Goal: Task Accomplishment & Management: Complete application form

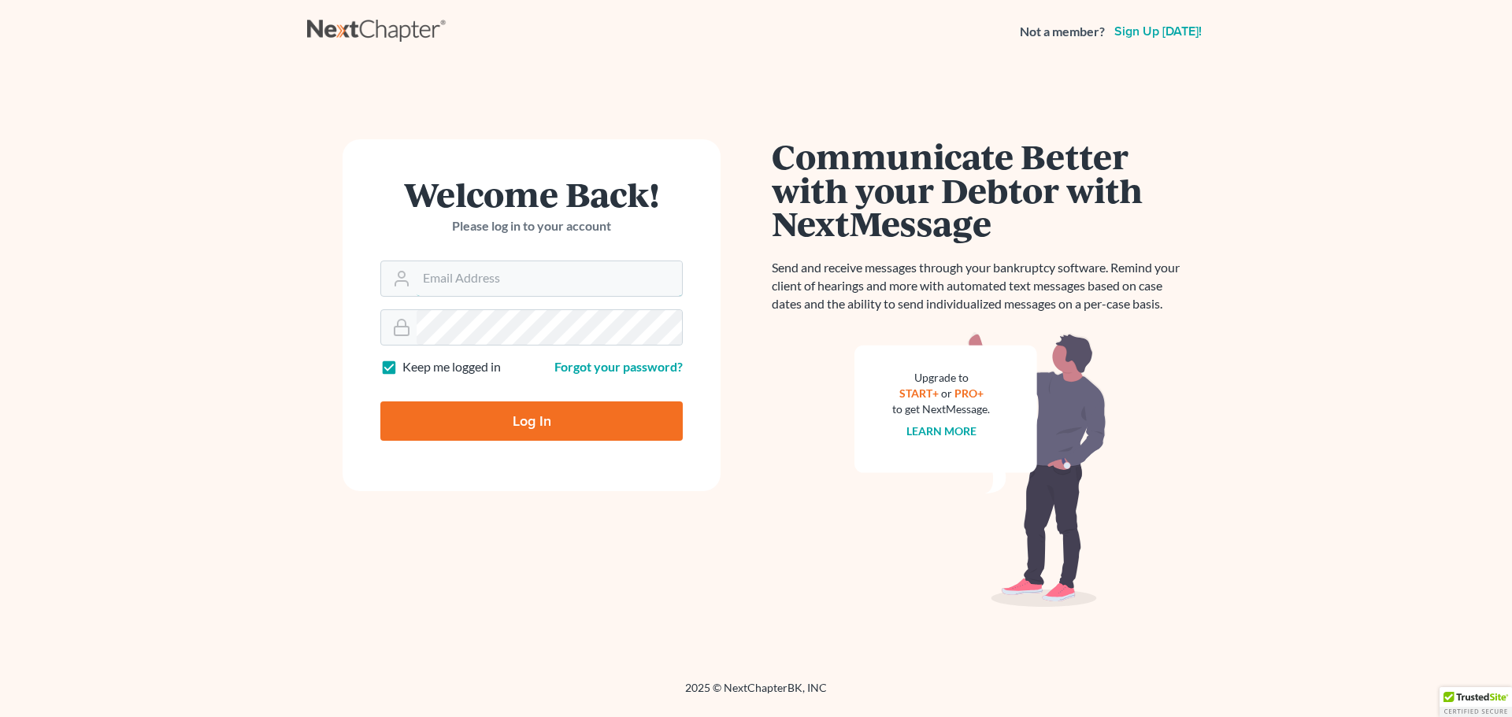
type input "[EMAIL_ADDRESS][DOMAIN_NAME]"
click at [450, 410] on input "Log In" at bounding box center [531, 421] width 302 height 39
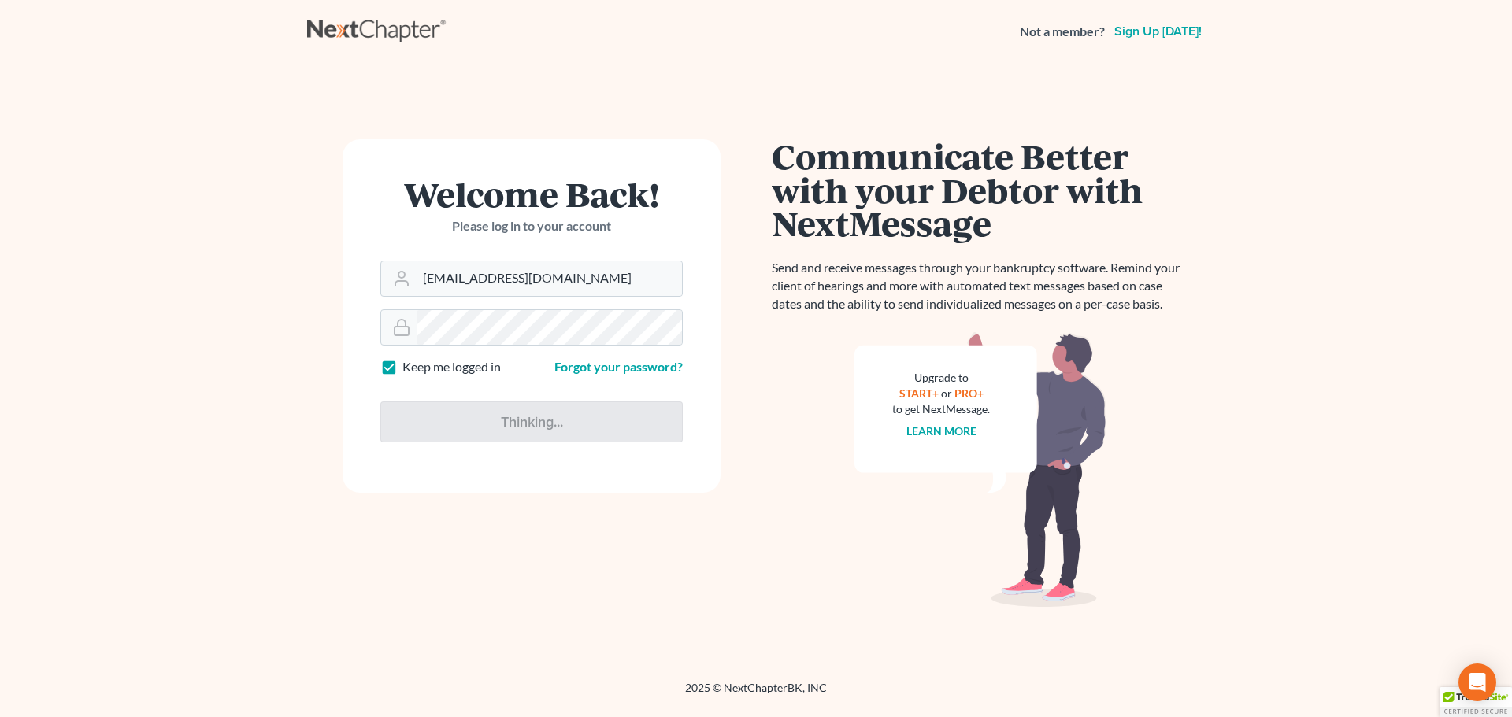
type input "Thinking..."
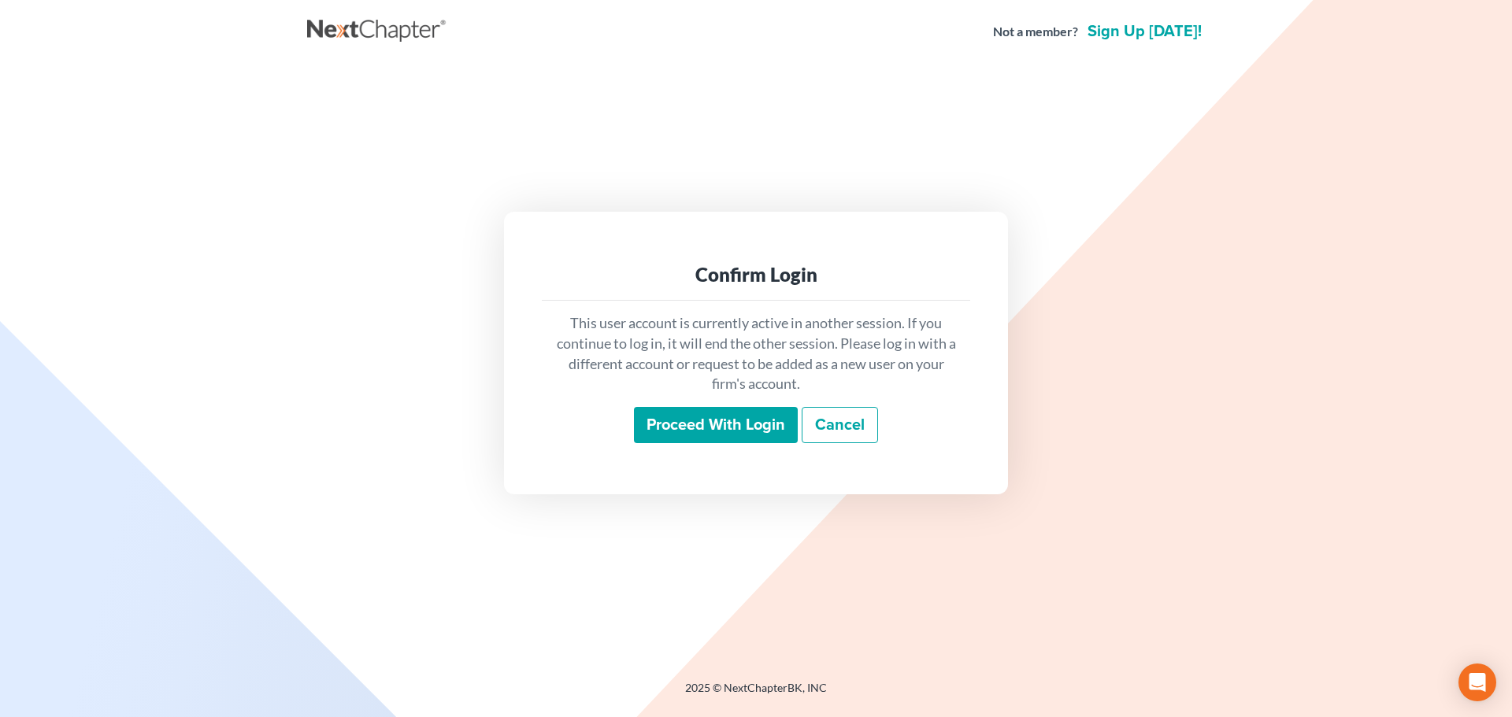
click at [677, 433] on input "Proceed with login" at bounding box center [716, 425] width 164 height 36
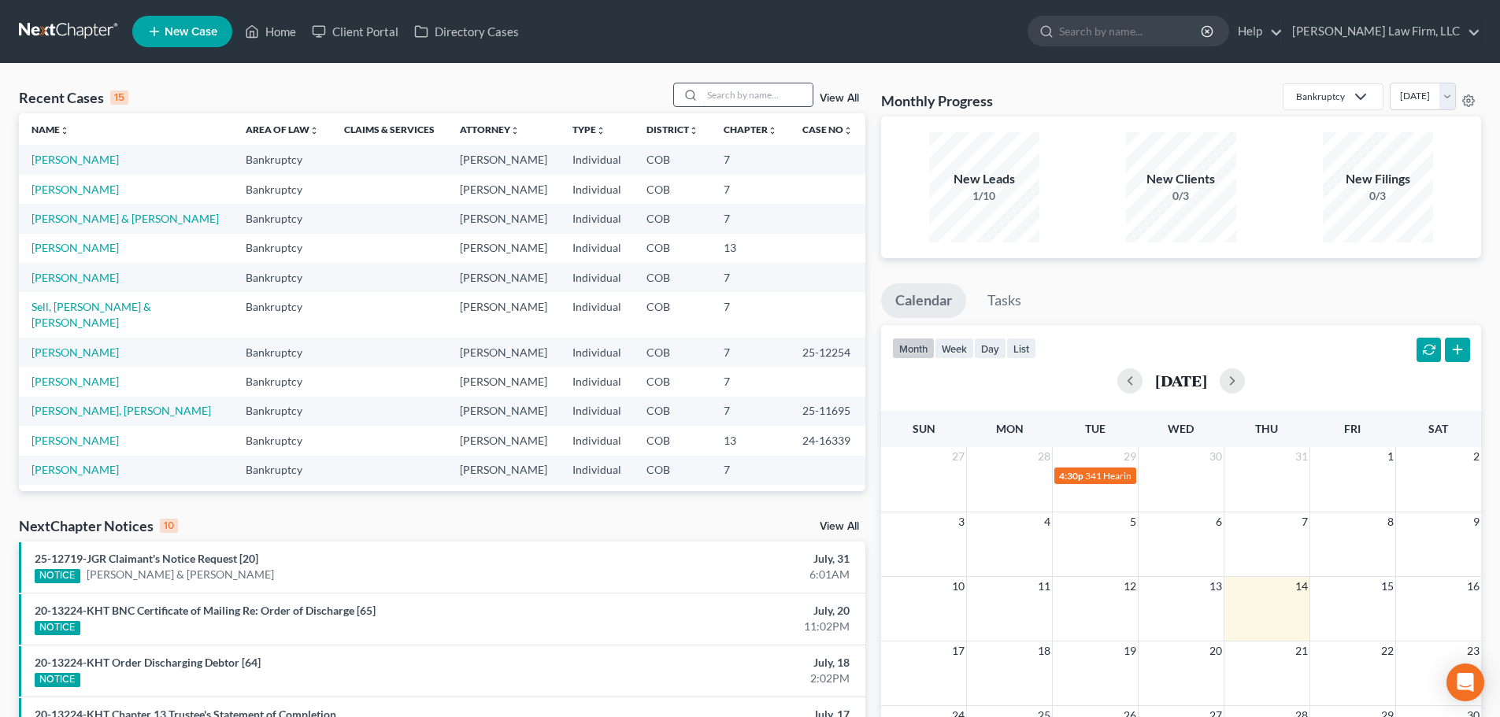
click at [715, 104] on input "search" at bounding box center [757, 94] width 110 height 23
type input "walker"
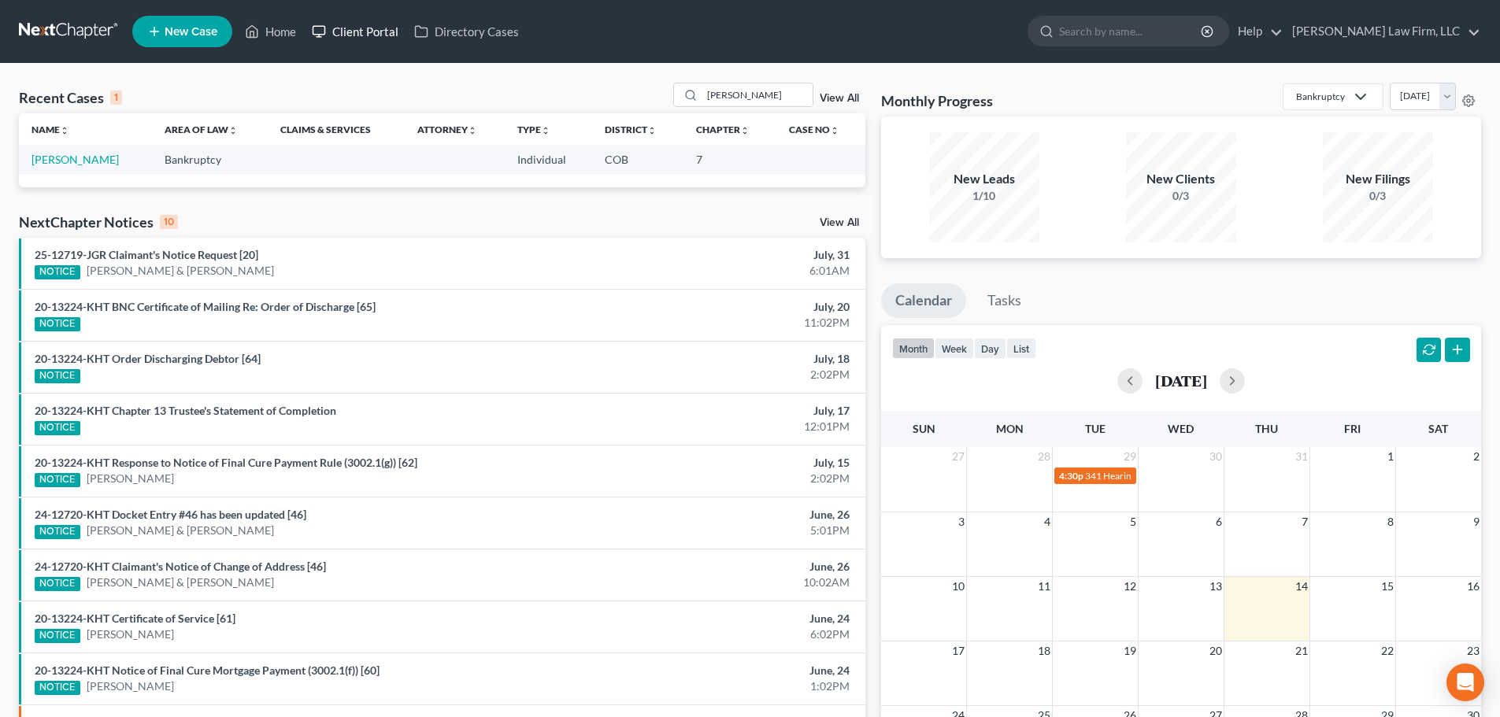
click at [372, 36] on link "Client Portal" at bounding box center [355, 31] width 102 height 28
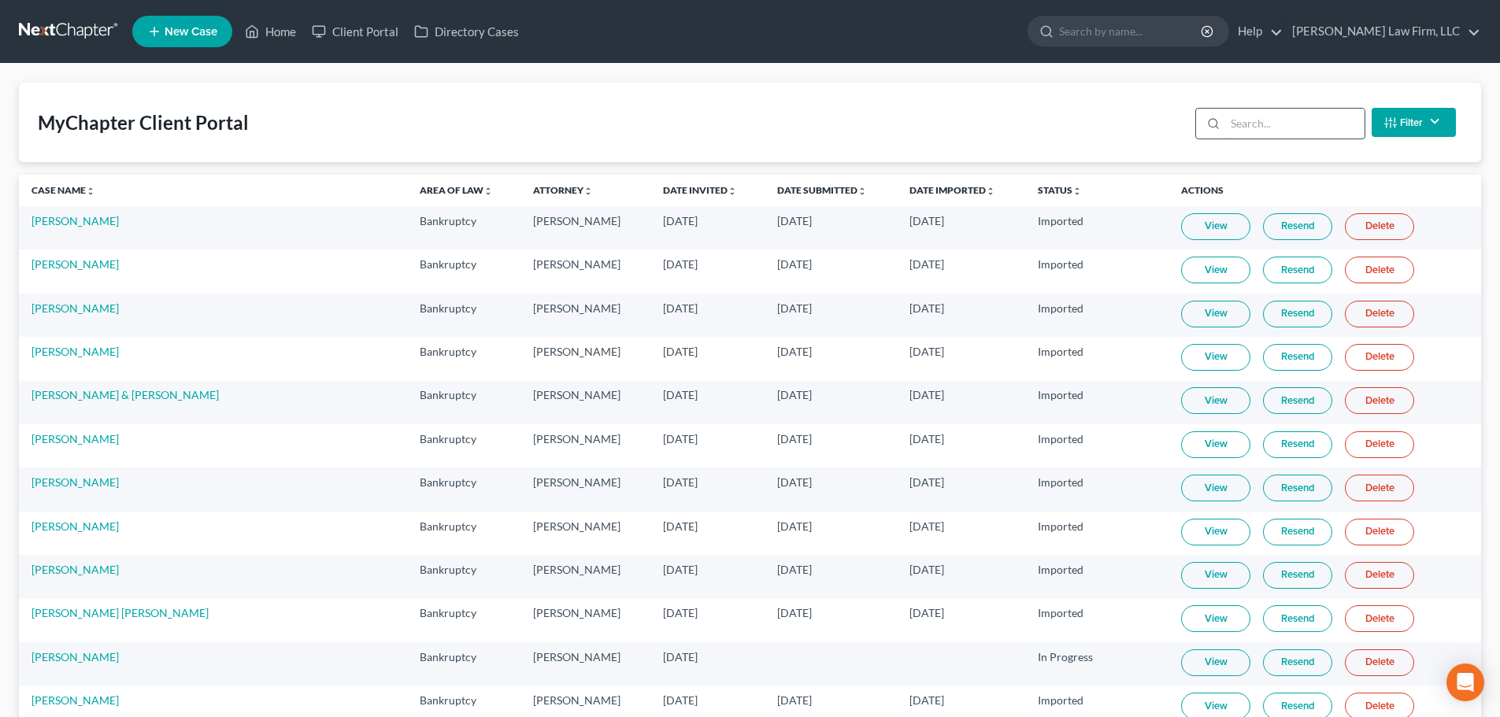
click at [1232, 124] on input "search" at bounding box center [1294, 124] width 139 height 30
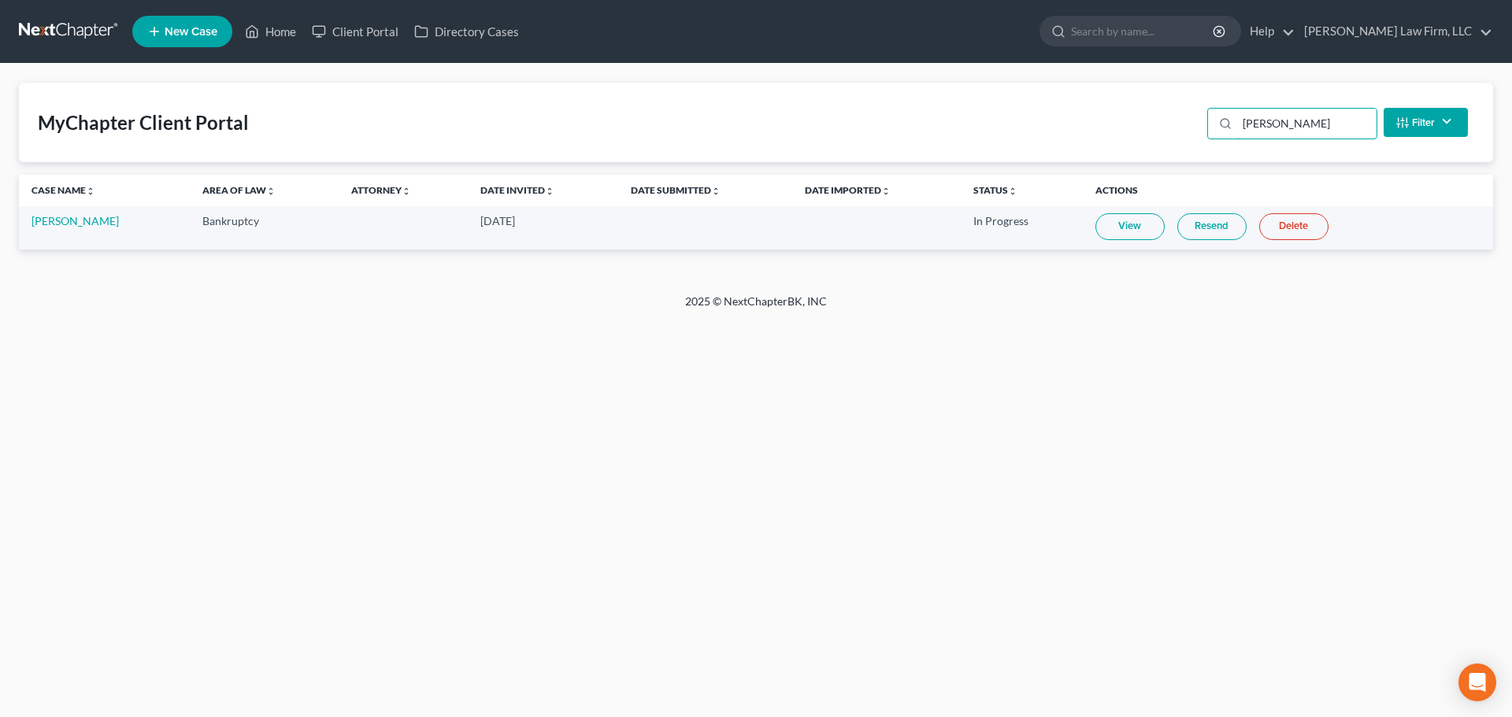
type input "walker"
click at [645, 528] on div "Home New Case Client Portal Directory Cases Curtis Law Firm, LLC dvolk@cmcurtis…" at bounding box center [756, 358] width 1512 height 717
click at [80, 23] on link at bounding box center [69, 31] width 101 height 28
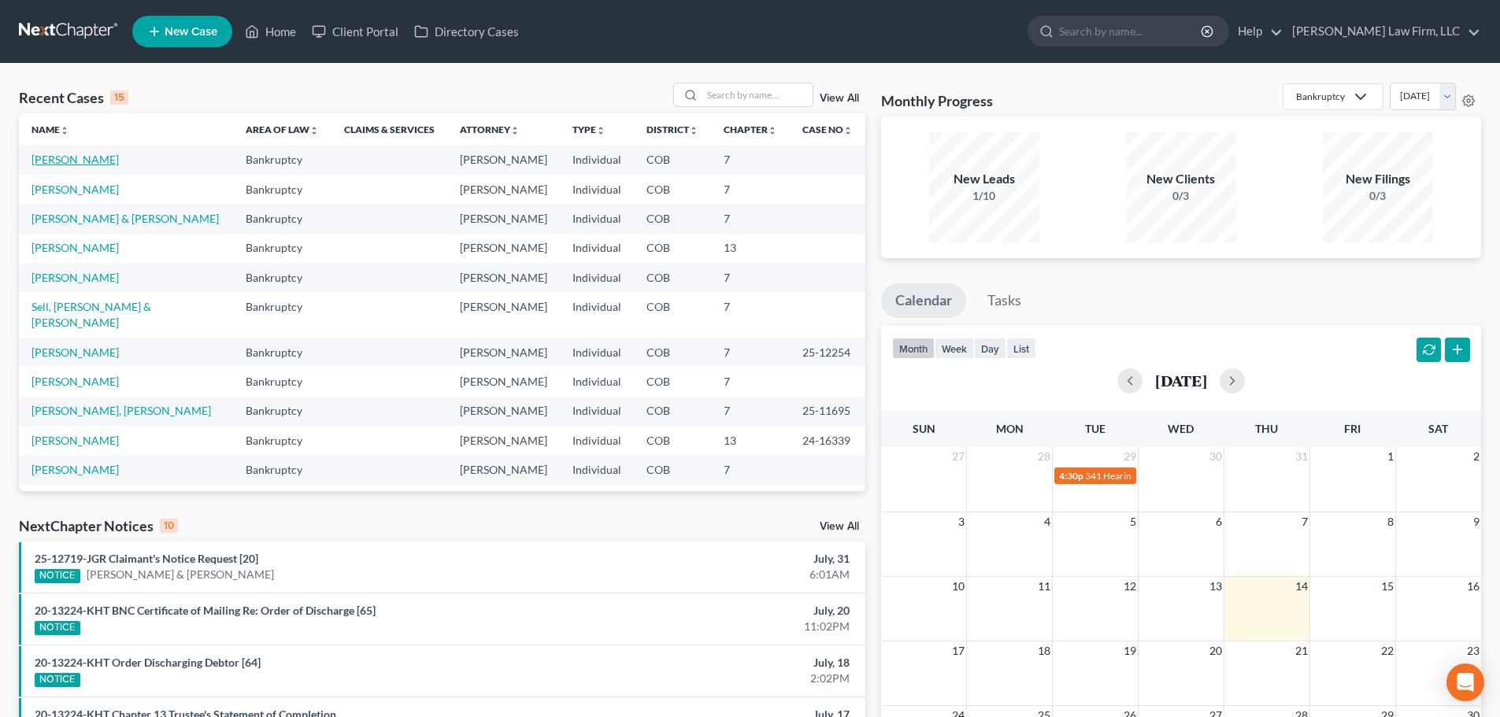
click at [84, 165] on link "[PERSON_NAME]" at bounding box center [75, 159] width 87 height 13
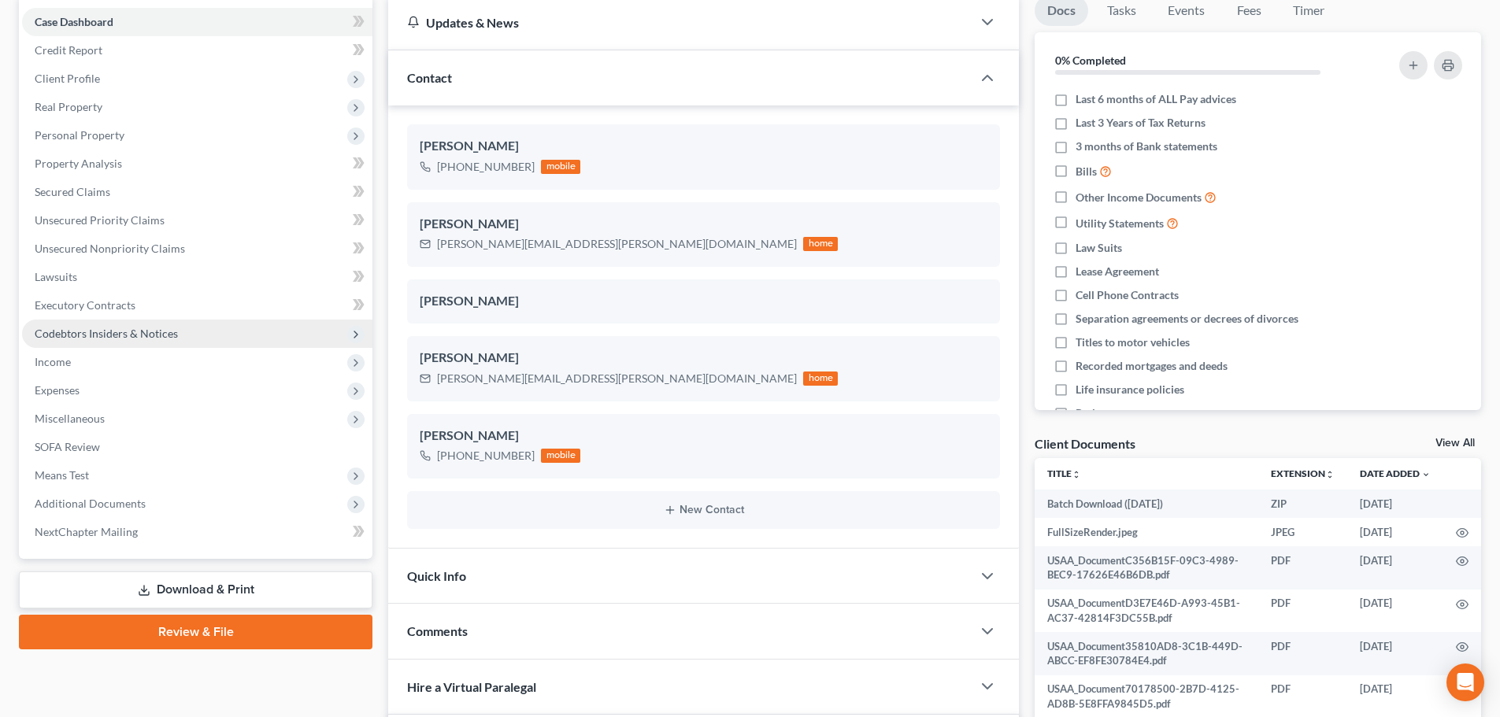
scroll to position [158, 0]
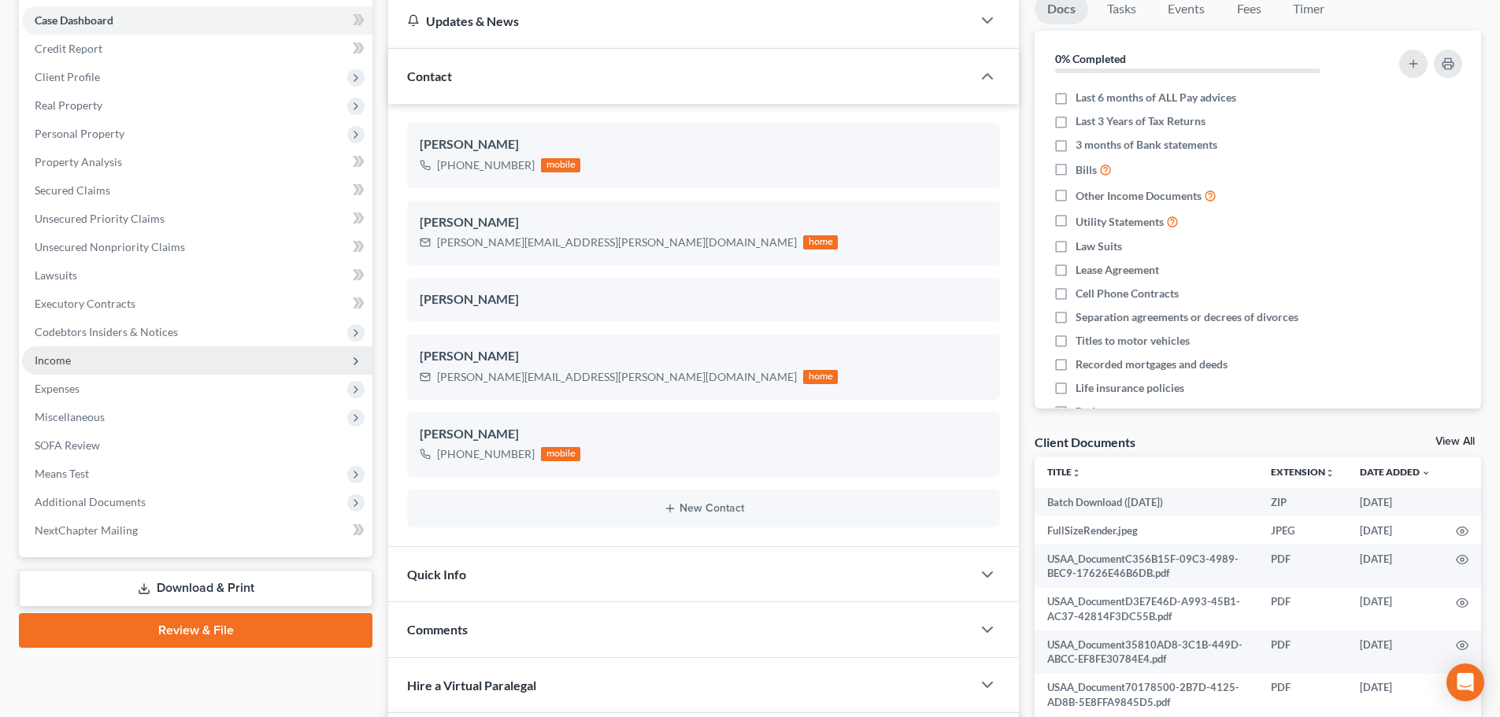
click at [146, 364] on span "Income" at bounding box center [197, 361] width 350 height 28
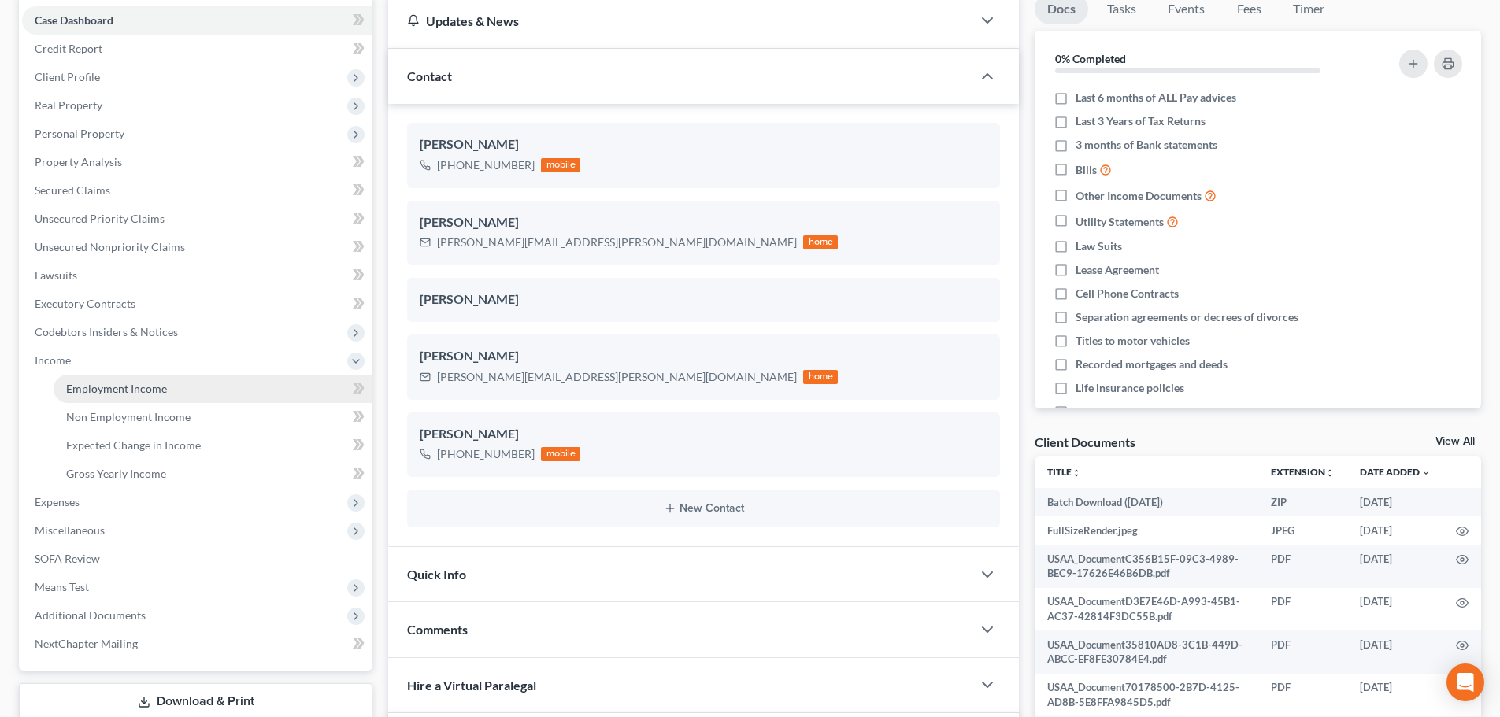
click at [117, 379] on link "Employment Income" at bounding box center [213, 389] width 319 height 28
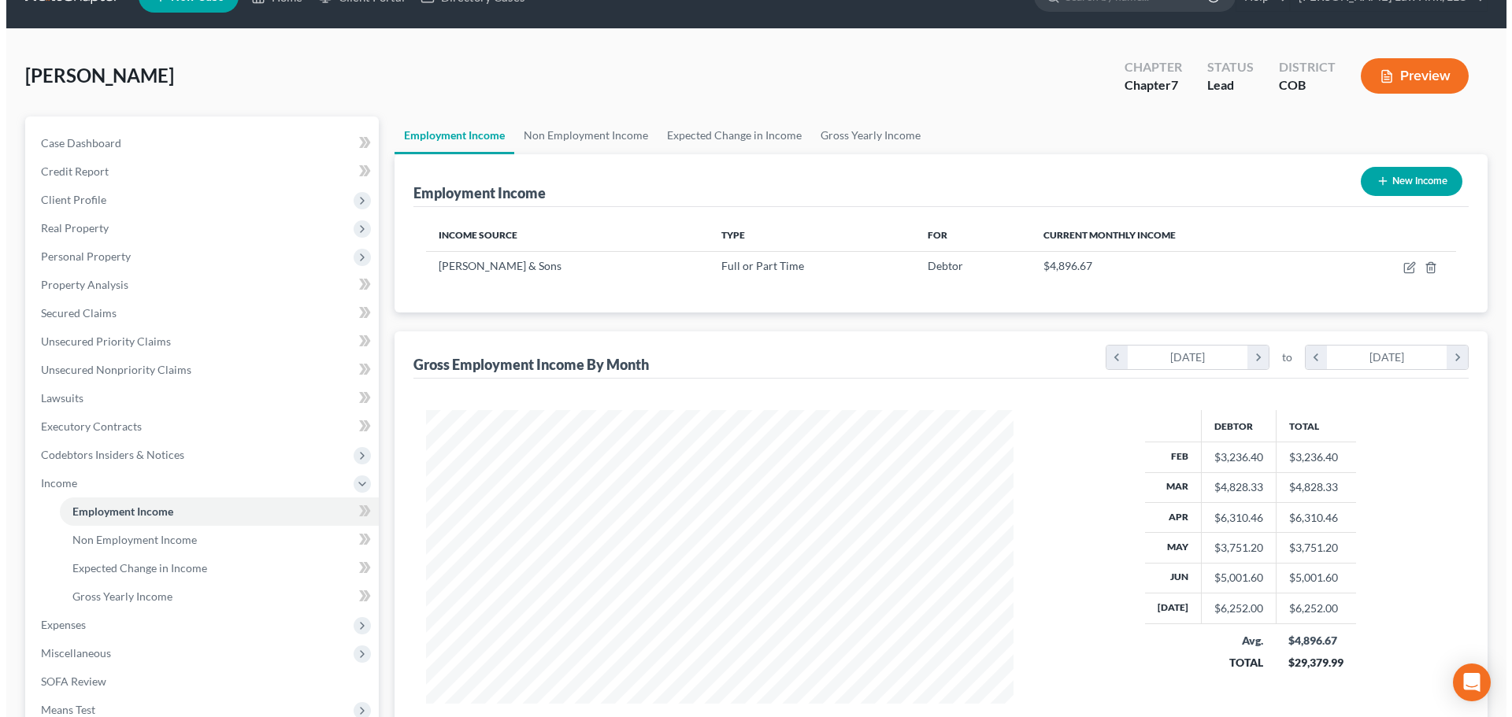
scroll to position [25, 0]
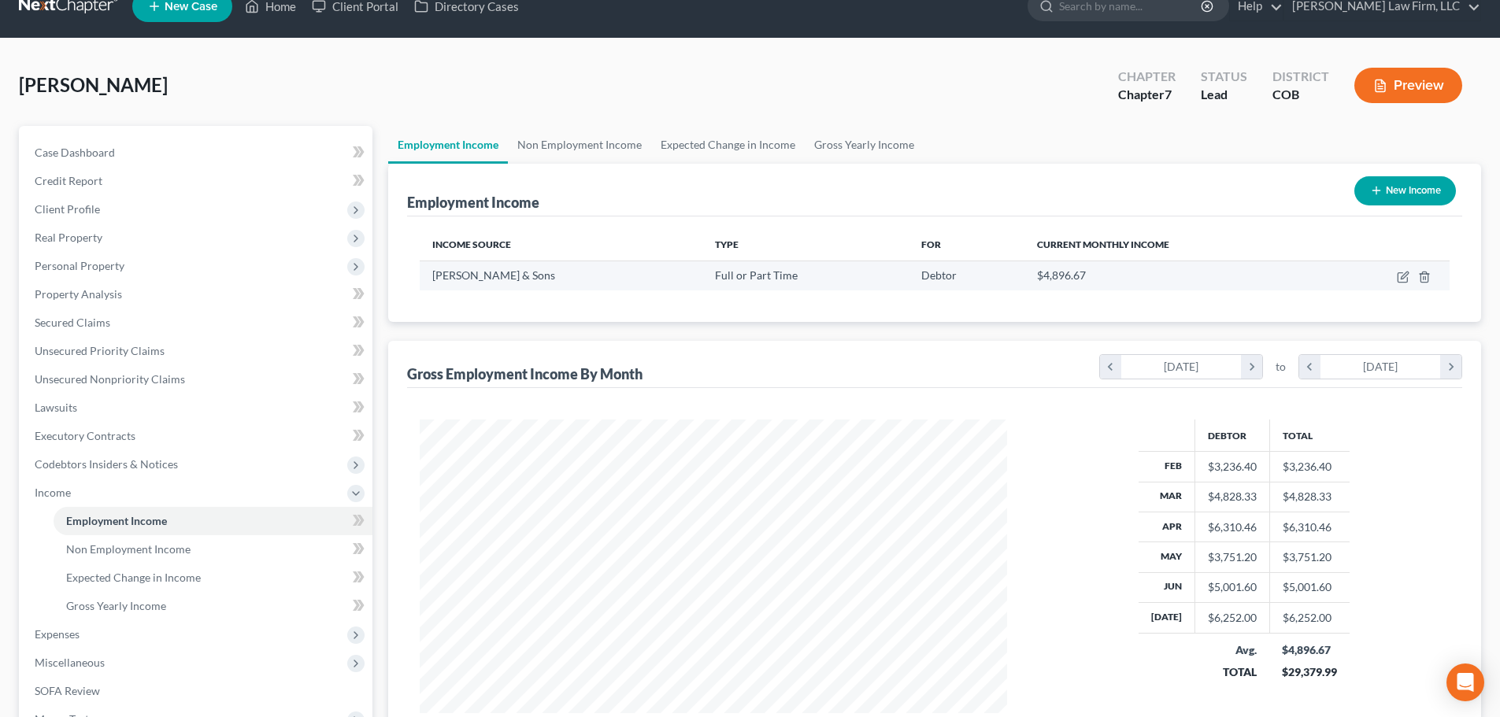
click at [1404, 285] on td at bounding box center [1387, 276] width 124 height 30
click at [1404, 281] on icon "button" at bounding box center [1403, 277] width 13 height 13
select select "0"
select select "5"
select select "3"
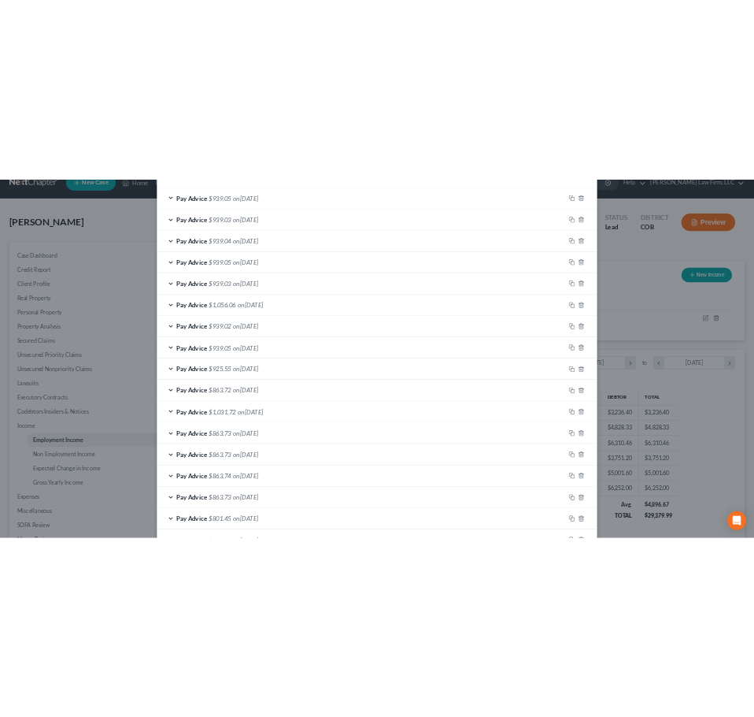
scroll to position [881, 0]
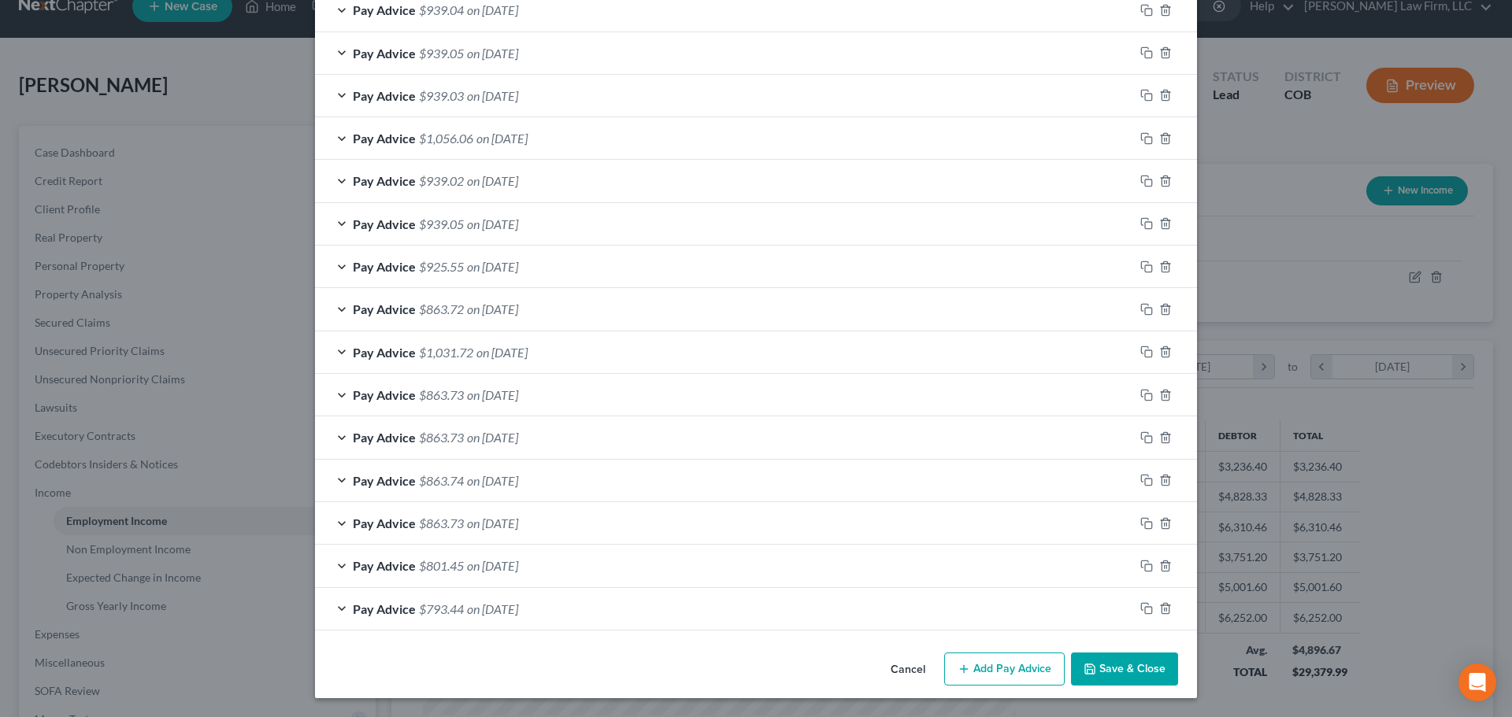
click at [1031, 669] on button "Add Pay Advice" at bounding box center [1004, 669] width 120 height 33
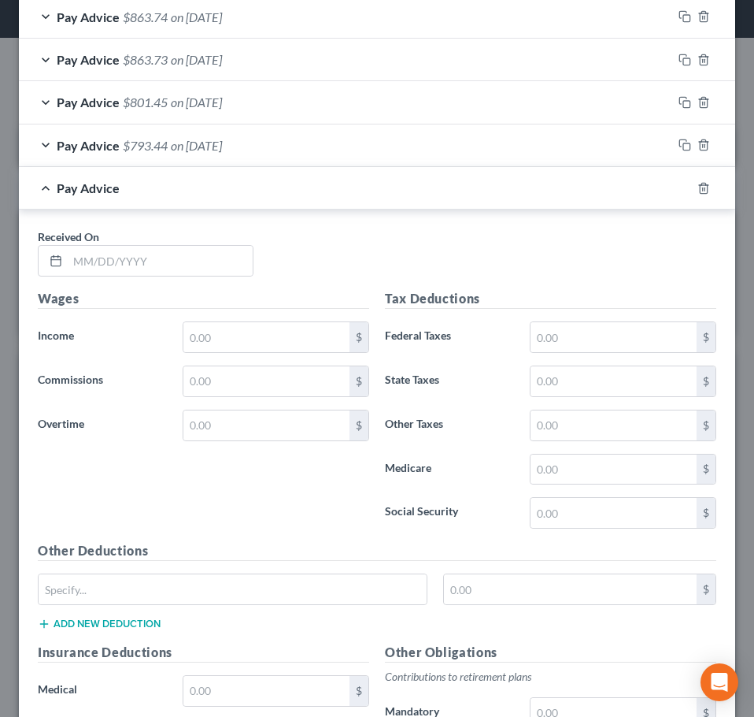
scroll to position [1407, 0]
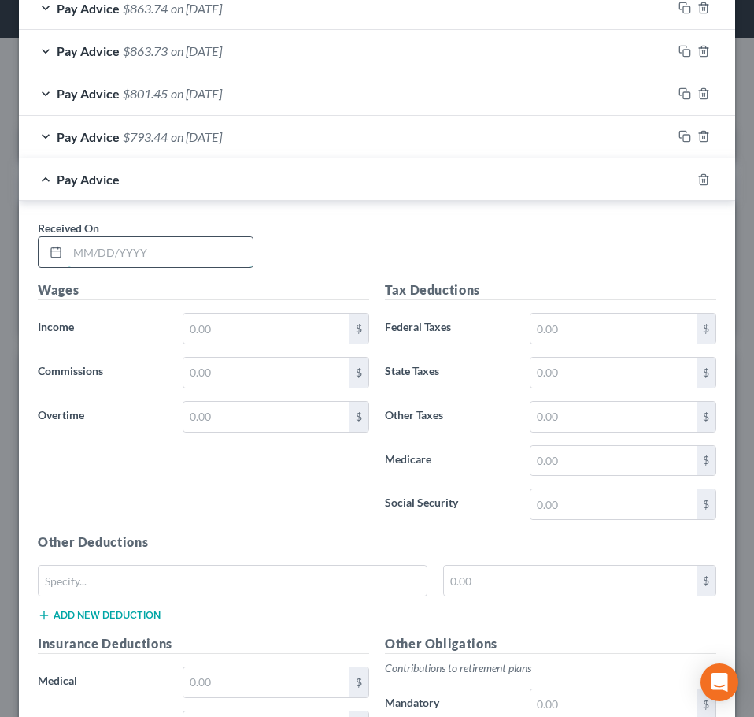
click at [139, 255] on input "text" at bounding box center [160, 252] width 185 height 30
type input "2/5/2025"
click at [204, 322] on input "text" at bounding box center [266, 328] width 166 height 30
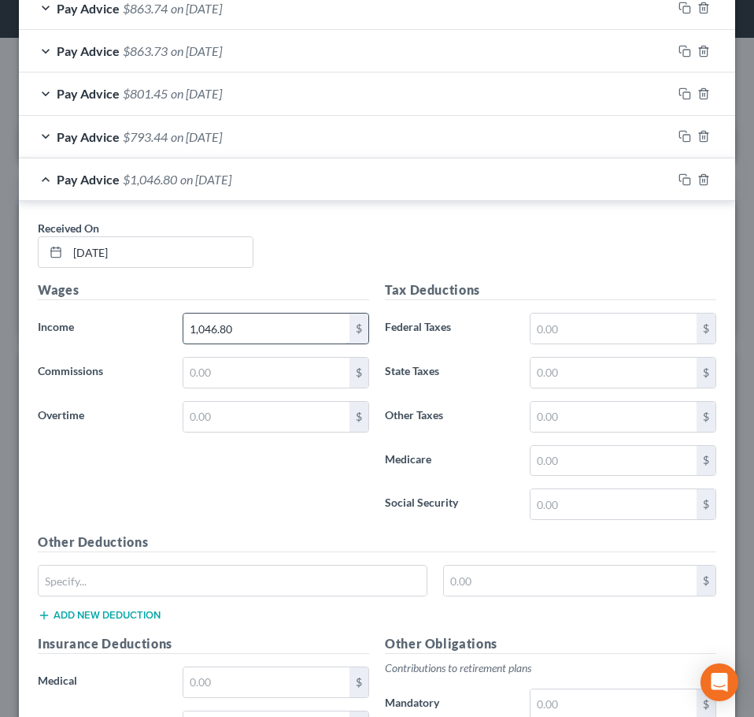
type input "1,046.80"
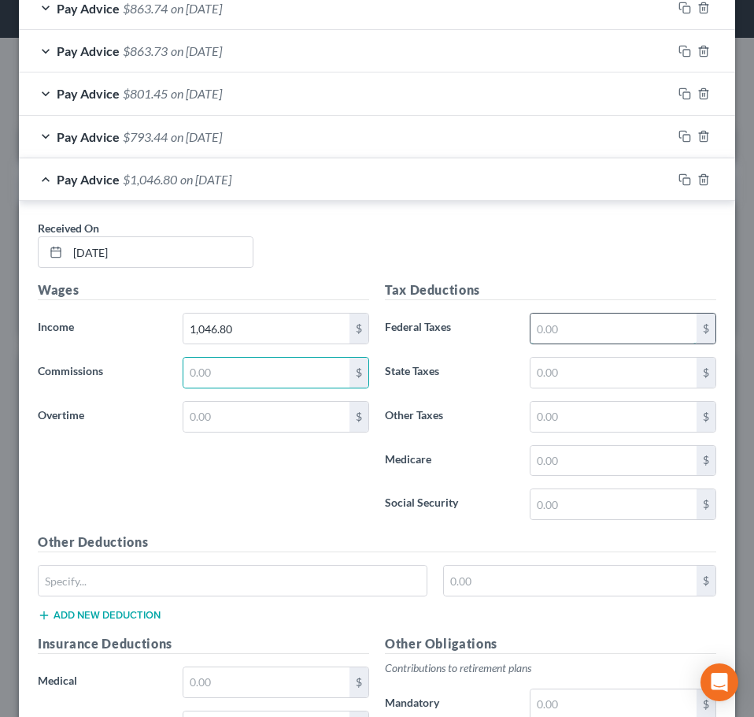
click at [531, 339] on input "text" at bounding box center [614, 328] width 166 height 30
type input "86.41"
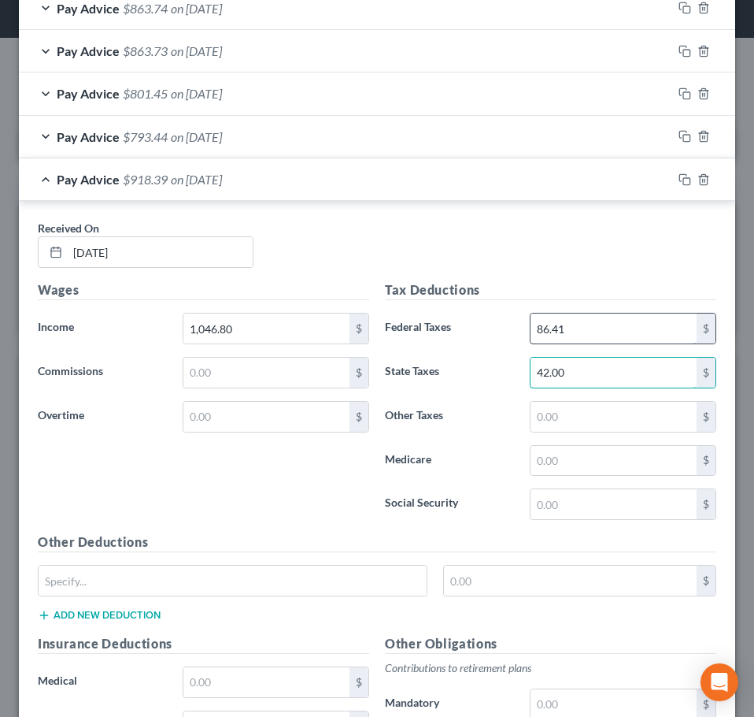
type input "42.00"
type input "15.18"
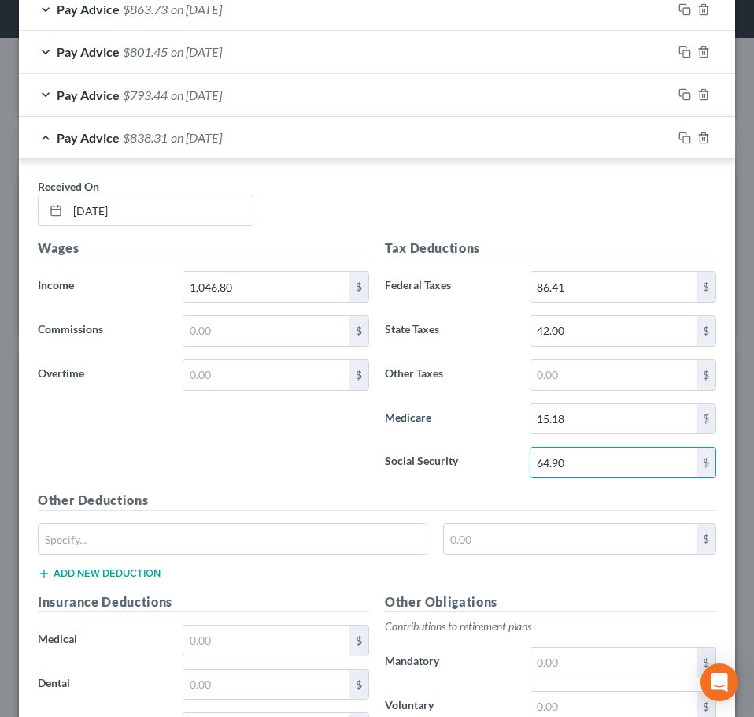
scroll to position [1486, 0]
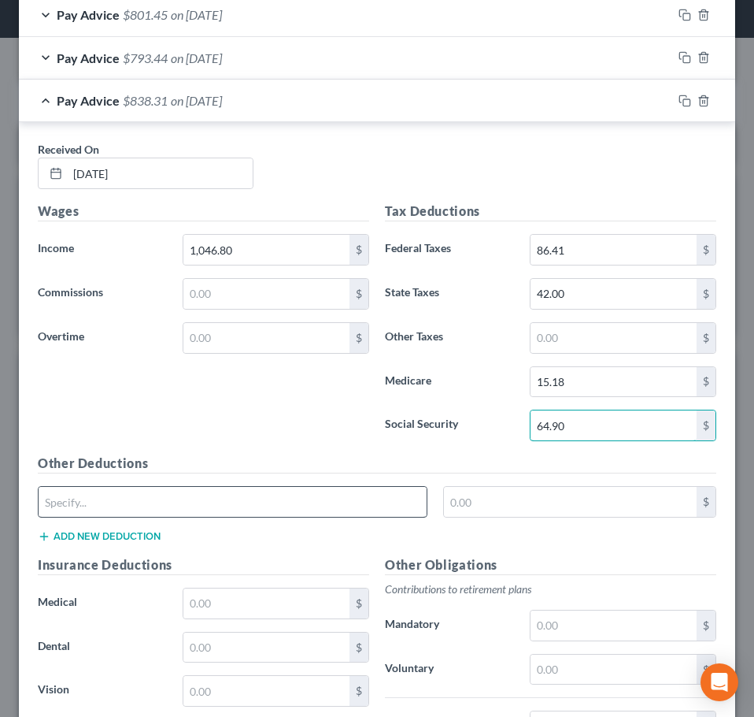
type input "64.90"
click at [163, 495] on input "text" at bounding box center [233, 502] width 388 height 30
type input "F"
type input "CO FAMLI"
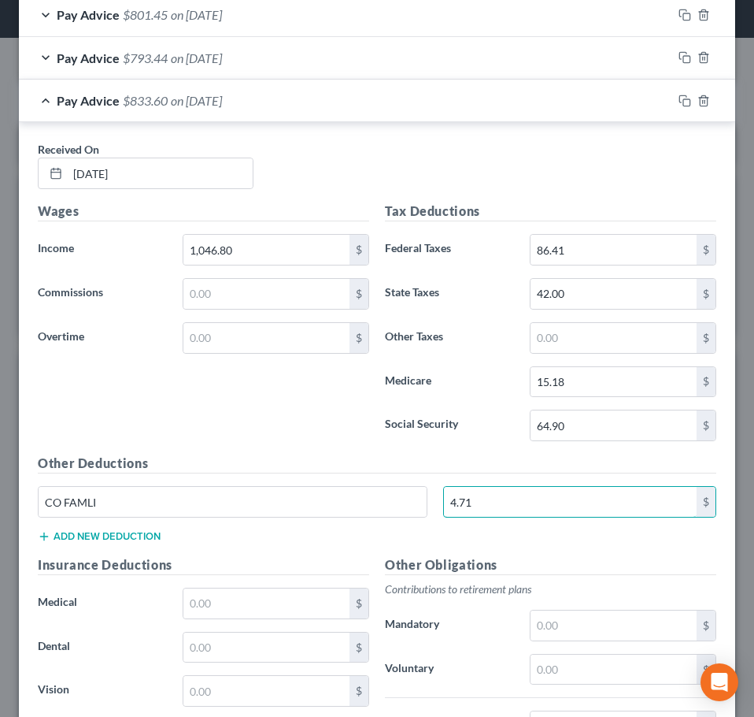
type input "4.71"
click at [139, 539] on button "Add new deduction" at bounding box center [99, 536] width 123 height 13
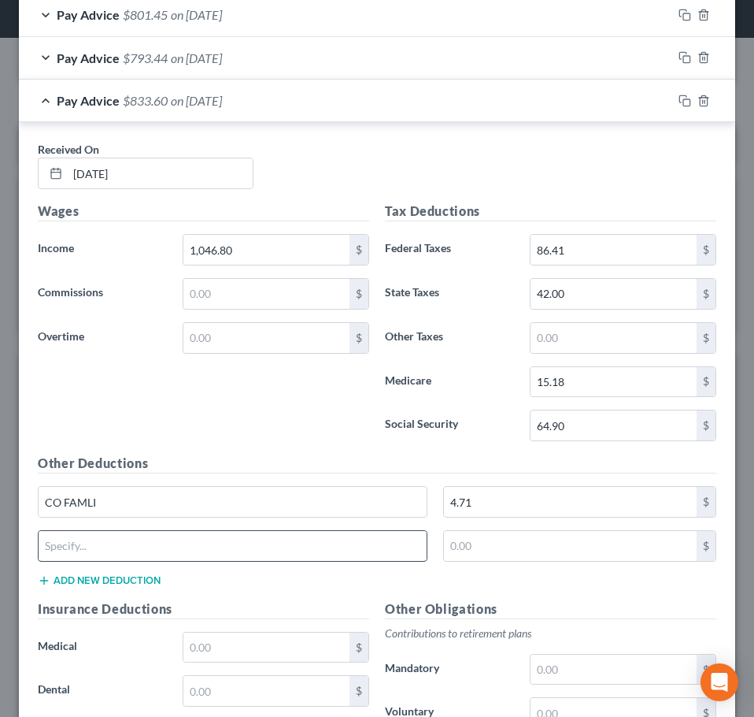
click at [139, 539] on input "text" at bounding box center [233, 546] width 388 height 30
type input "DUES"
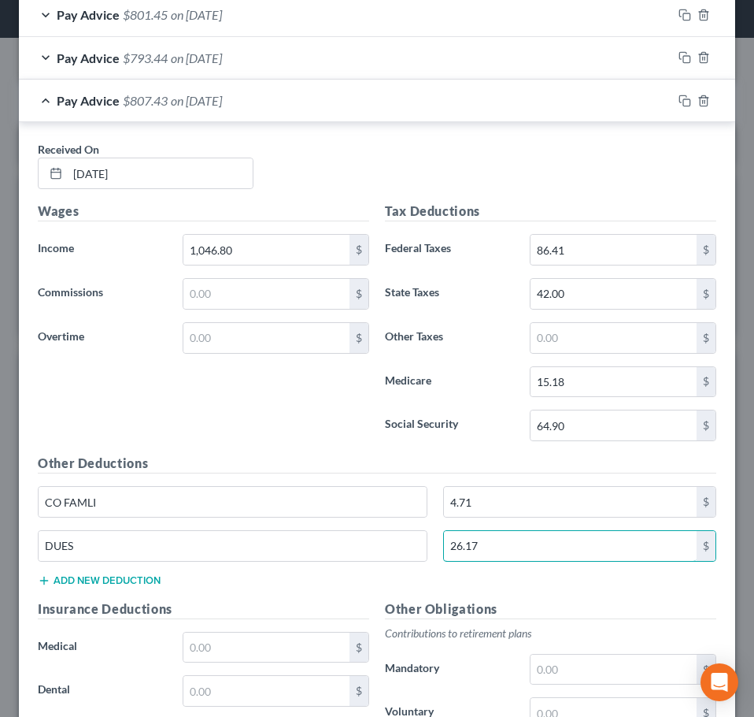
type input "26.17"
click at [88, 576] on button "Add new deduction" at bounding box center [99, 580] width 123 height 13
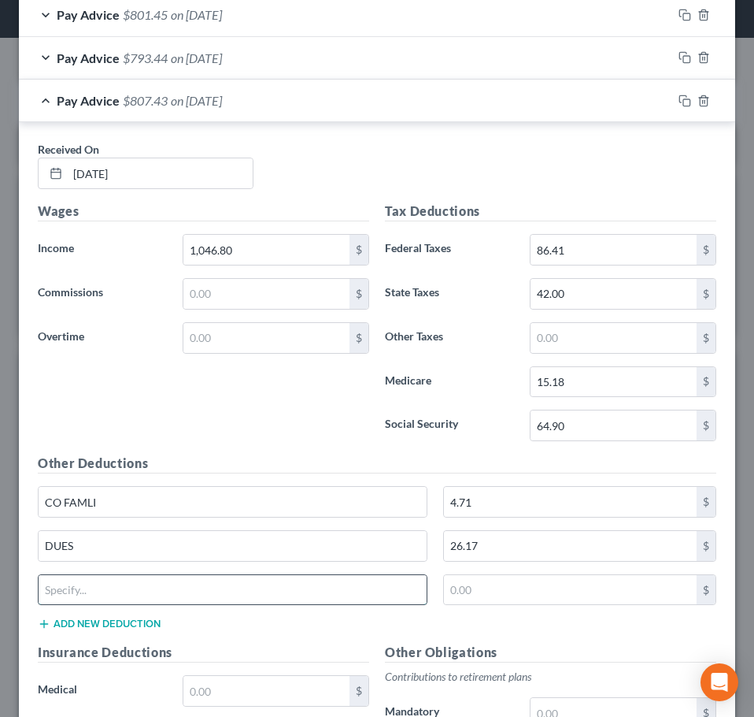
click at [132, 585] on input "text" at bounding box center [233, 590] width 388 height 30
type input "EBF"
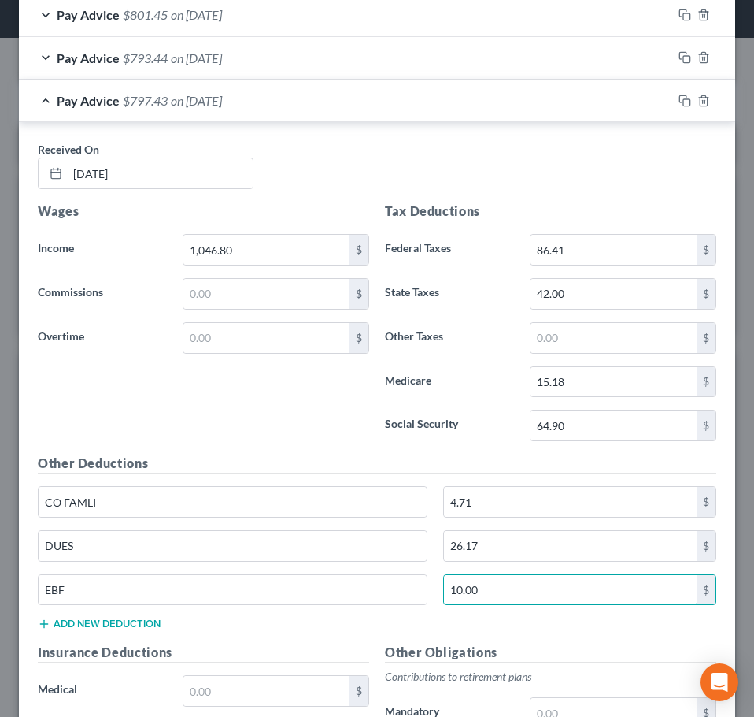
type input "10.00"
click at [145, 622] on button "Add new deduction" at bounding box center [99, 623] width 123 height 13
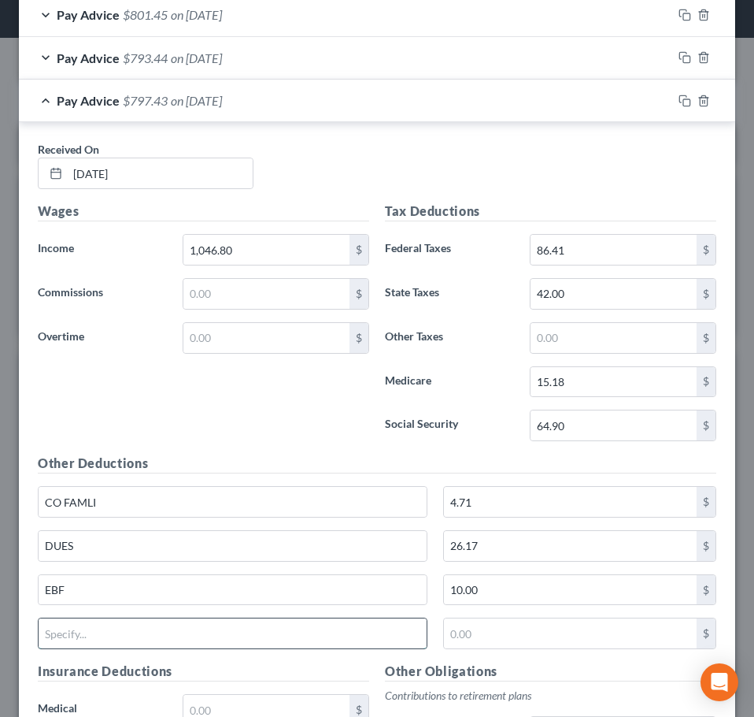
click at [158, 639] on input "text" at bounding box center [233, 633] width 388 height 30
type input "ORGANIZE"
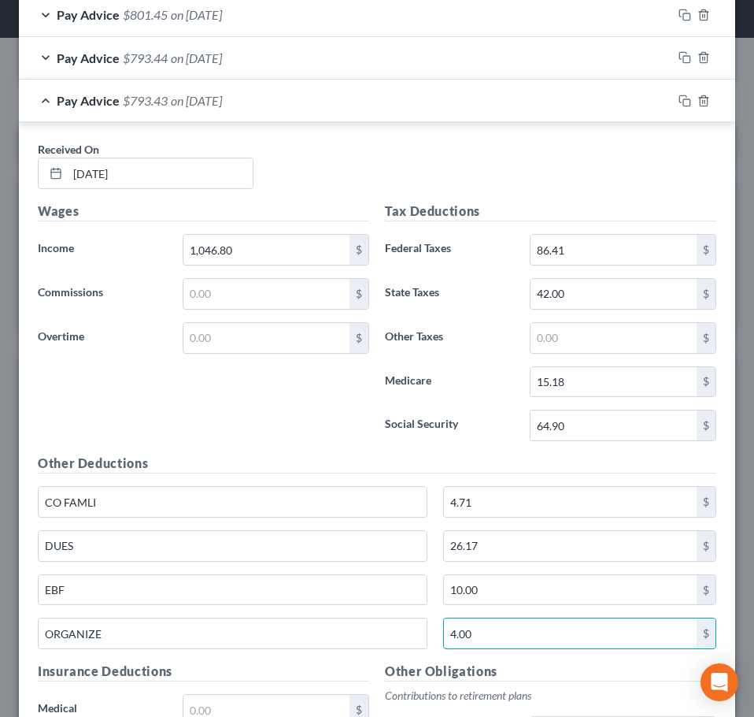
type input "4.00"
click at [428, 157] on div "Received On * 2/5/2025" at bounding box center [377, 171] width 695 height 61
click at [406, 109] on div "Pay Advice $793.43 on 02/05/2025" at bounding box center [346, 101] width 654 height 42
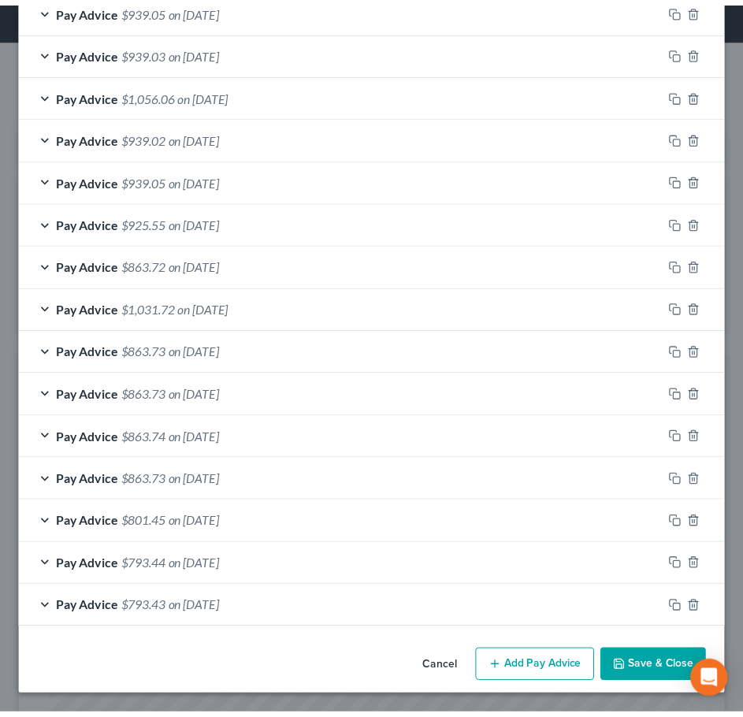
scroll to position [978, 0]
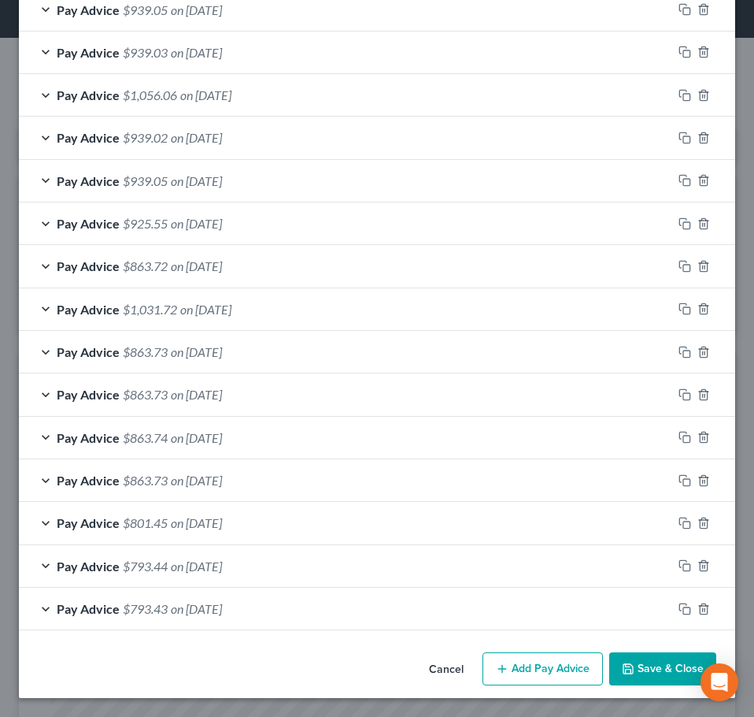
click at [673, 658] on button "Save & Close" at bounding box center [663, 668] width 107 height 33
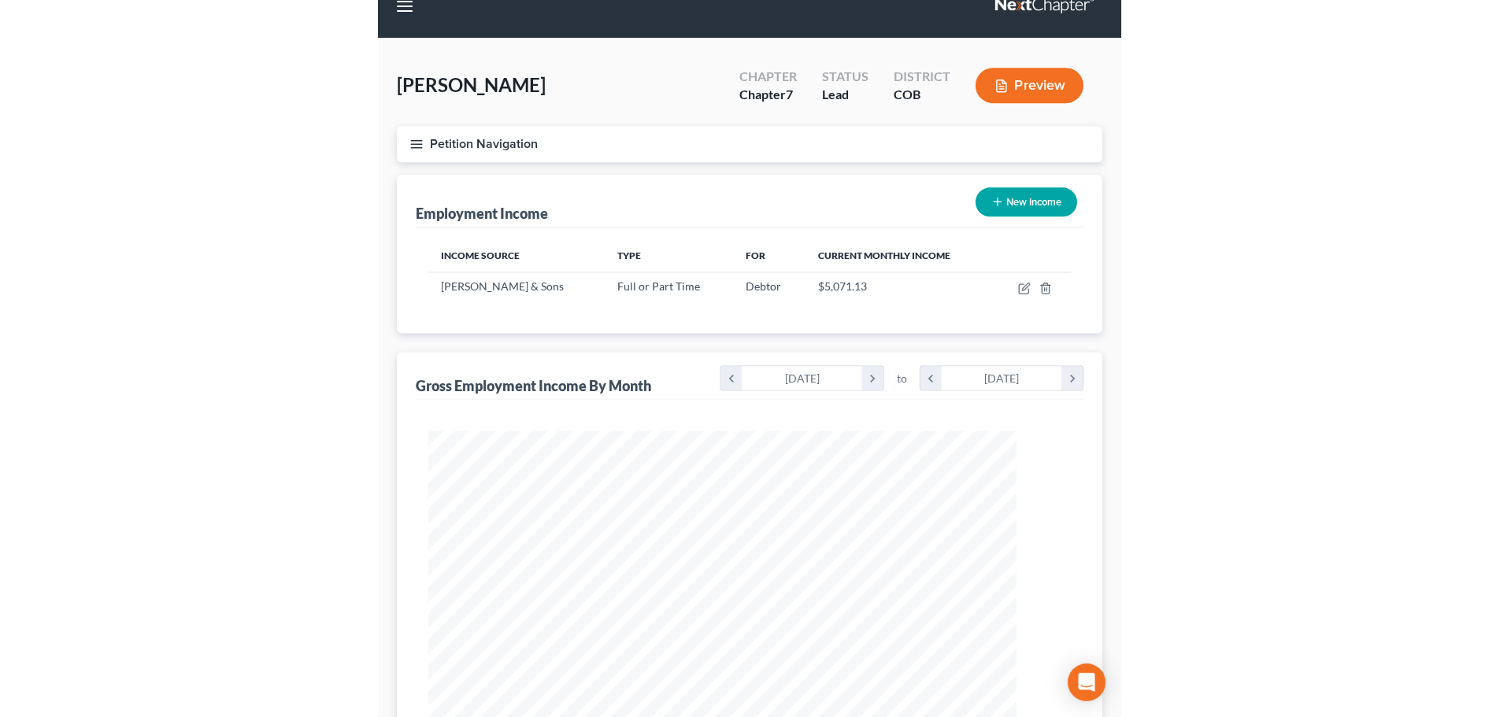
scroll to position [787213, 786888]
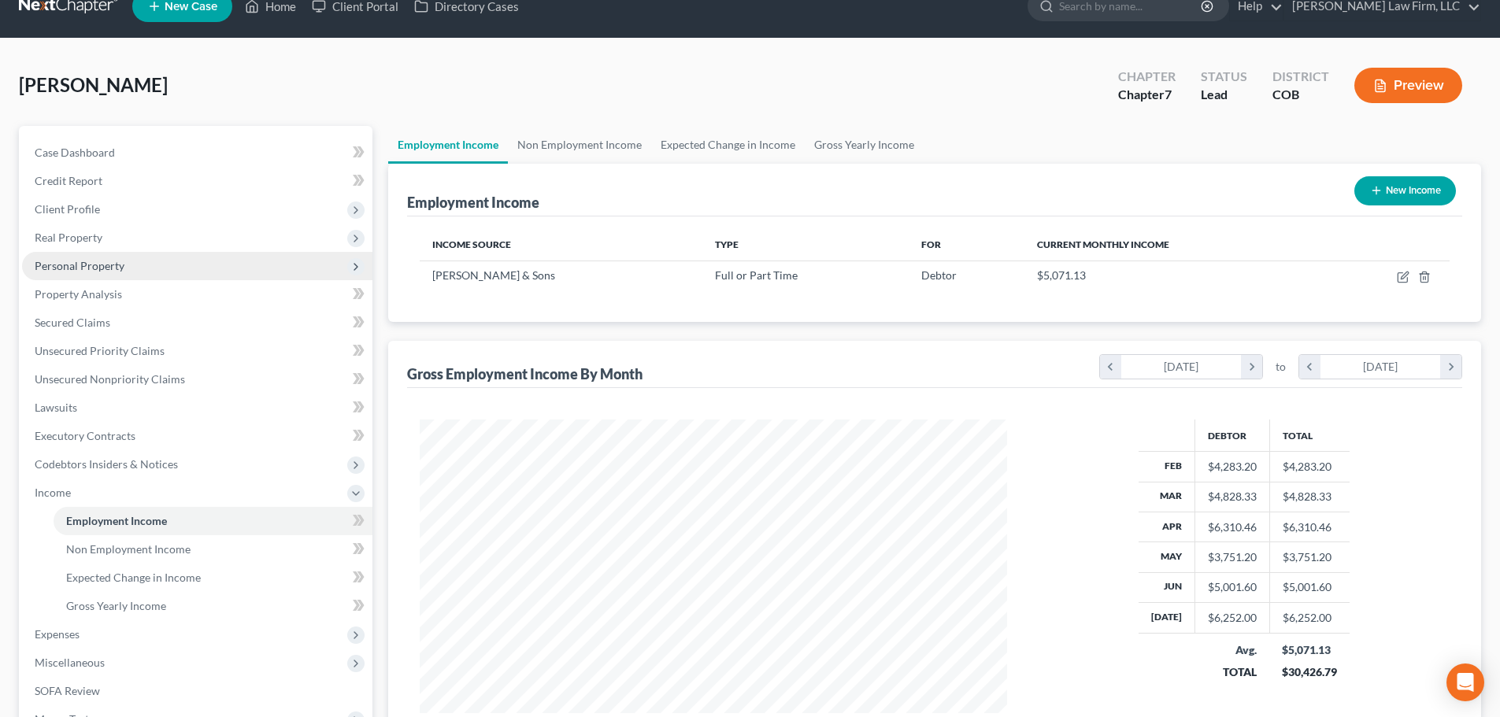
click at [104, 259] on span "Personal Property" at bounding box center [80, 265] width 90 height 13
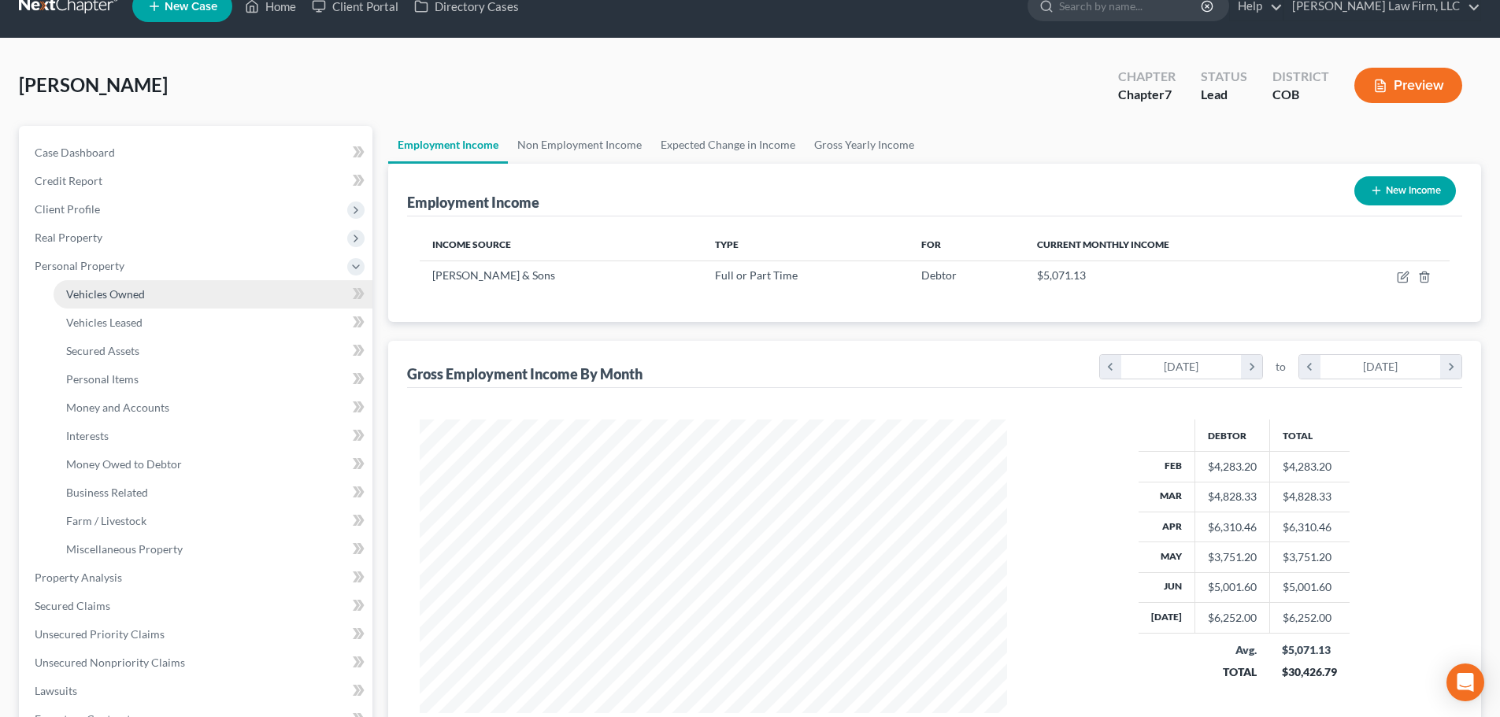
click at [117, 289] on span "Vehicles Owned" at bounding box center [105, 293] width 79 height 13
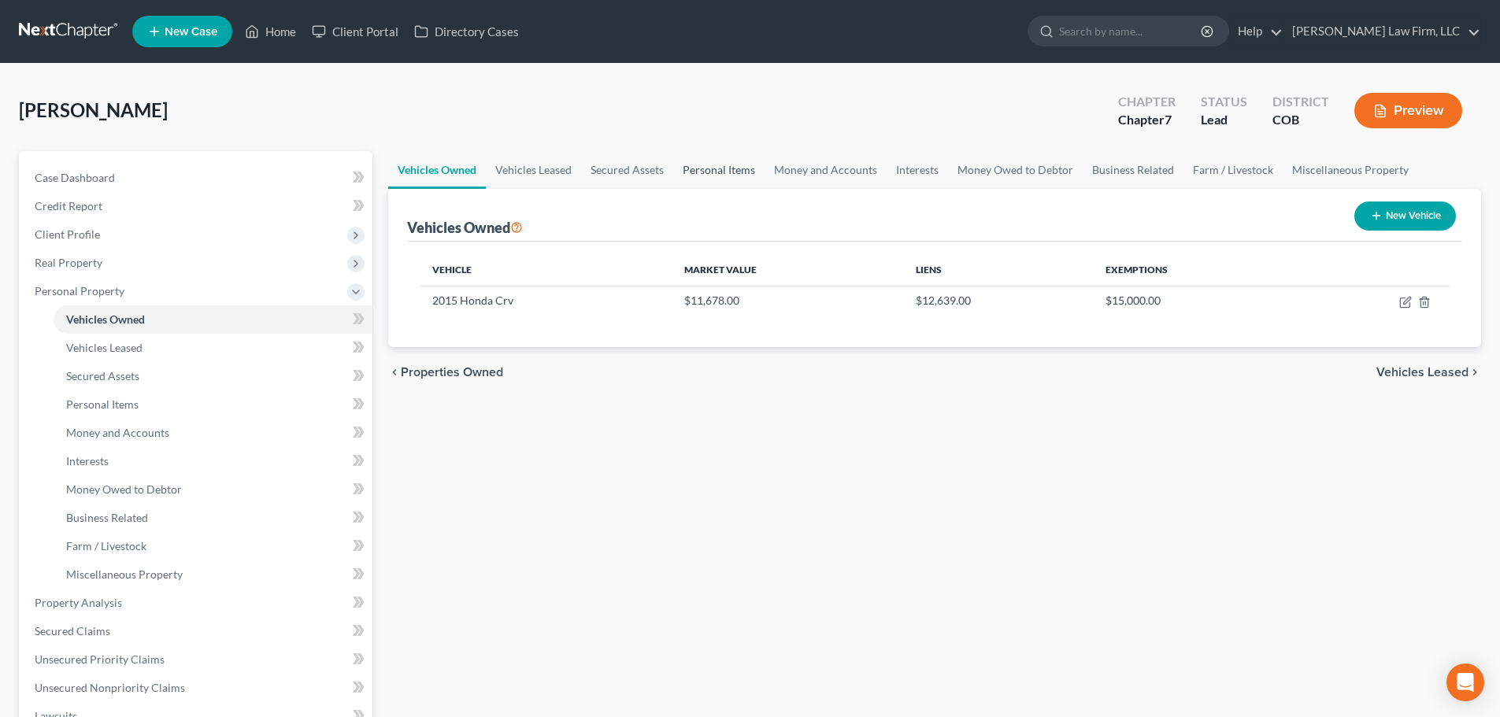
click at [715, 175] on link "Personal Items" at bounding box center [718, 170] width 91 height 38
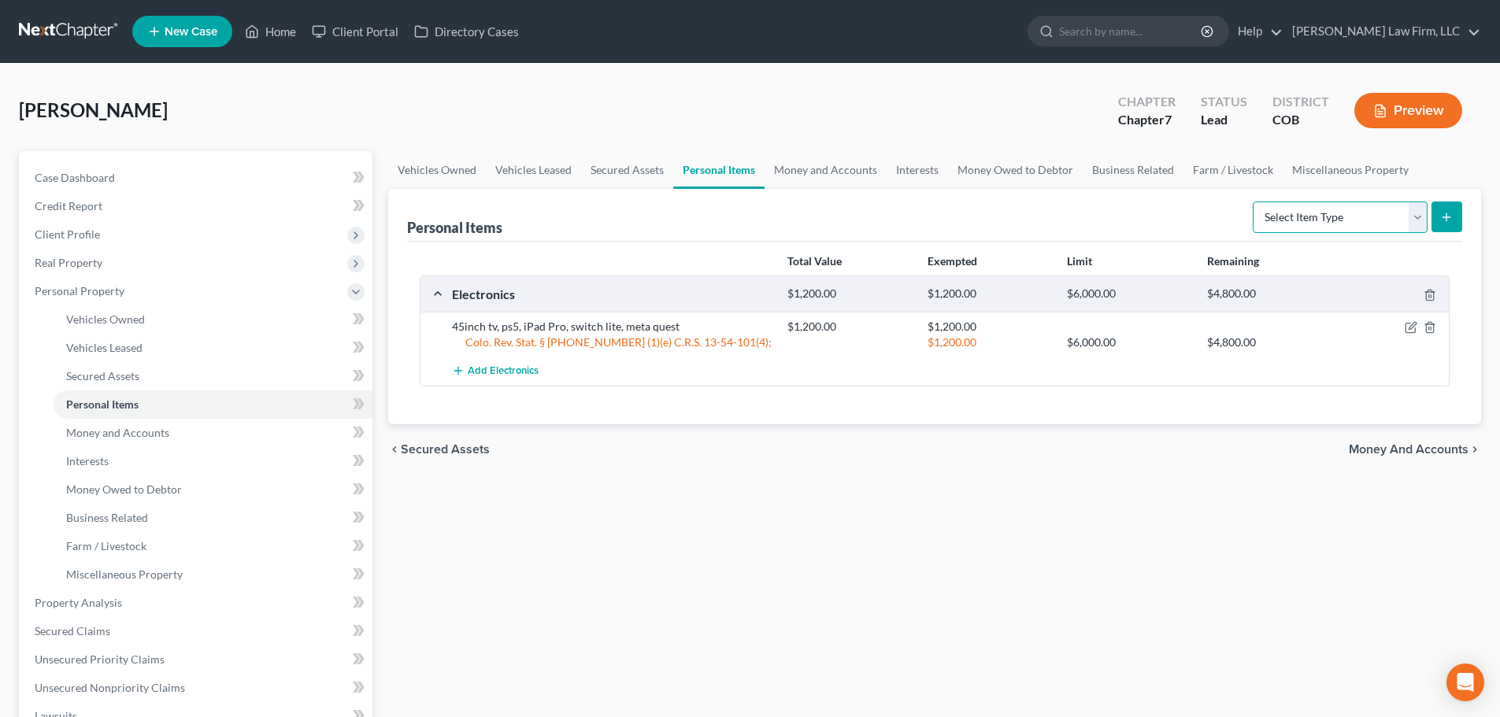
click at [1389, 221] on select "Select Item Type Clothing Collectibles Of Value Electronics Firearms Household …" at bounding box center [1340, 218] width 175 height 32
select select "clothing"
click at [1254, 202] on select "Select Item Type Clothing Collectibles Of Value Electronics Firearms Household …" at bounding box center [1340, 218] width 175 height 32
click at [1447, 224] on button "submit" at bounding box center [1447, 217] width 31 height 31
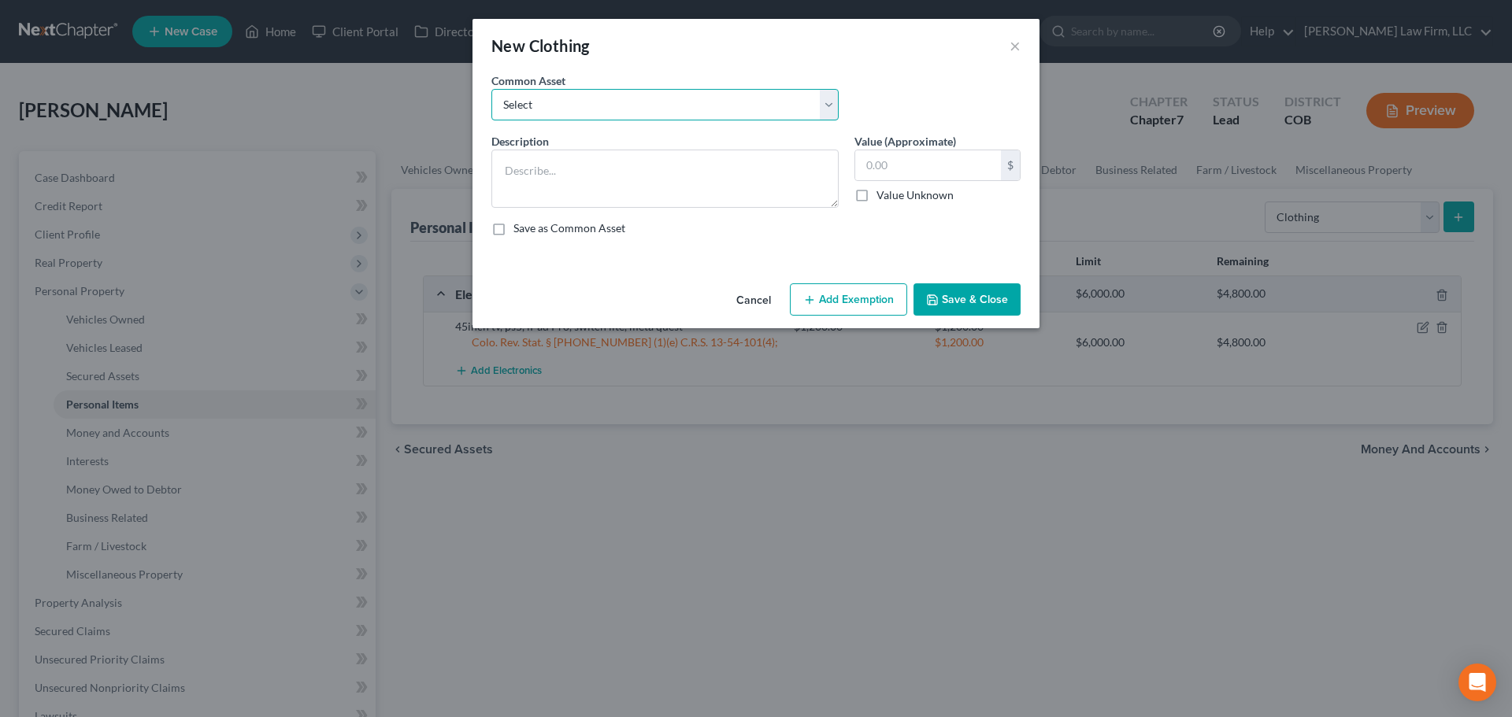
click at [659, 111] on select "Select Debtor's clothing and shoes for 1 person Debtor's clothing and shoes for…" at bounding box center [664, 105] width 347 height 32
select select "0"
click at [491, 89] on select "Select Debtor's clothing and shoes for 1 person Debtor's clothing and shoes for…" at bounding box center [664, 105] width 347 height 32
type textarea "Debtor's clothing and shoes for 1 person"
click at [902, 178] on input "text" at bounding box center [928, 165] width 146 height 30
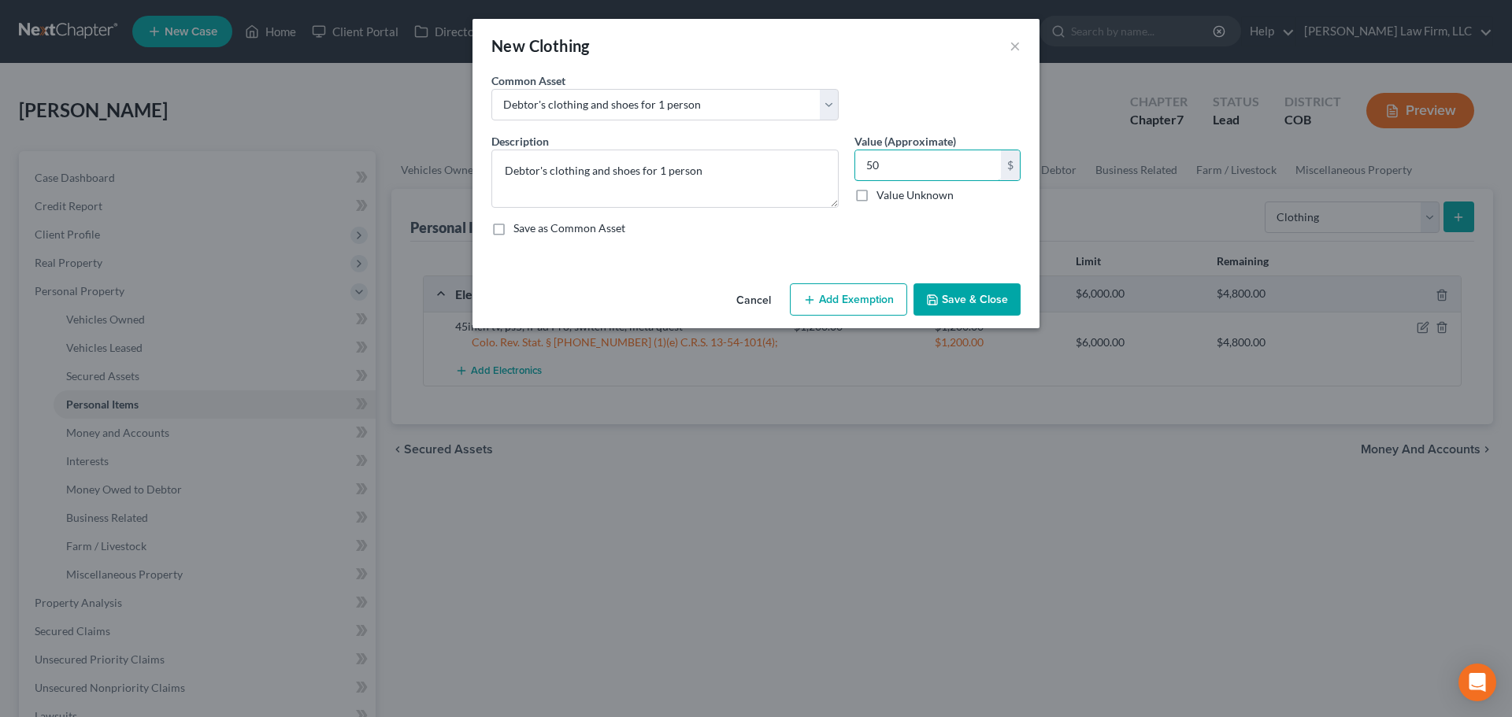
type input "50"
click at [889, 296] on button "Add Exemption" at bounding box center [848, 300] width 117 height 33
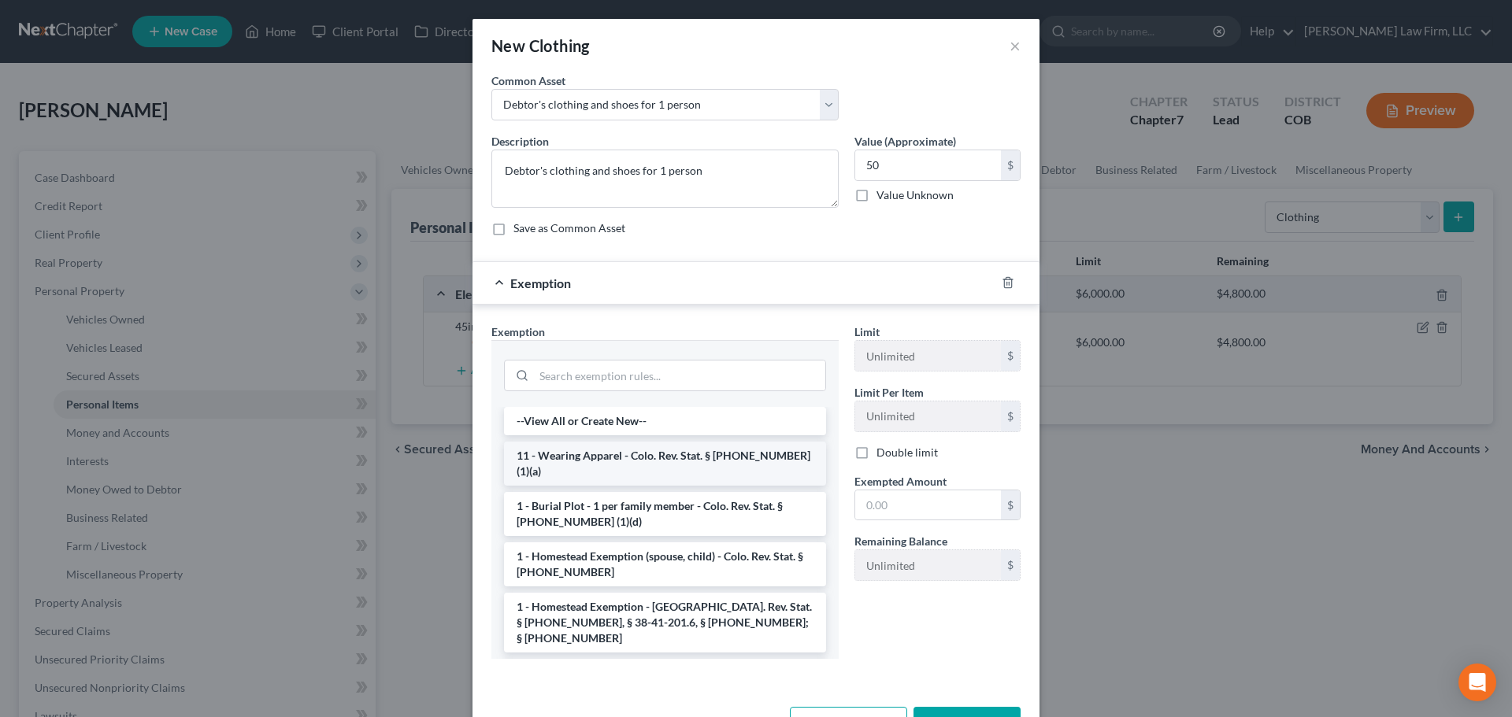
click at [592, 453] on li "11 - Wearing Apparel - Colo. Rev. Stat. § 13-54-102 (1)(a)" at bounding box center [665, 464] width 322 height 44
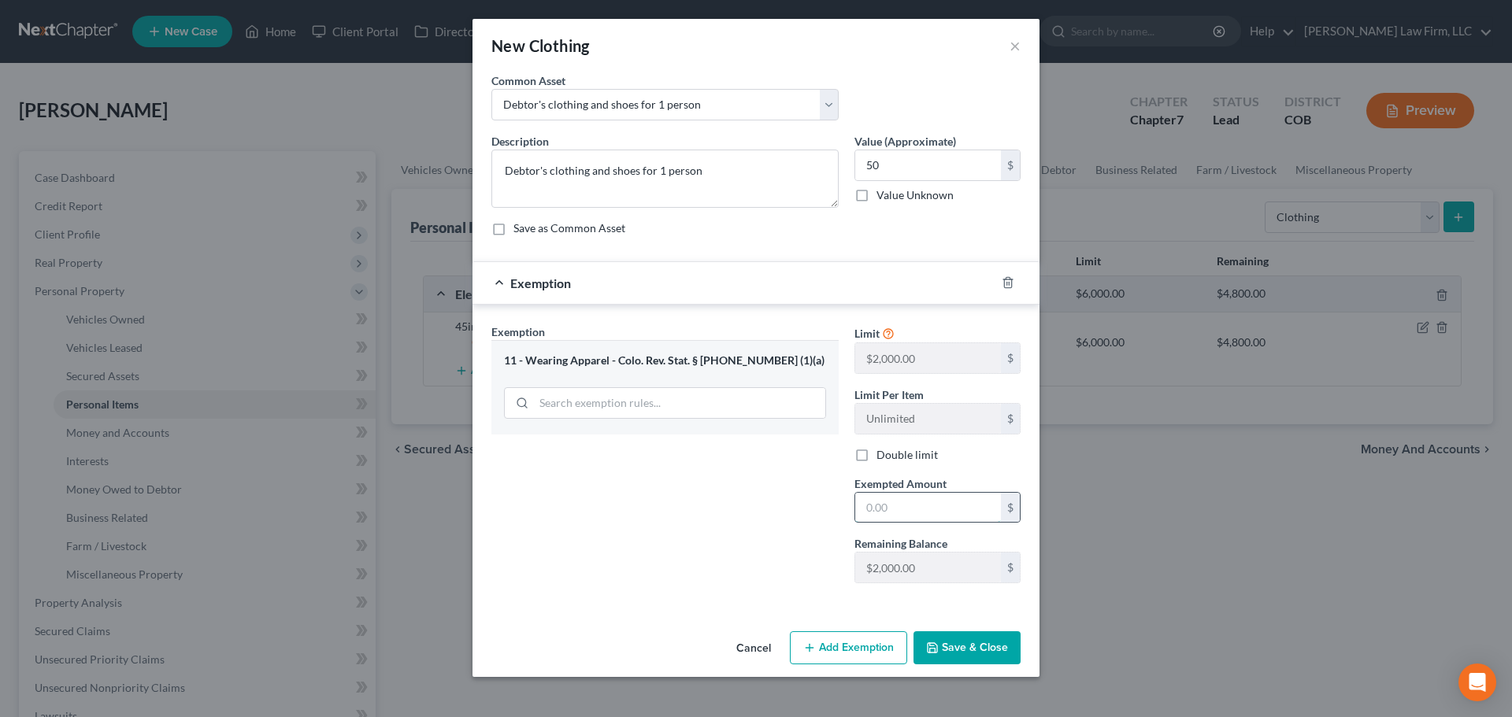
click at [884, 506] on input "text" at bounding box center [928, 508] width 146 height 30
type input "50"
click at [788, 553] on div "Exemption Set must be selected for CA. Exemption * 11 - Wearing Apparel - Colo.…" at bounding box center [665, 460] width 363 height 272
click at [970, 655] on button "Save & Close" at bounding box center [967, 648] width 107 height 33
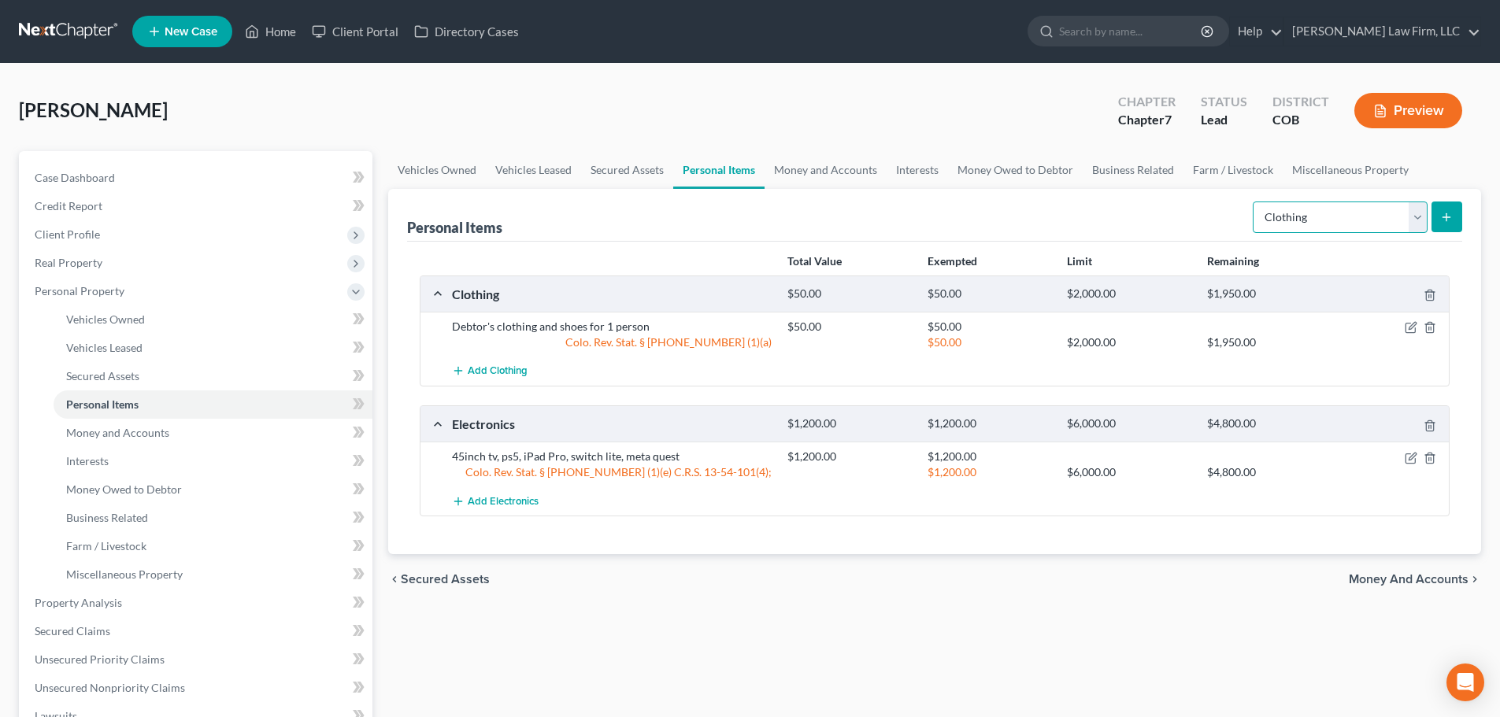
click at [1413, 215] on select "Select Item Type Clothing Collectibles Of Value Electronics Firearms Household …" at bounding box center [1340, 218] width 175 height 32
select select "household_goods"
click at [1254, 202] on select "Select Item Type Clothing Collectibles Of Value Electronics Firearms Household …" at bounding box center [1340, 218] width 175 height 32
click at [1451, 202] on button "submit" at bounding box center [1447, 217] width 31 height 31
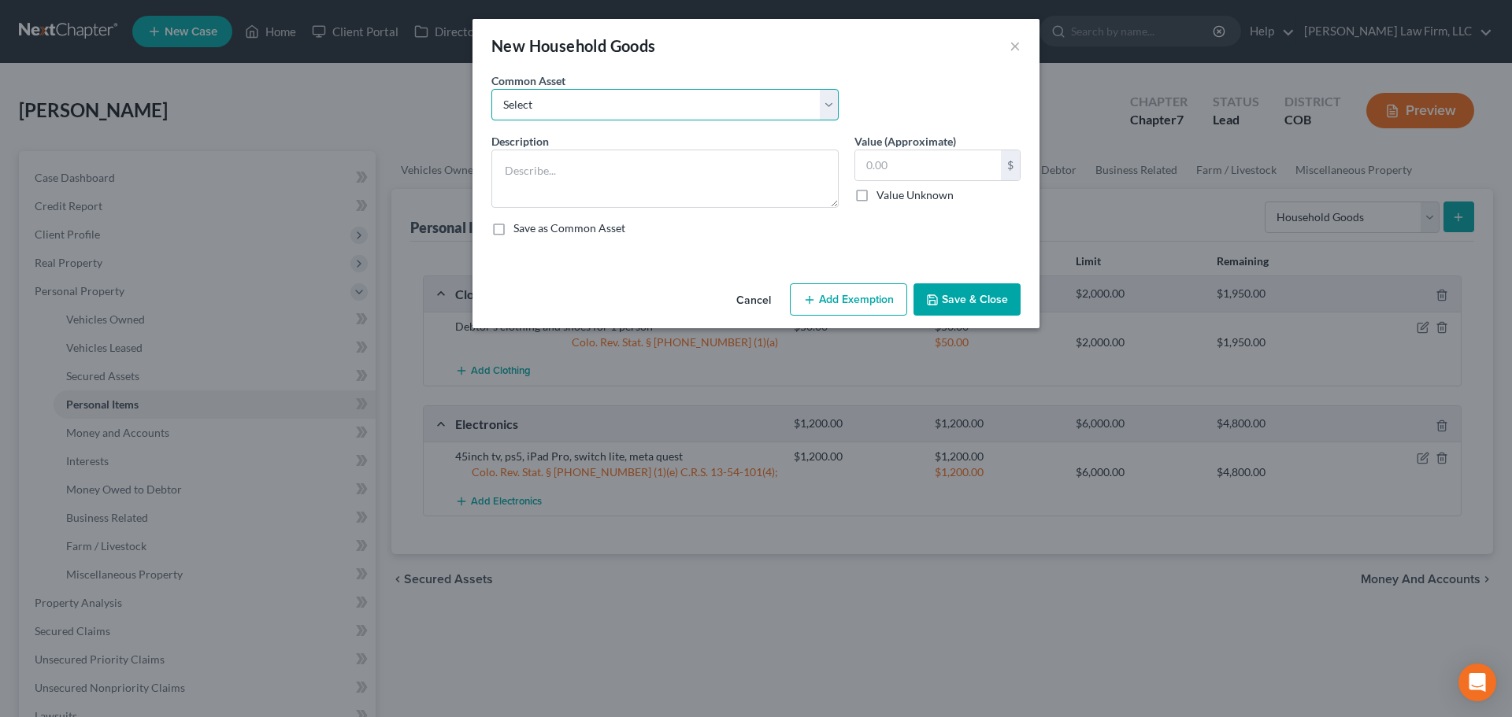
click at [638, 98] on select "Select NEED" at bounding box center [664, 105] width 347 height 32
click at [623, 101] on select "Select NEED" at bounding box center [664, 105] width 347 height 32
click at [576, 98] on select "Select NEED" at bounding box center [664, 105] width 347 height 32
select select "0"
click at [491, 89] on select "Select NEED" at bounding box center [664, 105] width 347 height 32
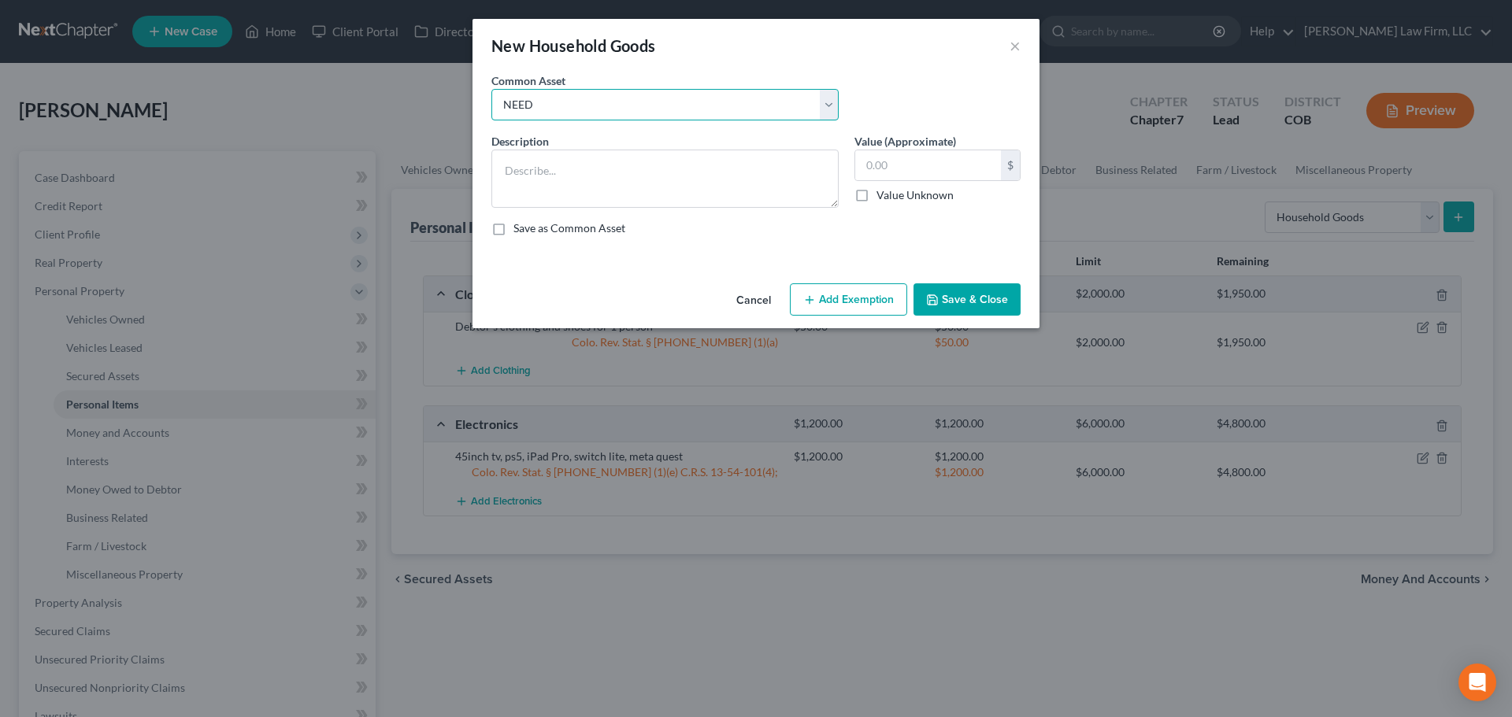
type textarea "NEED"
type input "0"
click at [598, 98] on select "Select NEED" at bounding box center [664, 105] width 347 height 32
select select
click at [491, 89] on select "Select NEED" at bounding box center [664, 105] width 347 height 32
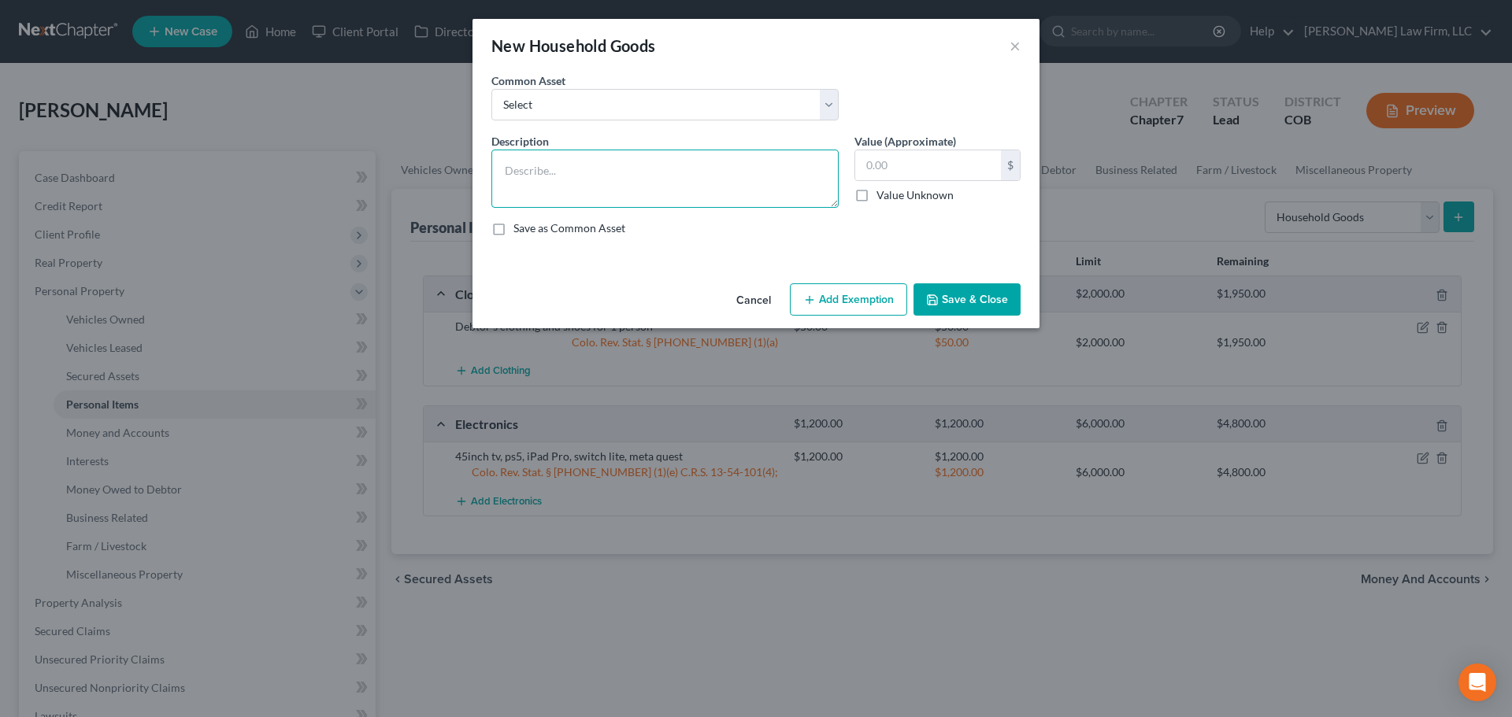
click at [571, 183] on textarea at bounding box center [664, 179] width 347 height 58
click at [670, 188] on textarea "Broken recliner, old" at bounding box center [664, 179] width 347 height 58
click at [673, 181] on textarea "Broken recliner, old" at bounding box center [664, 179] width 347 height 58
type textarea "Broken recliner, used stationary leather chair"
type input "50"
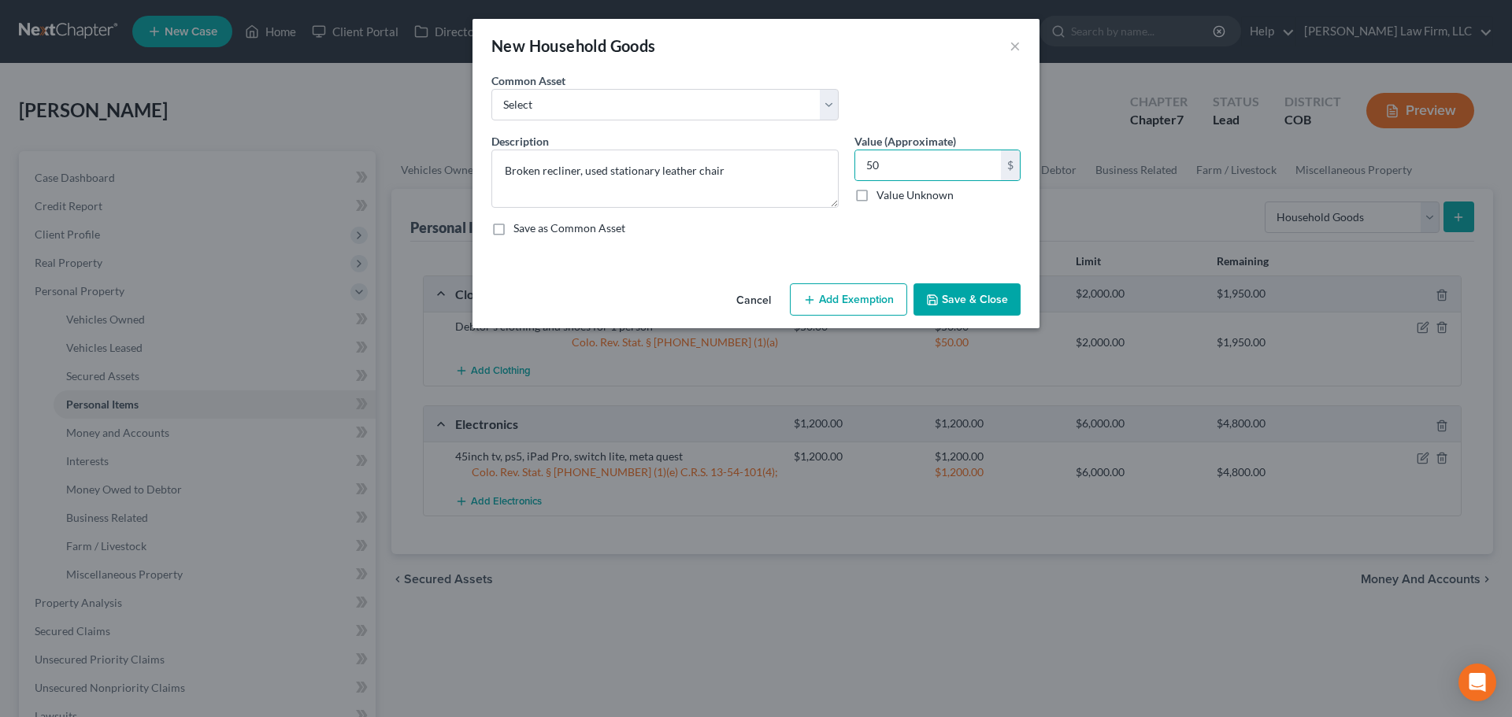
click at [809, 287] on button "Add Exemption" at bounding box center [848, 300] width 117 height 33
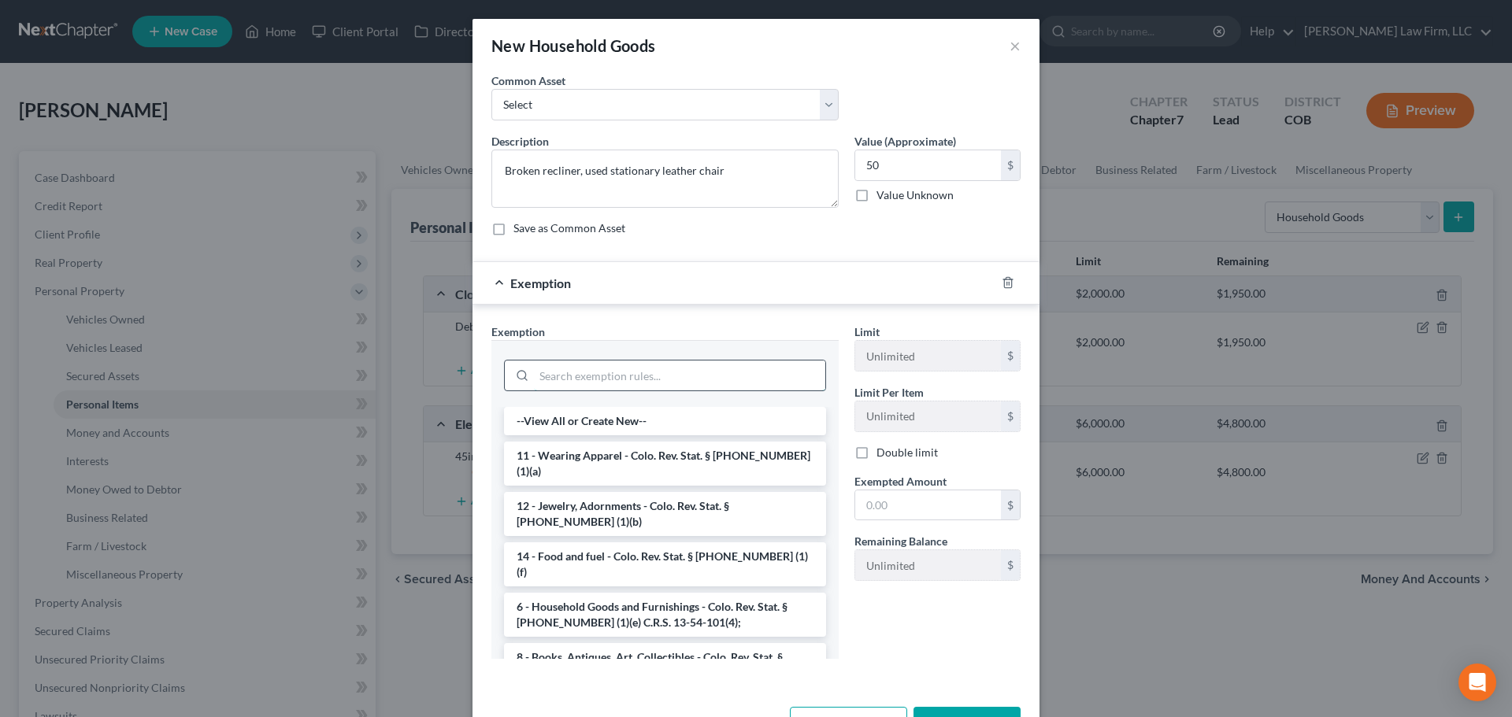
click at [618, 367] on input "search" at bounding box center [679, 376] width 291 height 30
click at [583, 593] on li "6 - Household Goods and Furnishings - Colo. Rev. Stat. § 13-54-102 (1)(e) C.R.S…" at bounding box center [665, 615] width 322 height 44
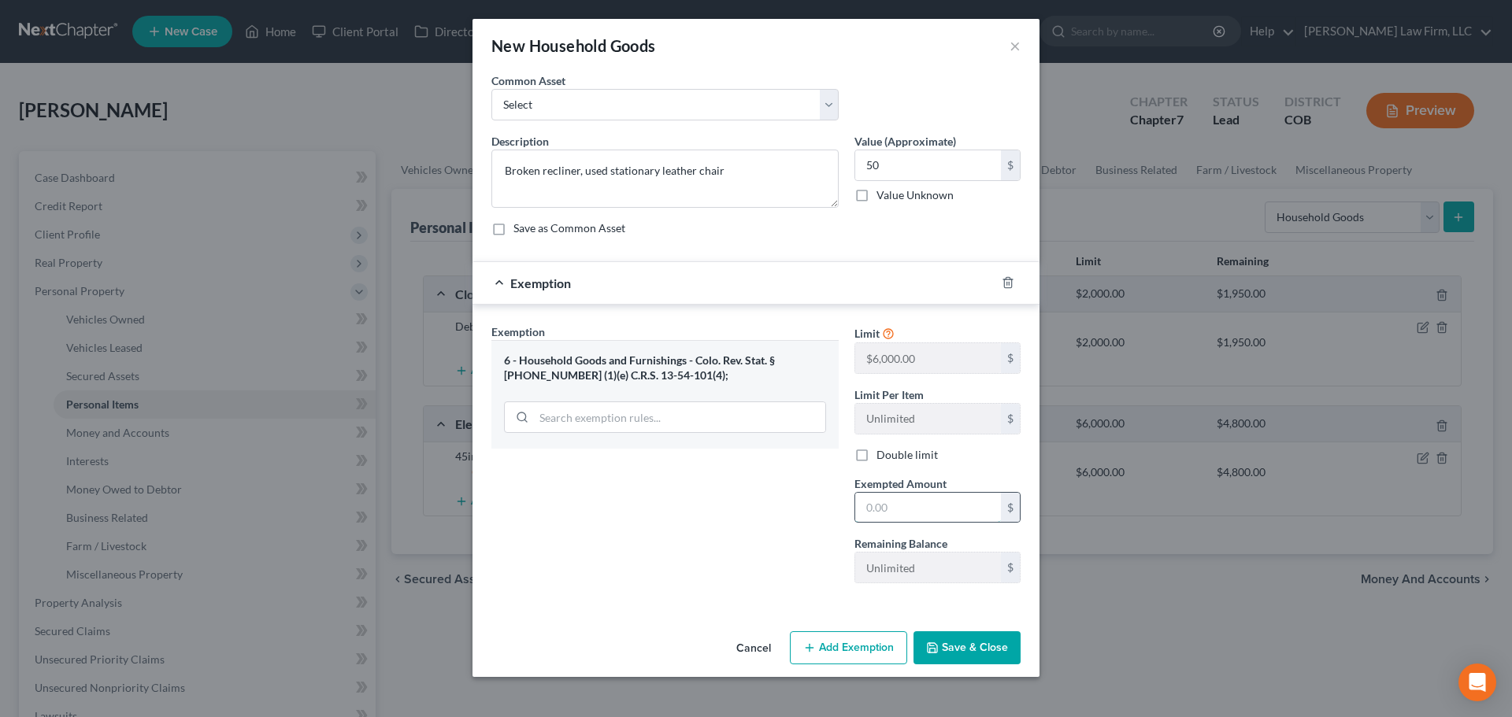
click at [897, 510] on input "text" at bounding box center [928, 508] width 146 height 30
type input "50"
click at [752, 535] on div "Exemption Set must be selected for CA. Exemption * 6 - Household Goods and Furn…" at bounding box center [665, 460] width 363 height 272
click at [943, 641] on button "Save & Close" at bounding box center [967, 648] width 107 height 33
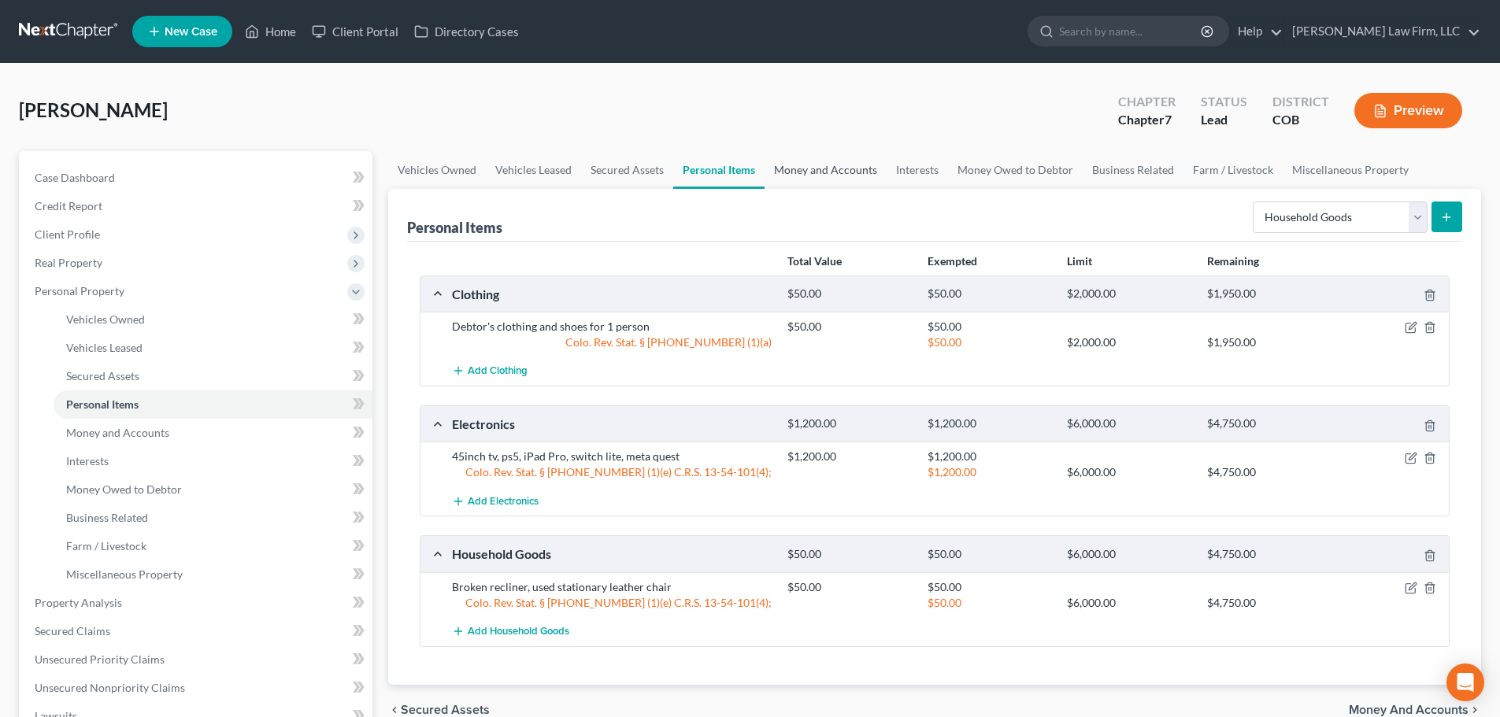
click at [820, 182] on link "Money and Accounts" at bounding box center [826, 170] width 122 height 38
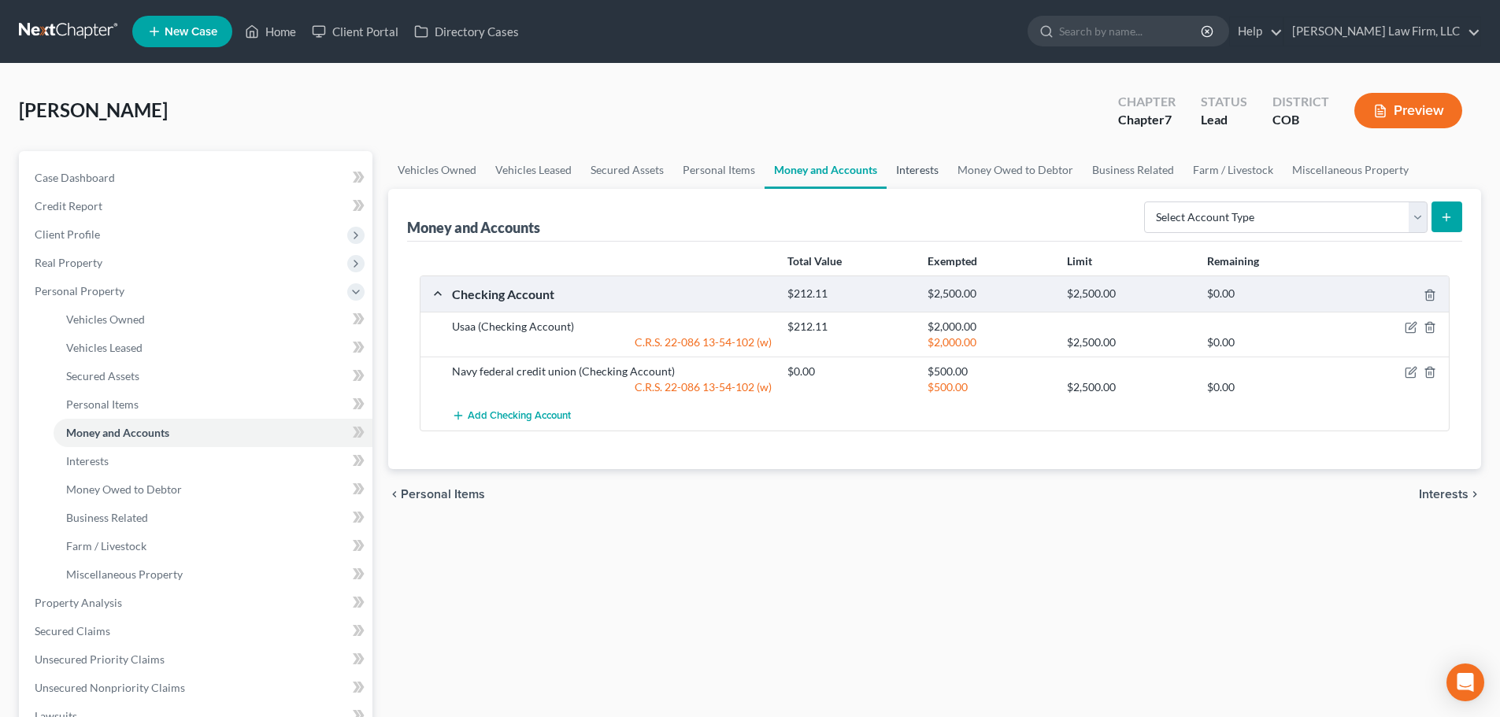
click at [892, 159] on link "Interests" at bounding box center [917, 170] width 61 height 38
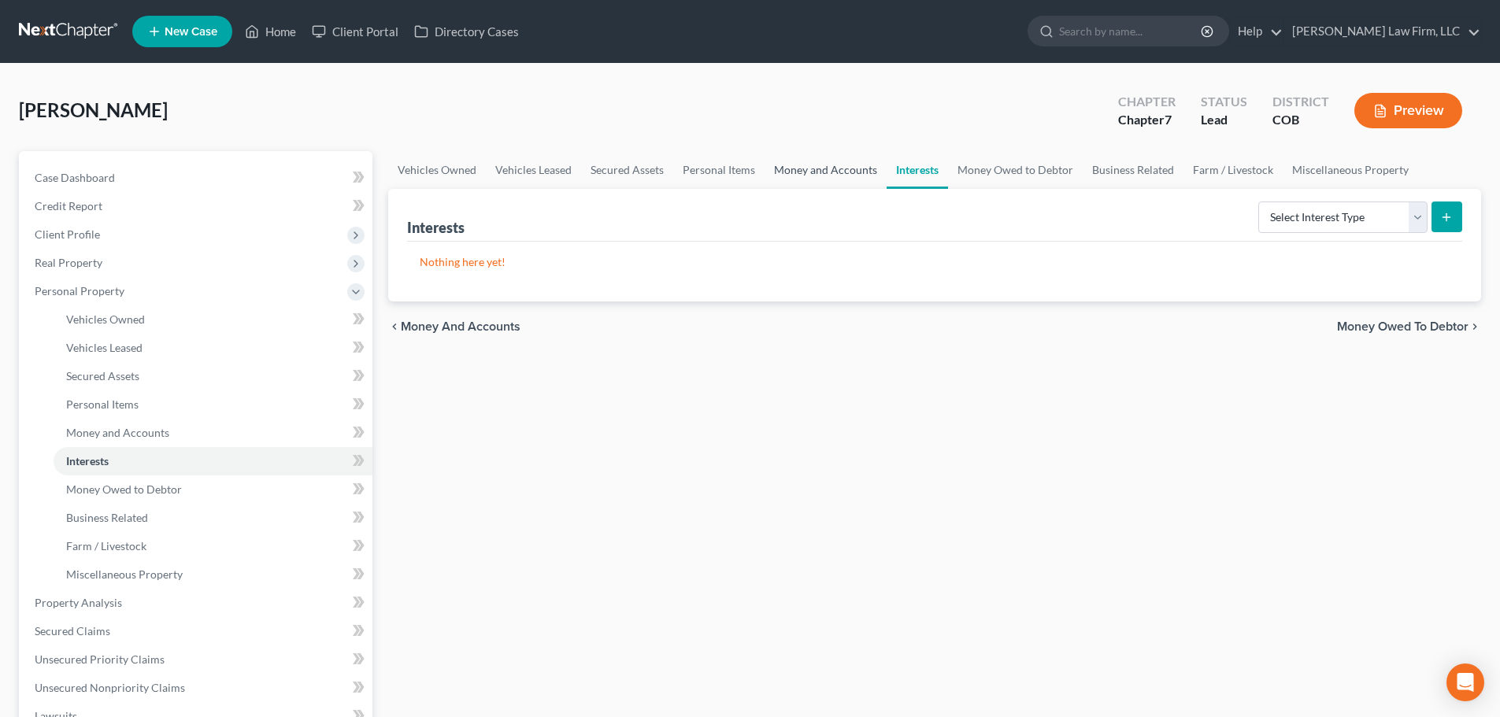
click at [842, 180] on link "Money and Accounts" at bounding box center [826, 170] width 122 height 38
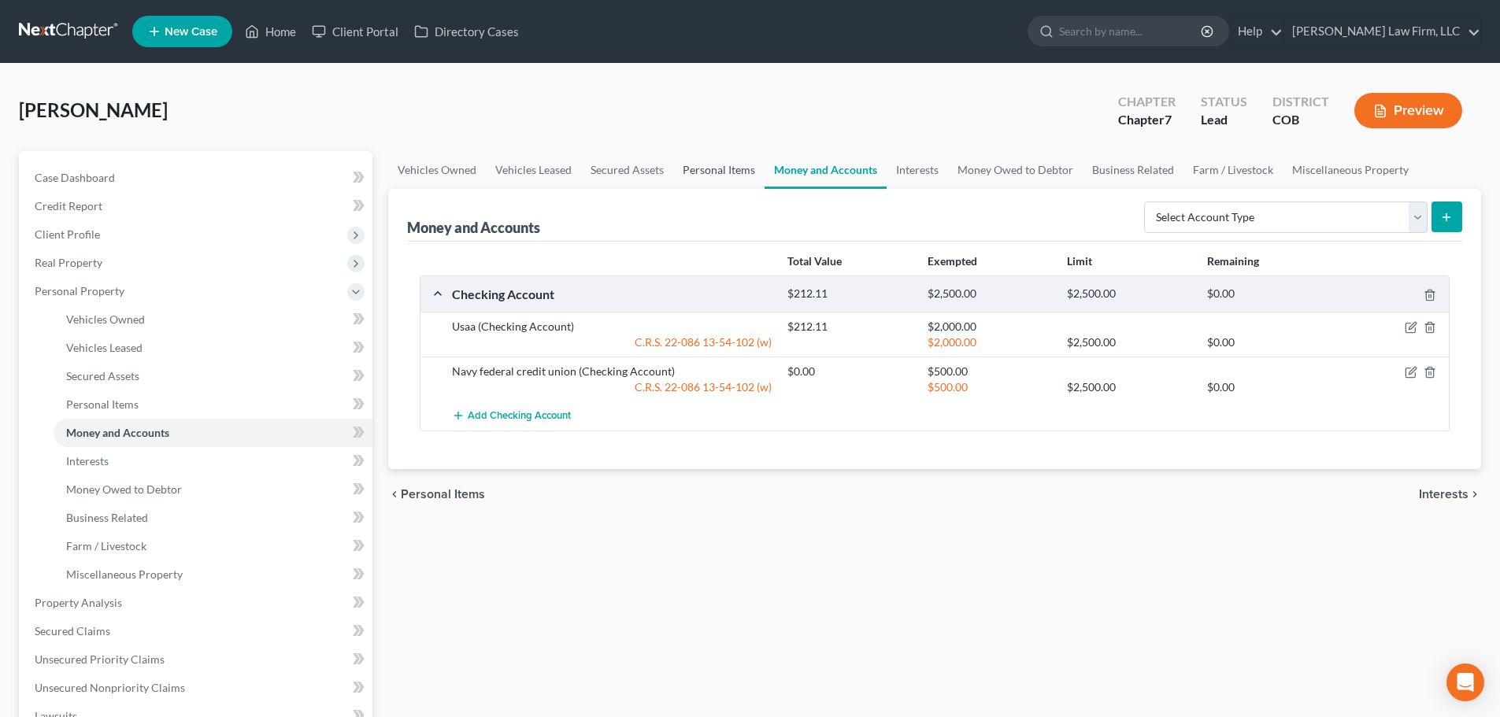
click at [719, 180] on link "Personal Items" at bounding box center [718, 170] width 91 height 38
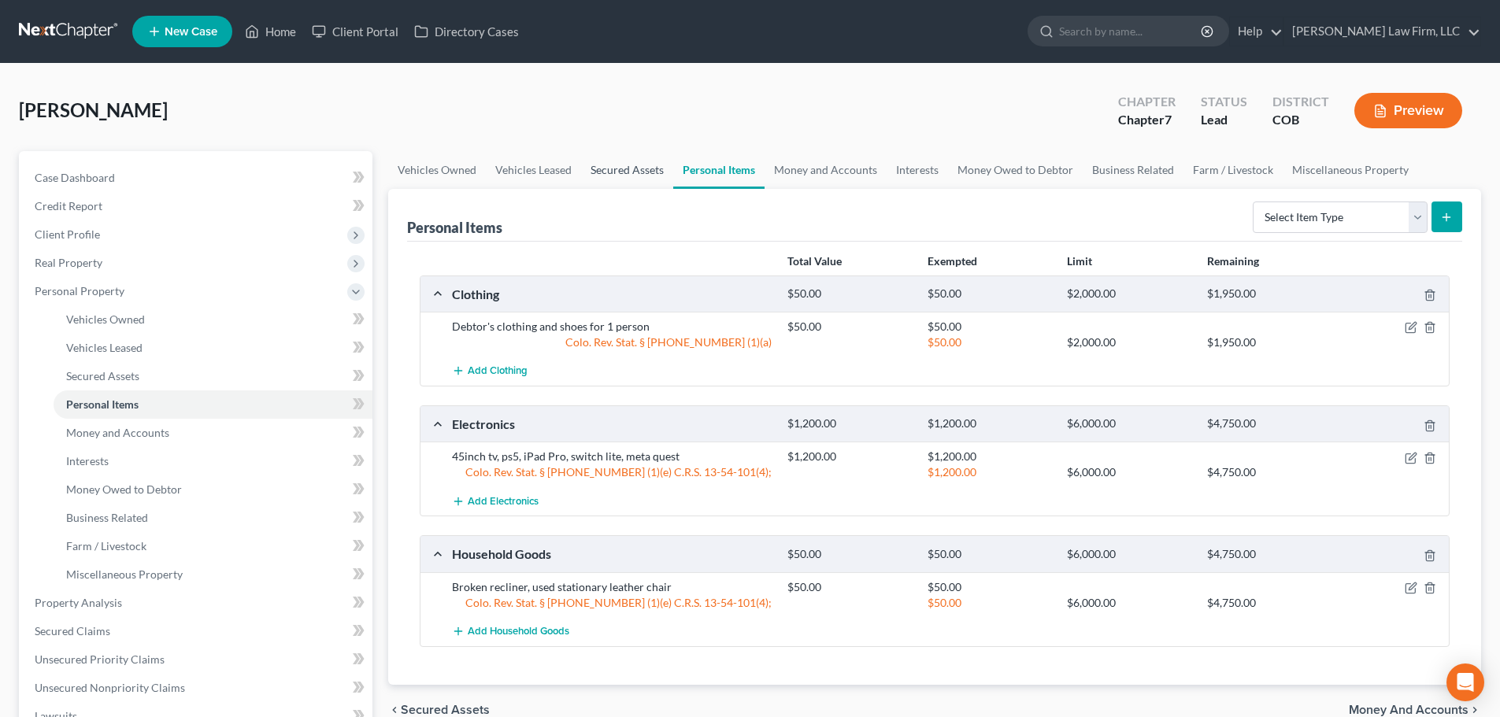
click at [616, 174] on link "Secured Assets" at bounding box center [627, 170] width 92 height 38
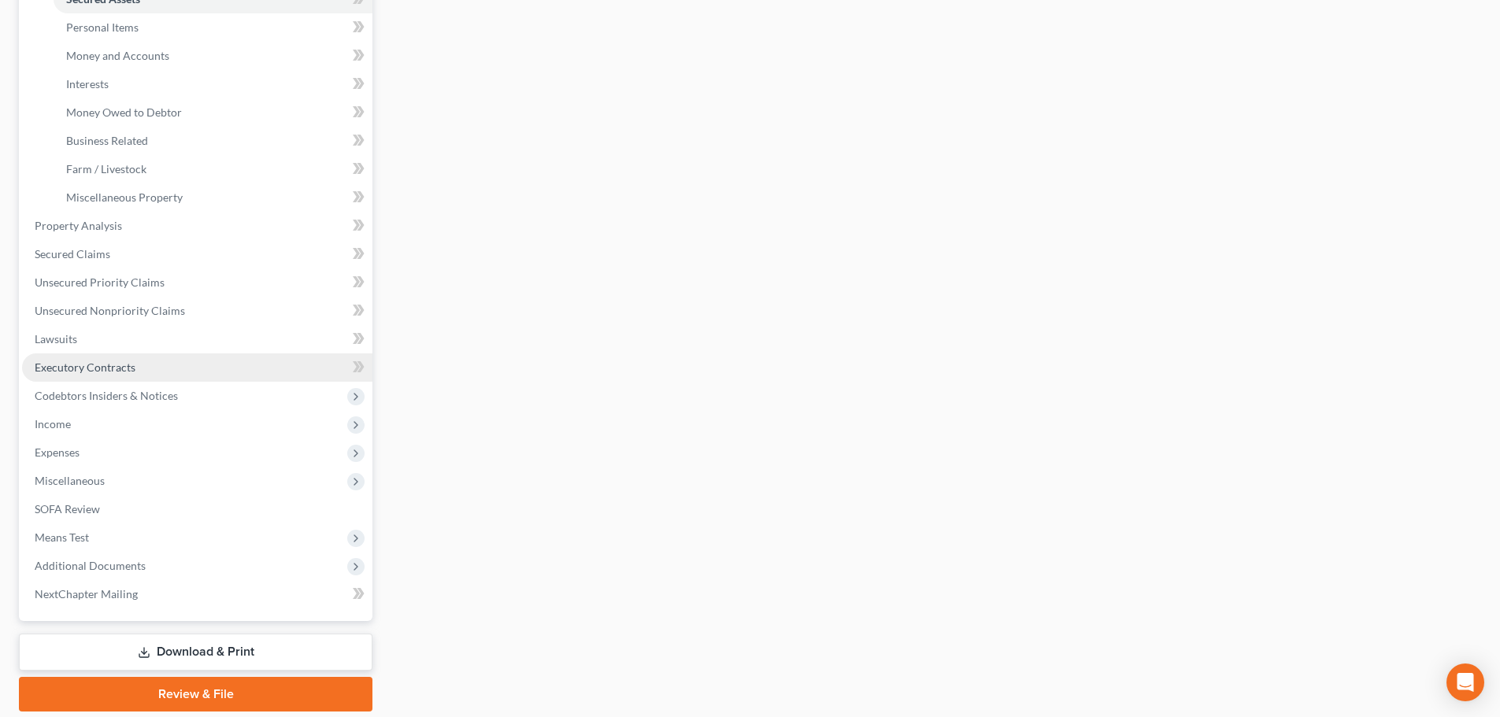
scroll to position [394, 0]
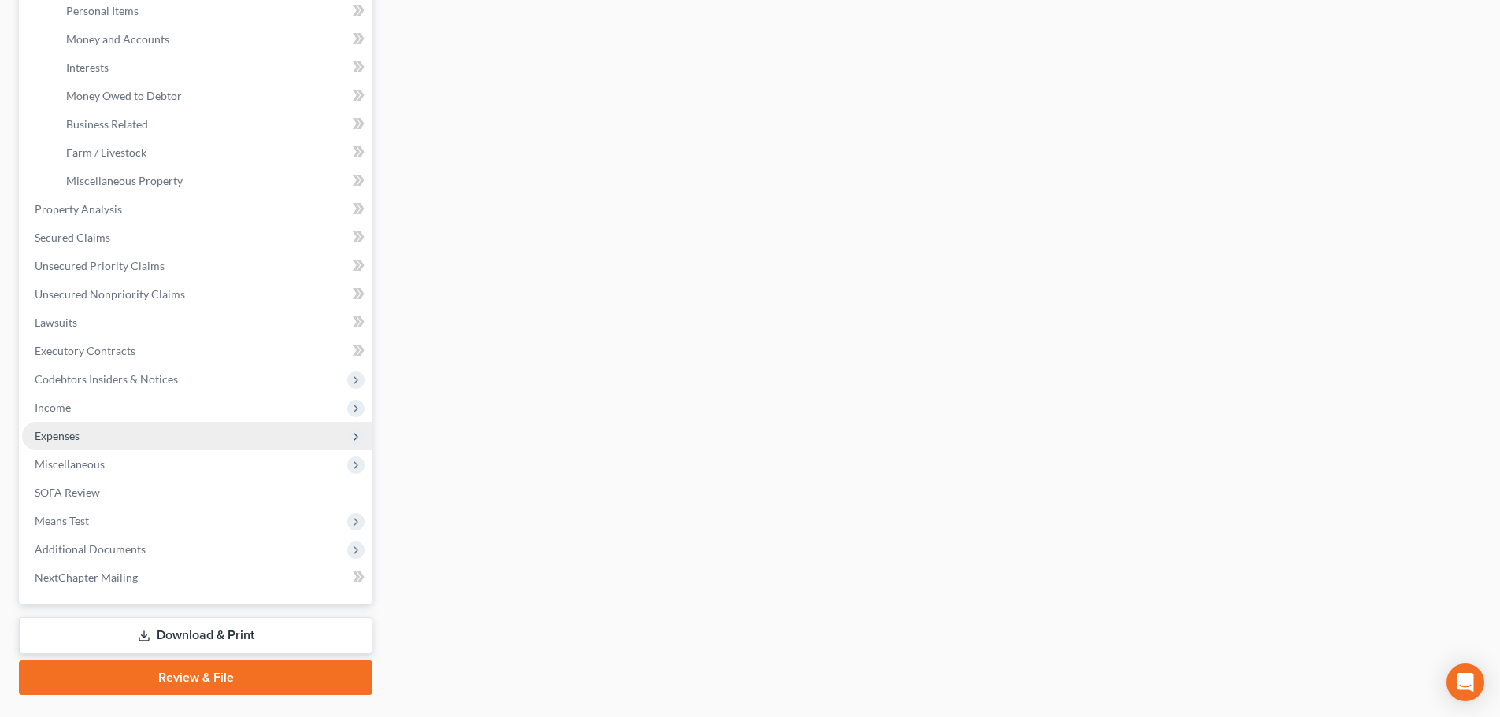
click at [80, 443] on span "Expenses" at bounding box center [197, 436] width 350 height 28
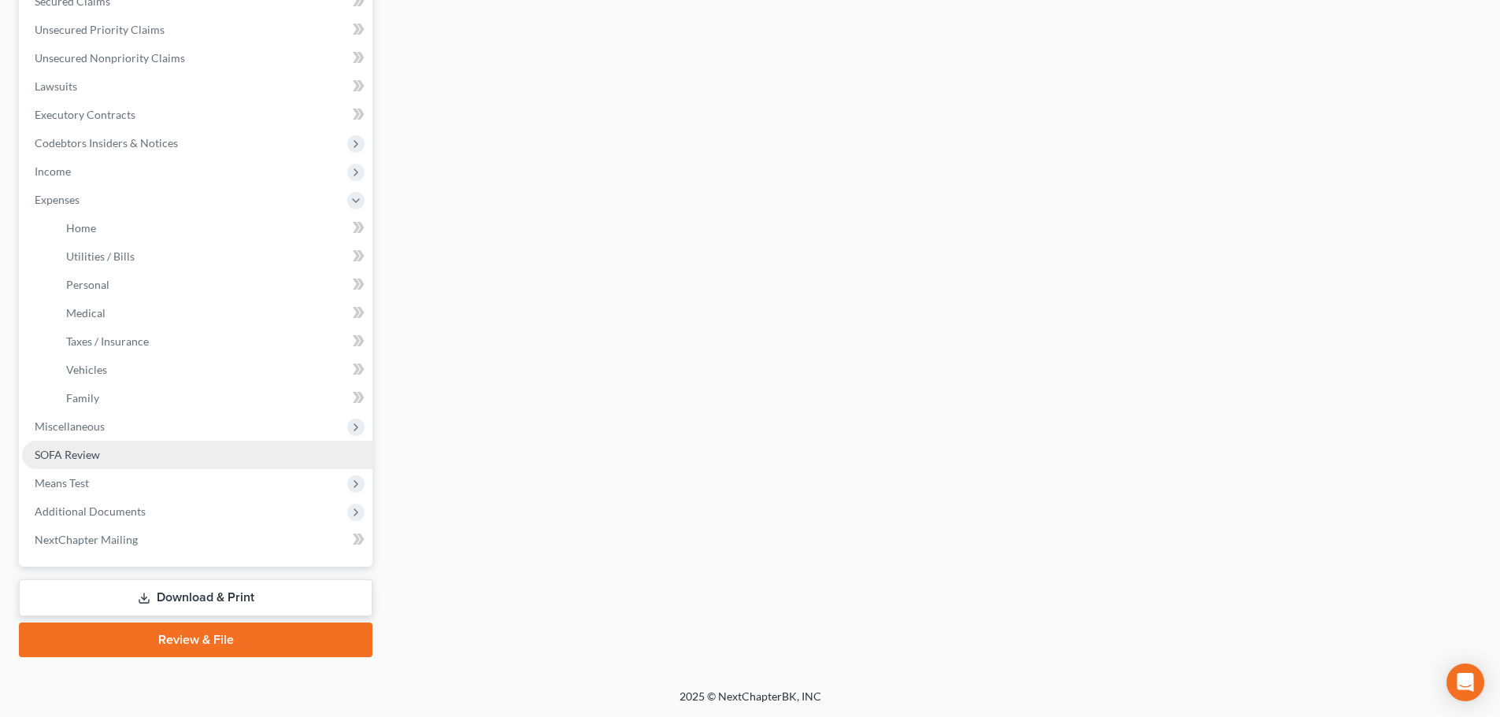
scroll to position [347, 0]
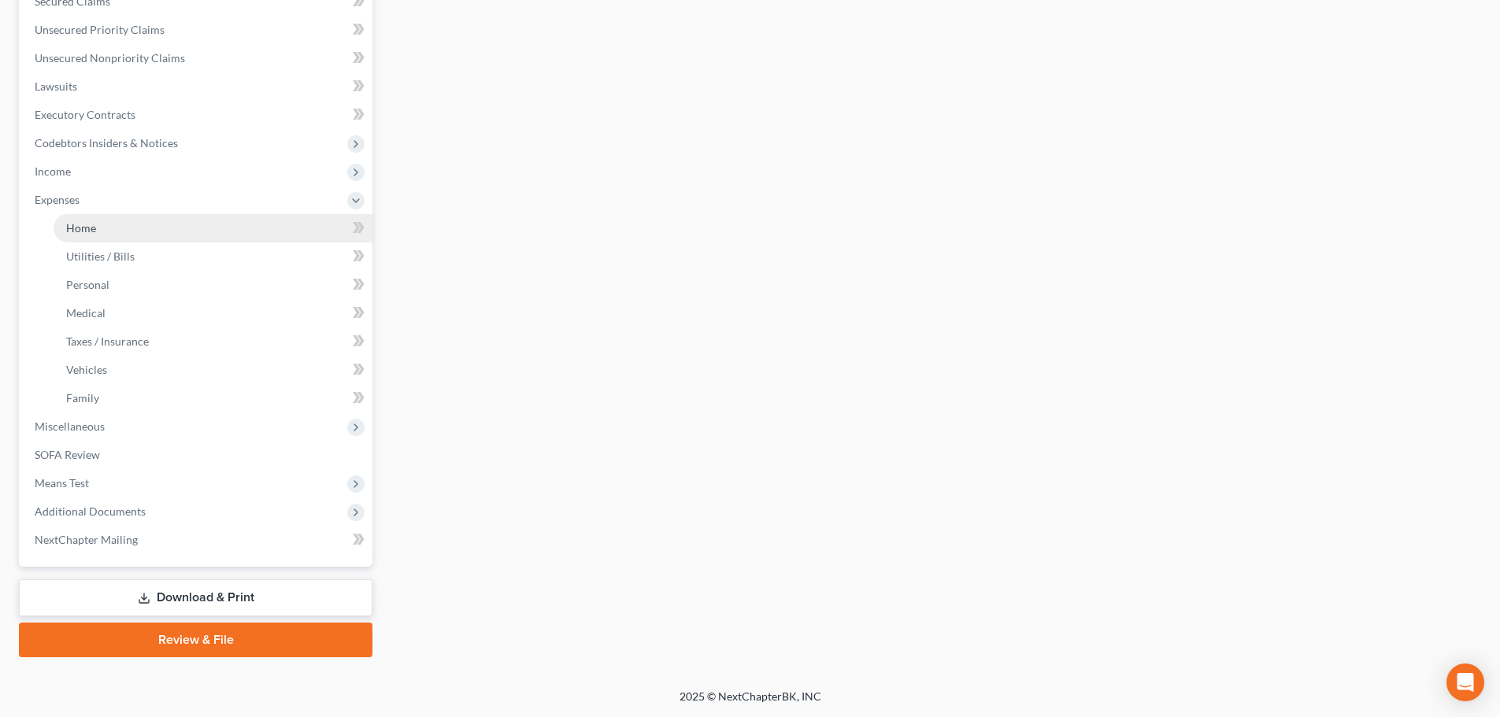
click at [146, 224] on link "Home" at bounding box center [213, 228] width 319 height 28
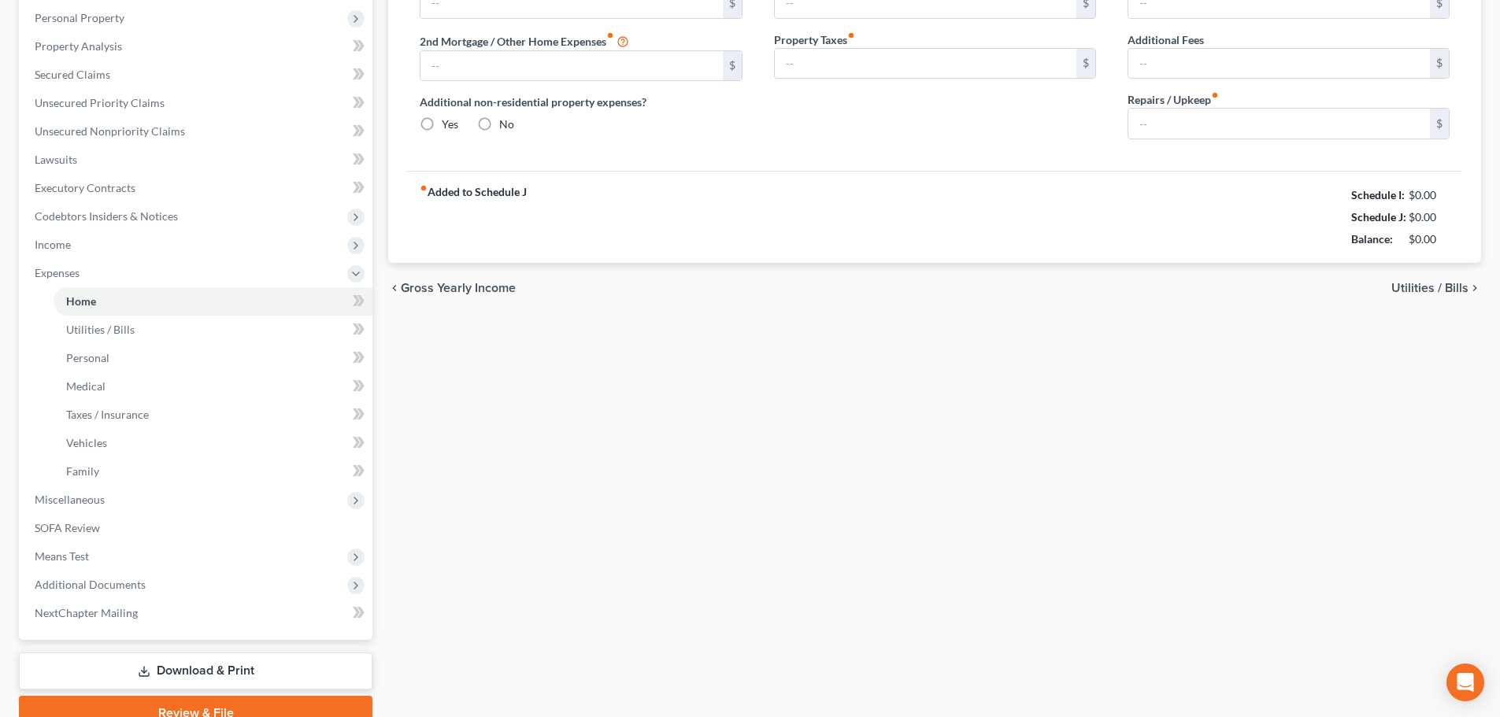
type input "870.00"
radio input "true"
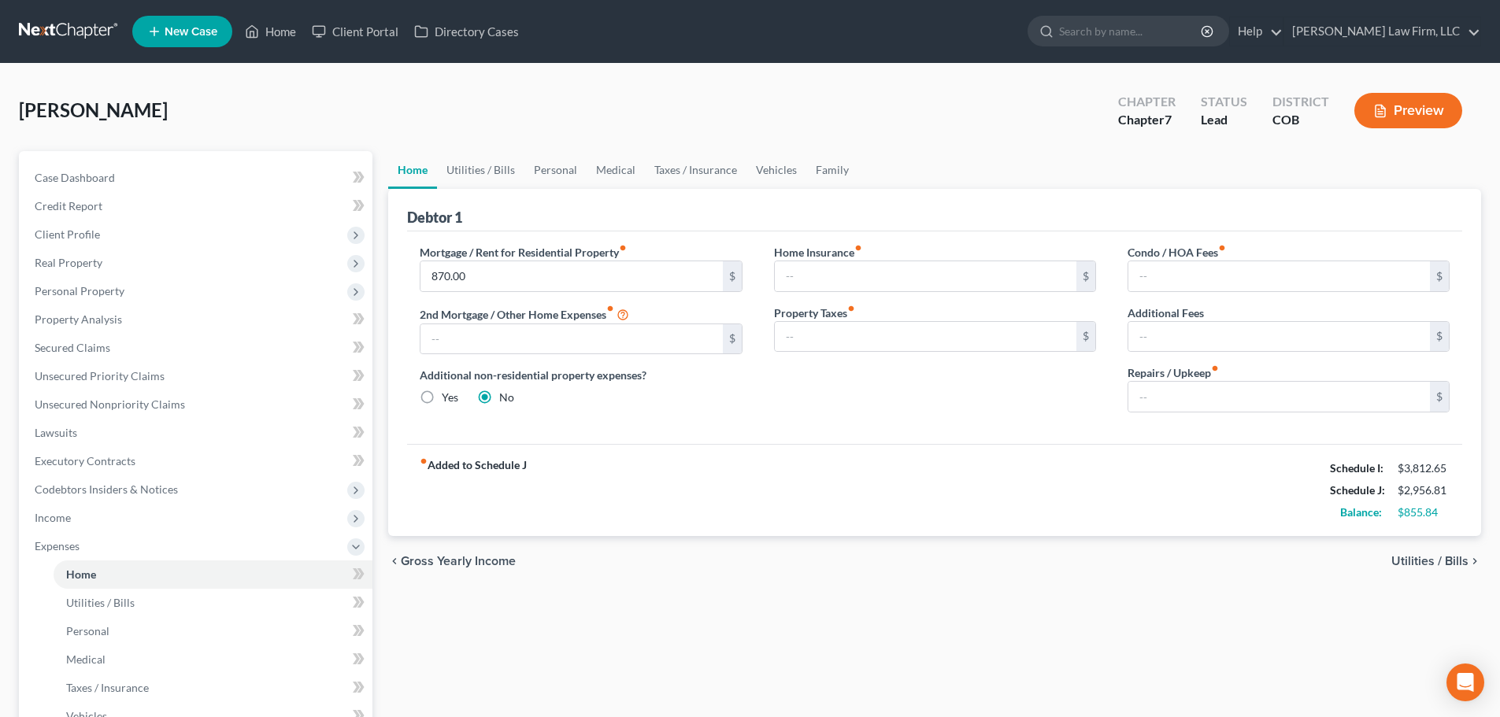
click at [532, 196] on div "Debtor 1" at bounding box center [934, 210] width 1055 height 43
click at [539, 178] on link "Personal" at bounding box center [555, 170] width 62 height 38
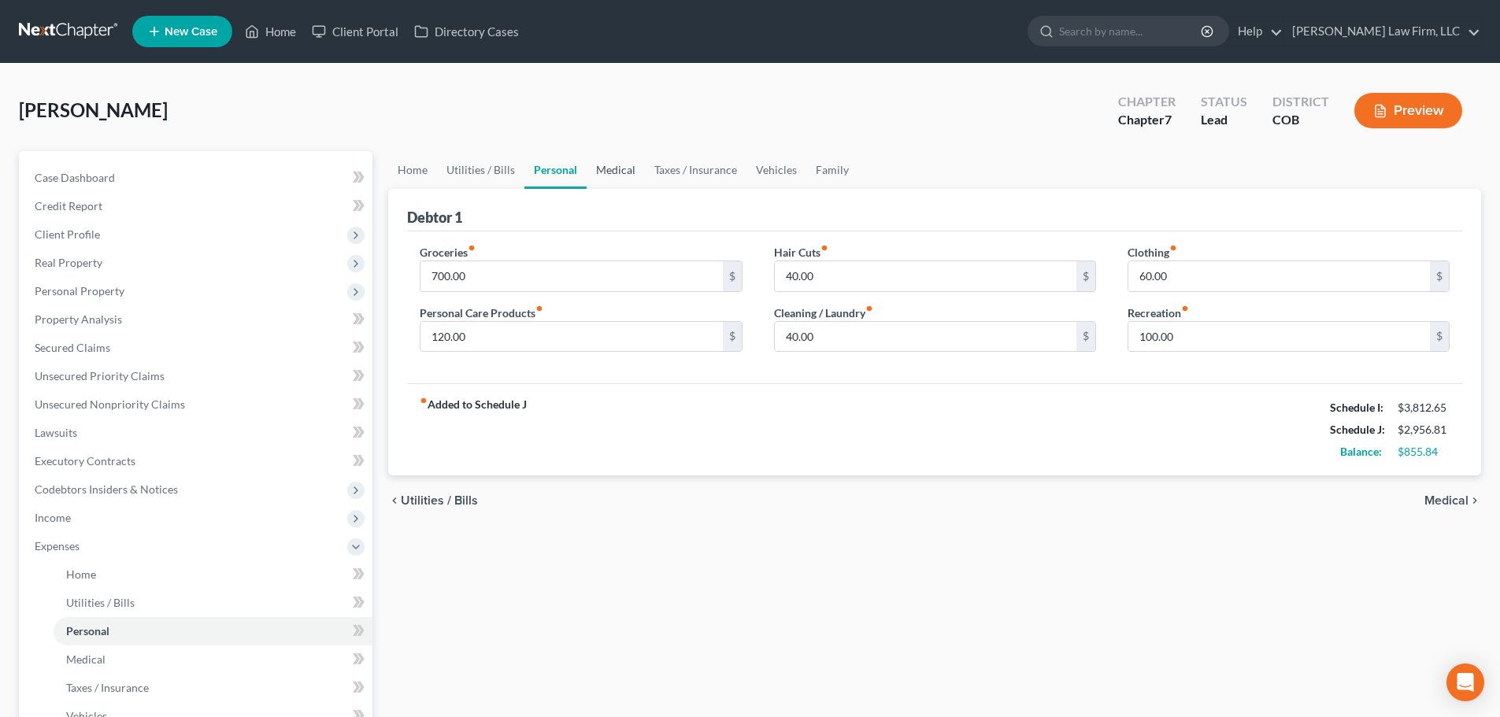
click at [629, 173] on link "Medical" at bounding box center [616, 170] width 58 height 38
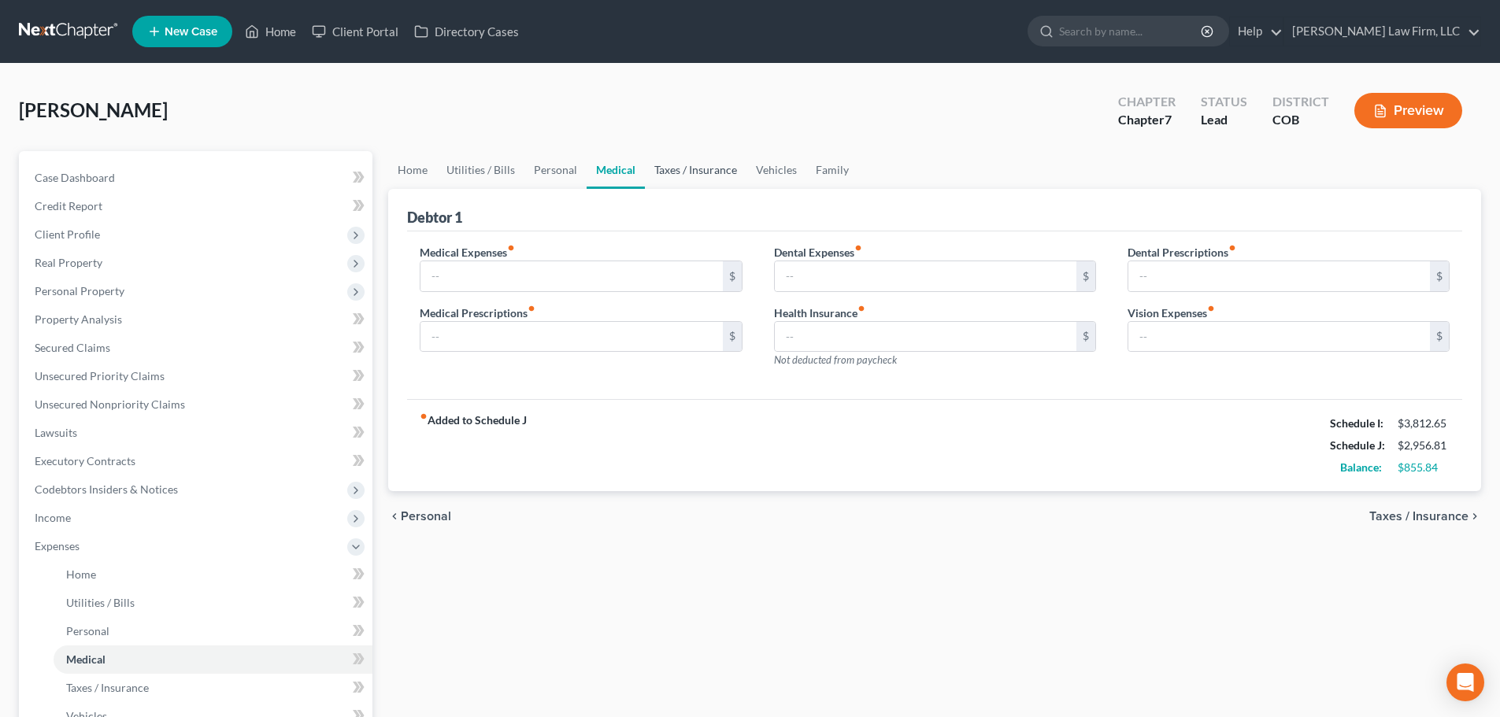
click at [687, 174] on link "Taxes / Insurance" at bounding box center [696, 170] width 102 height 38
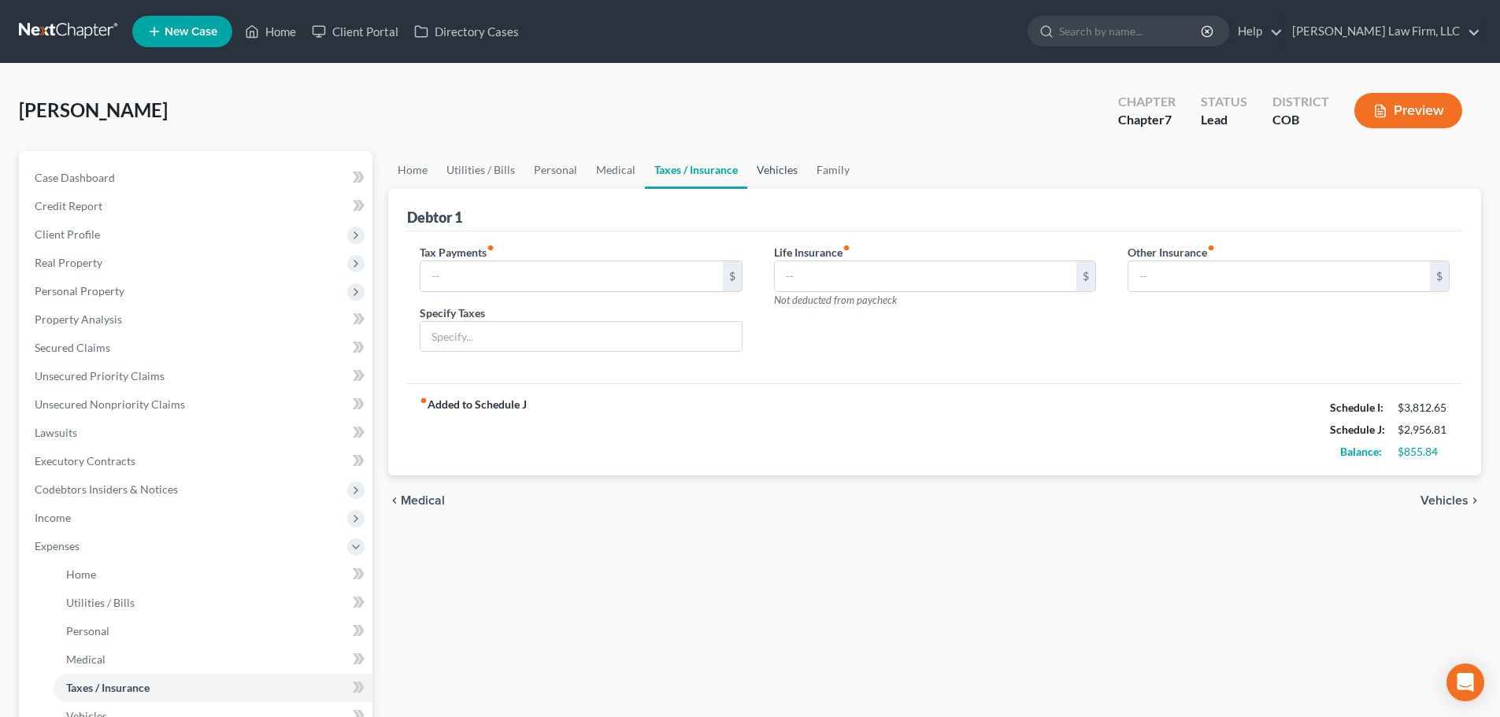
click at [747, 175] on link "Vehicles" at bounding box center [777, 170] width 60 height 38
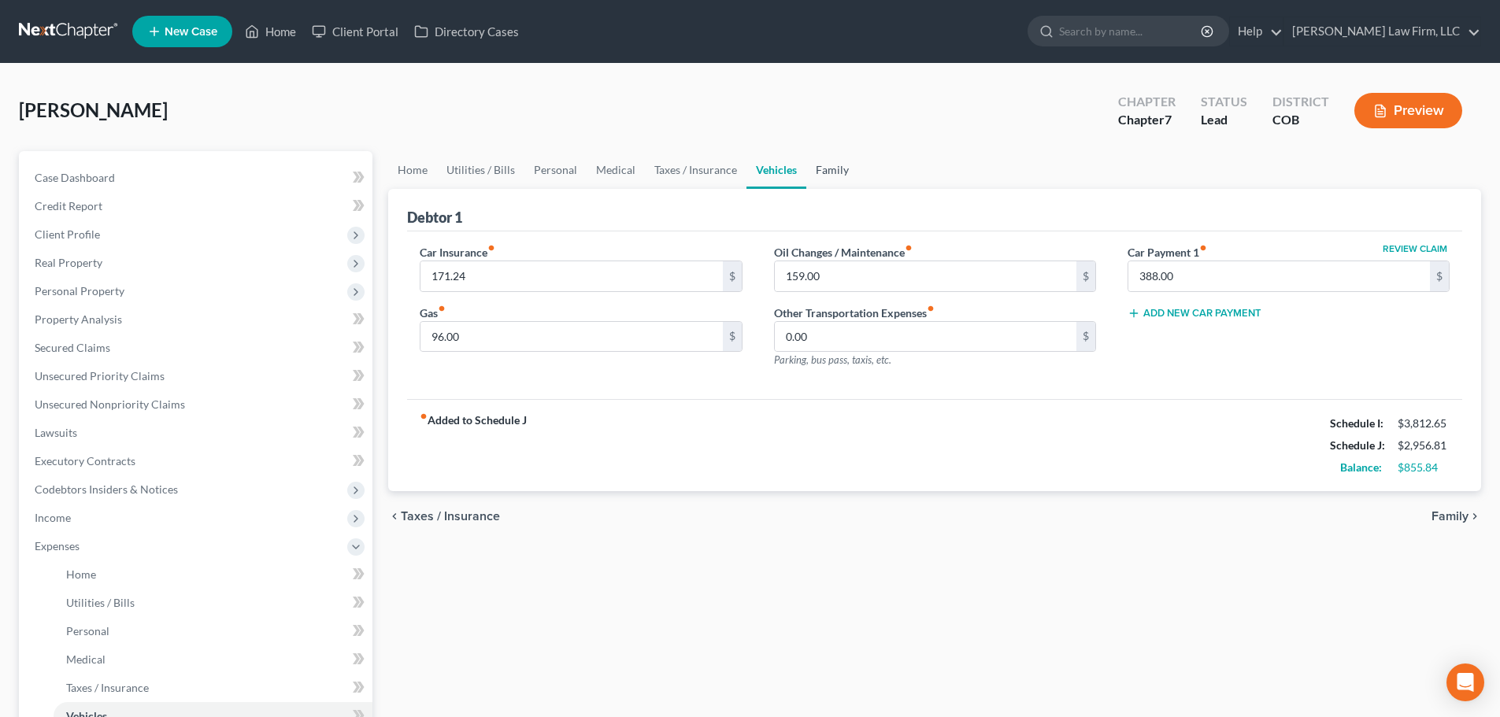
click at [836, 172] on link "Family" at bounding box center [832, 170] width 52 height 38
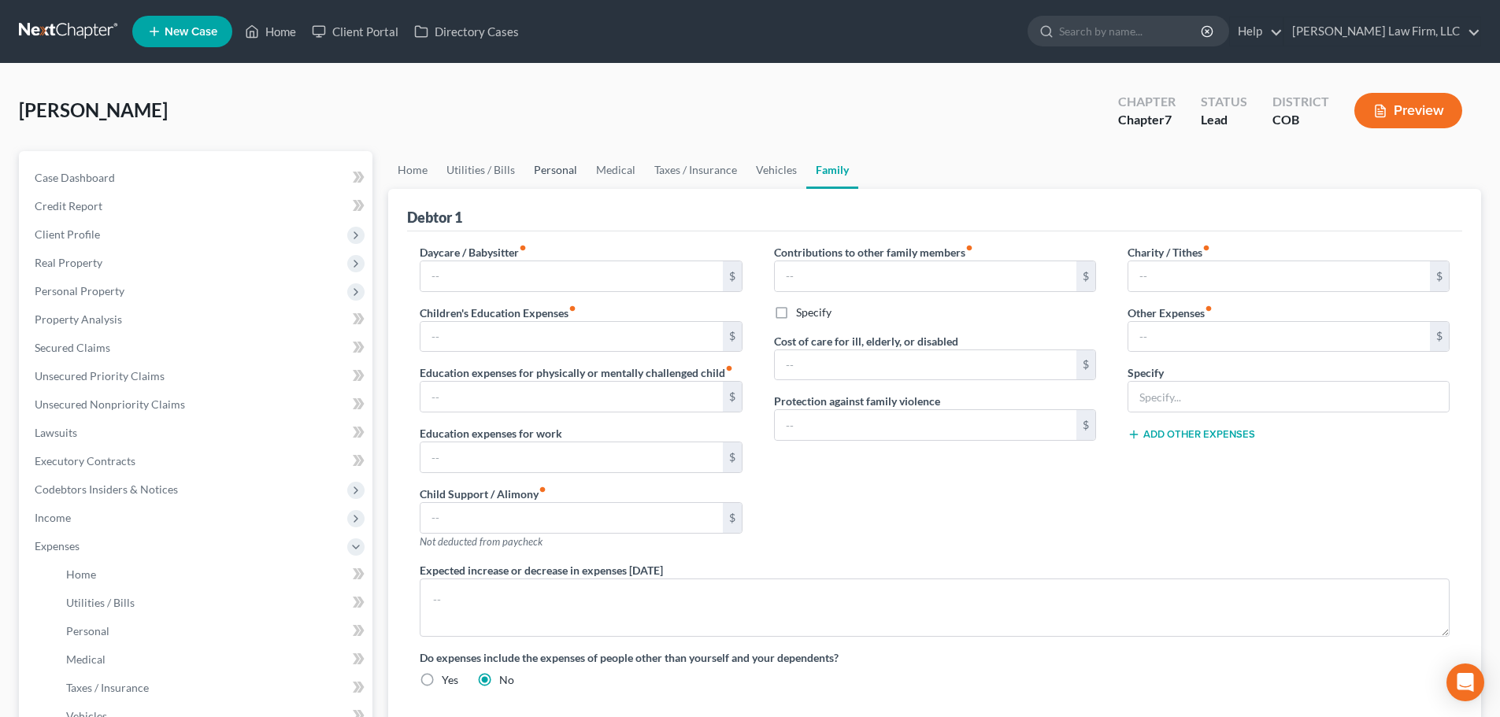
click at [545, 165] on link "Personal" at bounding box center [555, 170] width 62 height 38
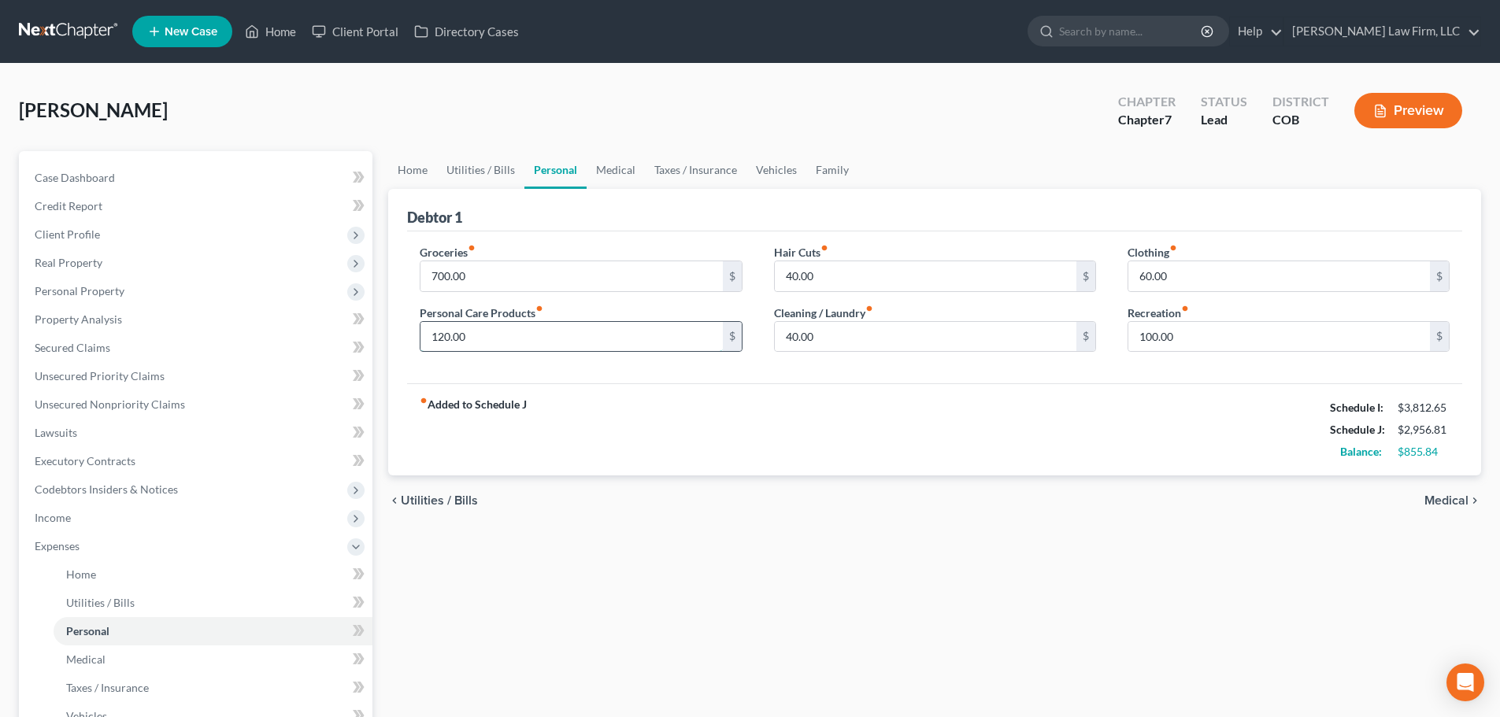
click at [517, 339] on input "120.00" at bounding box center [572, 337] width 302 height 30
click at [443, 335] on input "120.00" at bounding box center [572, 337] width 302 height 30
type input "145"
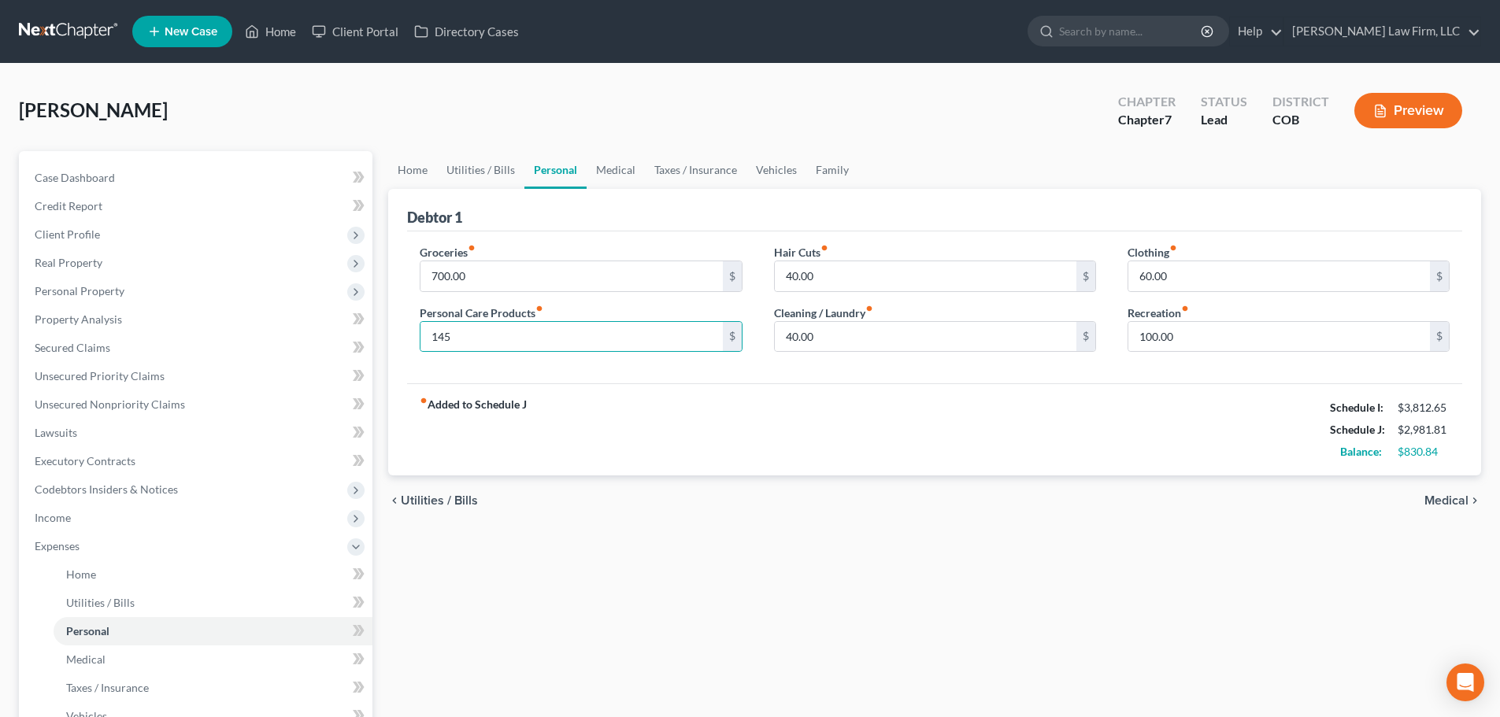
click at [618, 395] on div "fiber_manual_record Added to Schedule J Schedule I: $3,812.65 Schedule J: $2,98…" at bounding box center [934, 430] width 1055 height 92
click at [432, 176] on link "Home" at bounding box center [412, 170] width 49 height 38
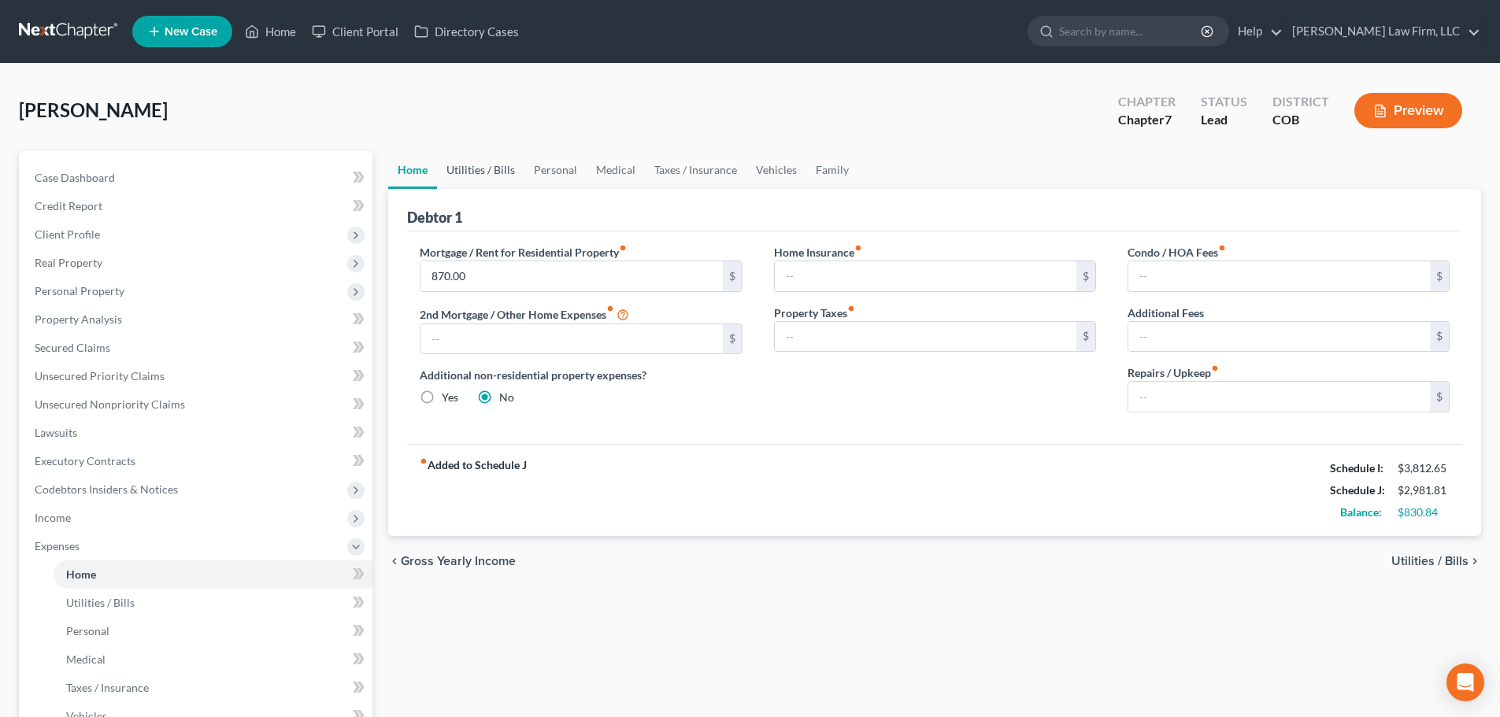
click at [466, 173] on link "Utilities / Bills" at bounding box center [480, 170] width 87 height 38
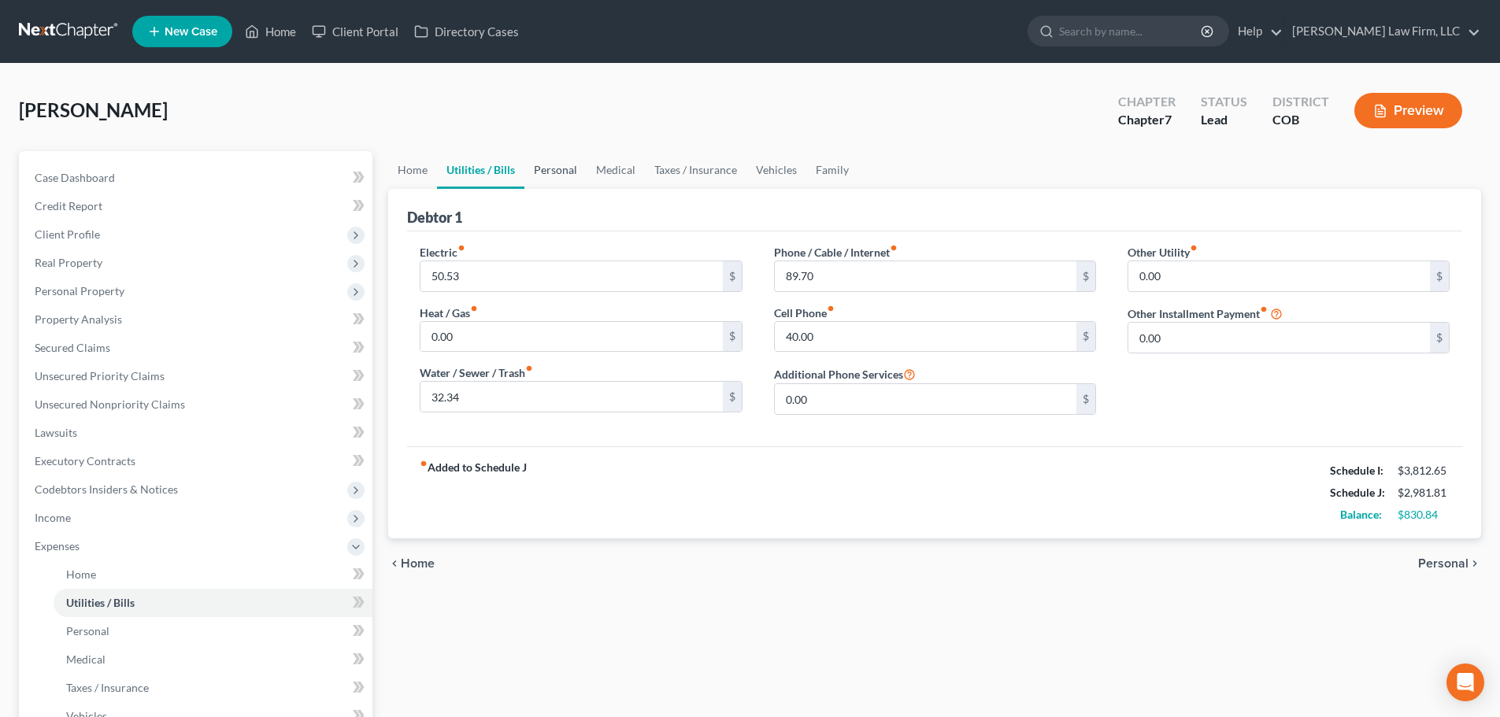
click at [581, 169] on link "Personal" at bounding box center [555, 170] width 62 height 38
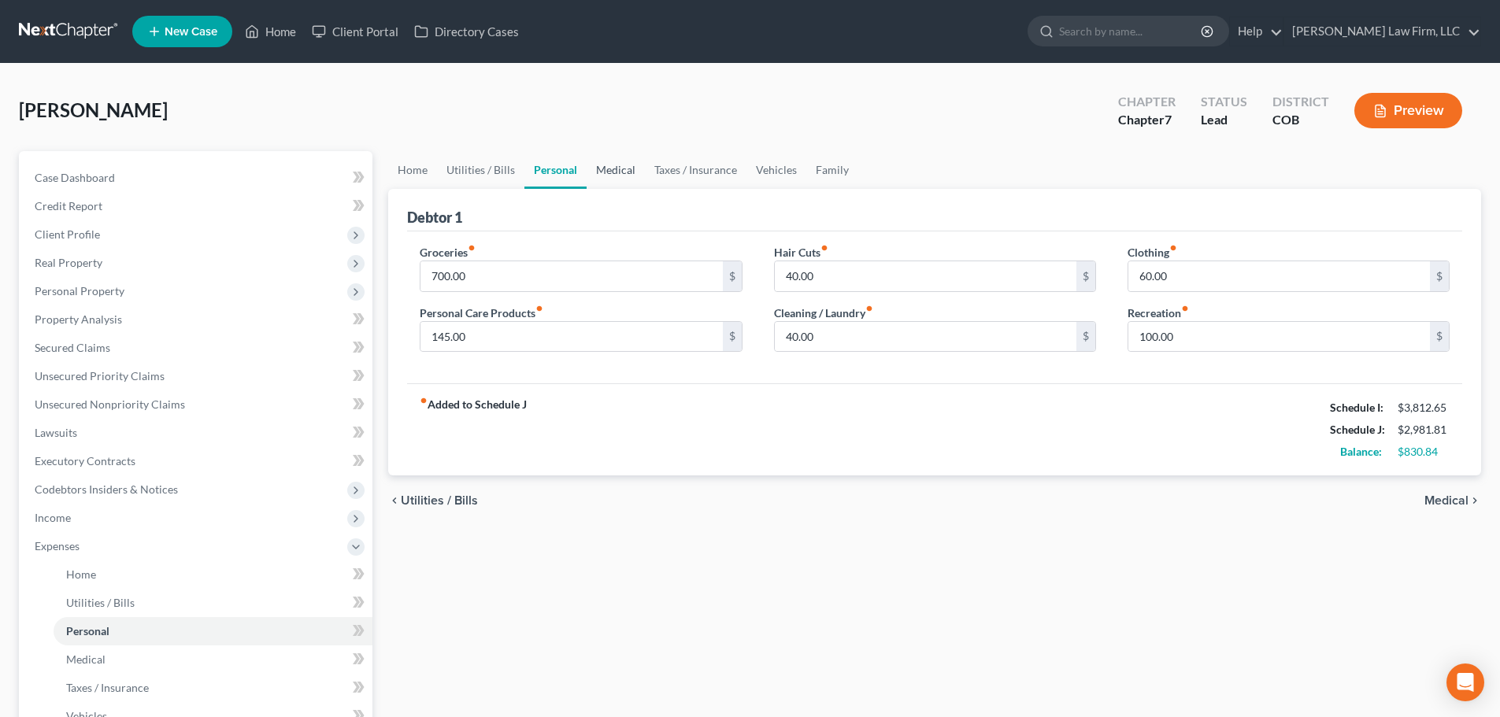
click at [633, 172] on link "Medical" at bounding box center [616, 170] width 58 height 38
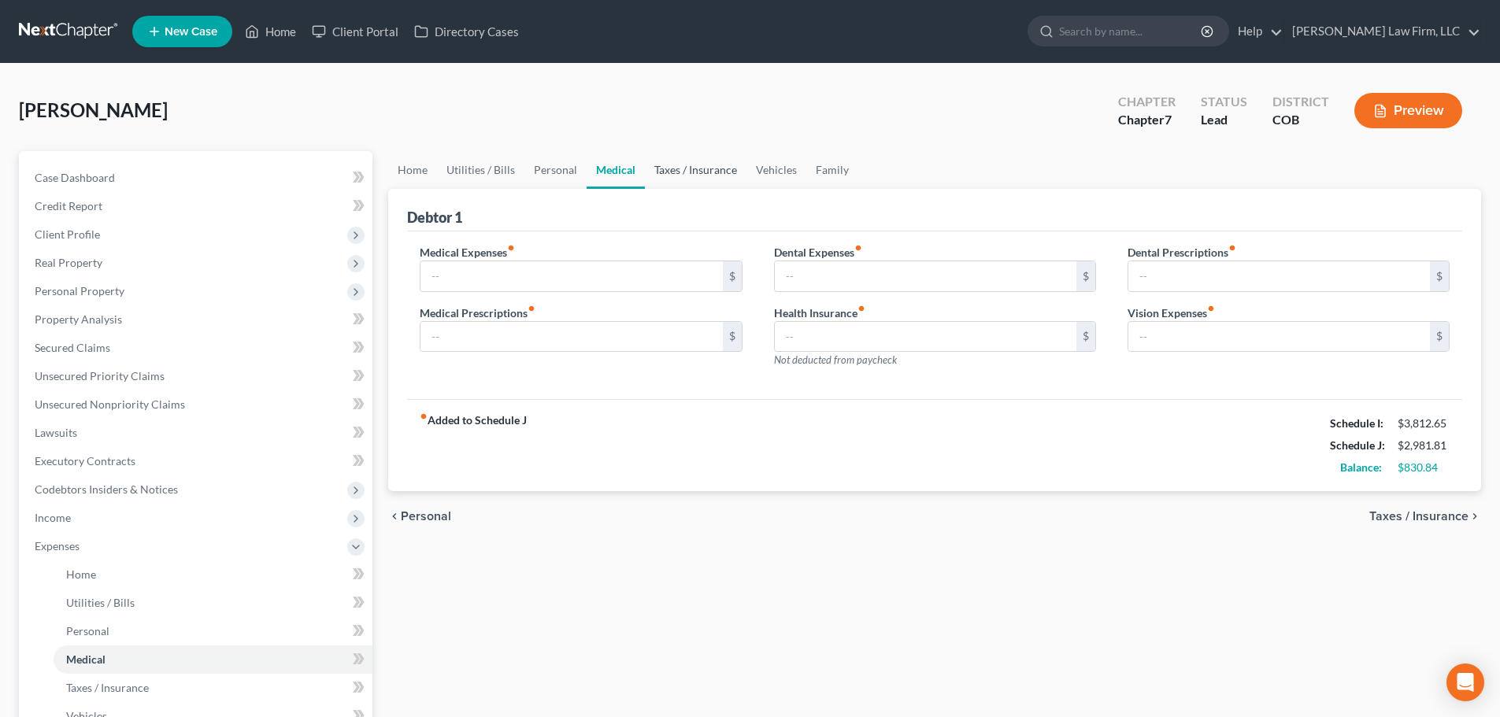
click at [689, 166] on link "Taxes / Insurance" at bounding box center [696, 170] width 102 height 38
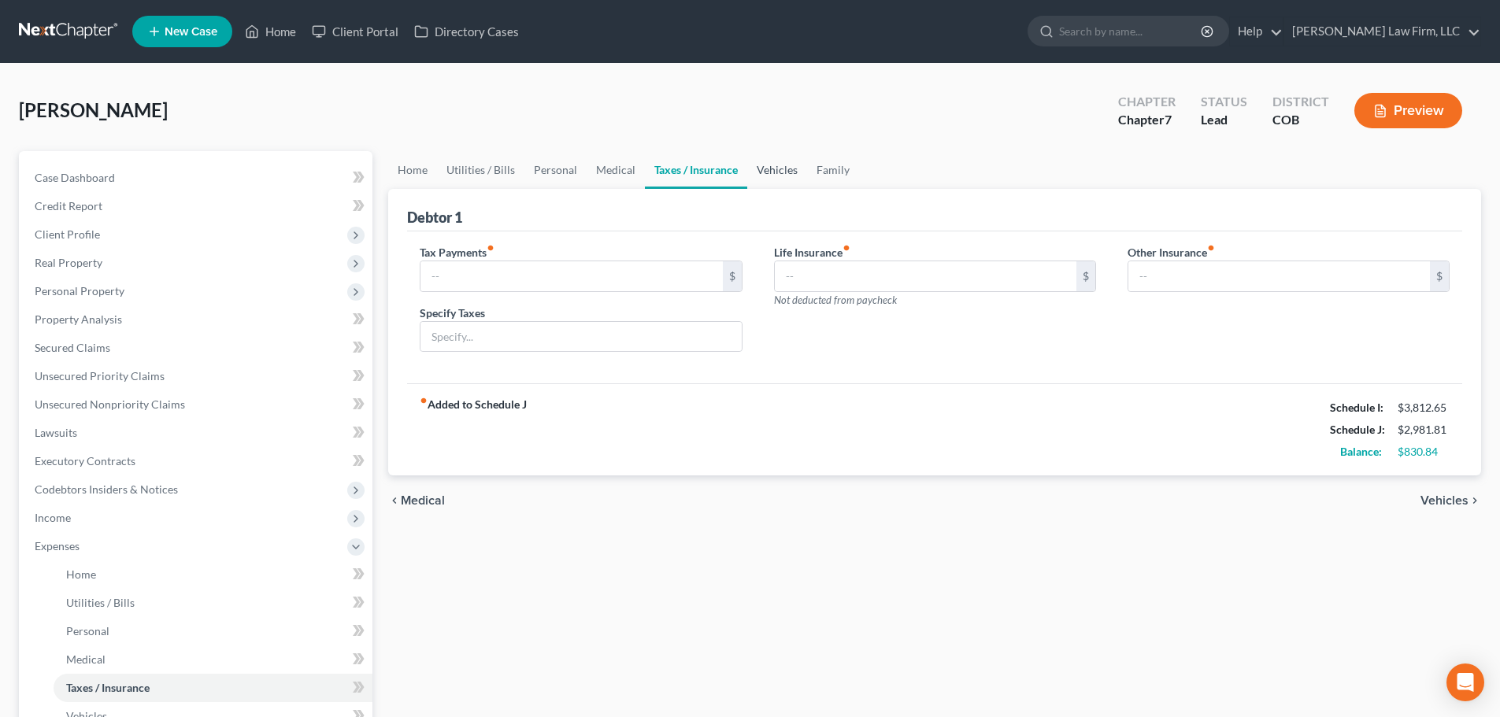
click at [769, 169] on link "Vehicles" at bounding box center [777, 170] width 60 height 38
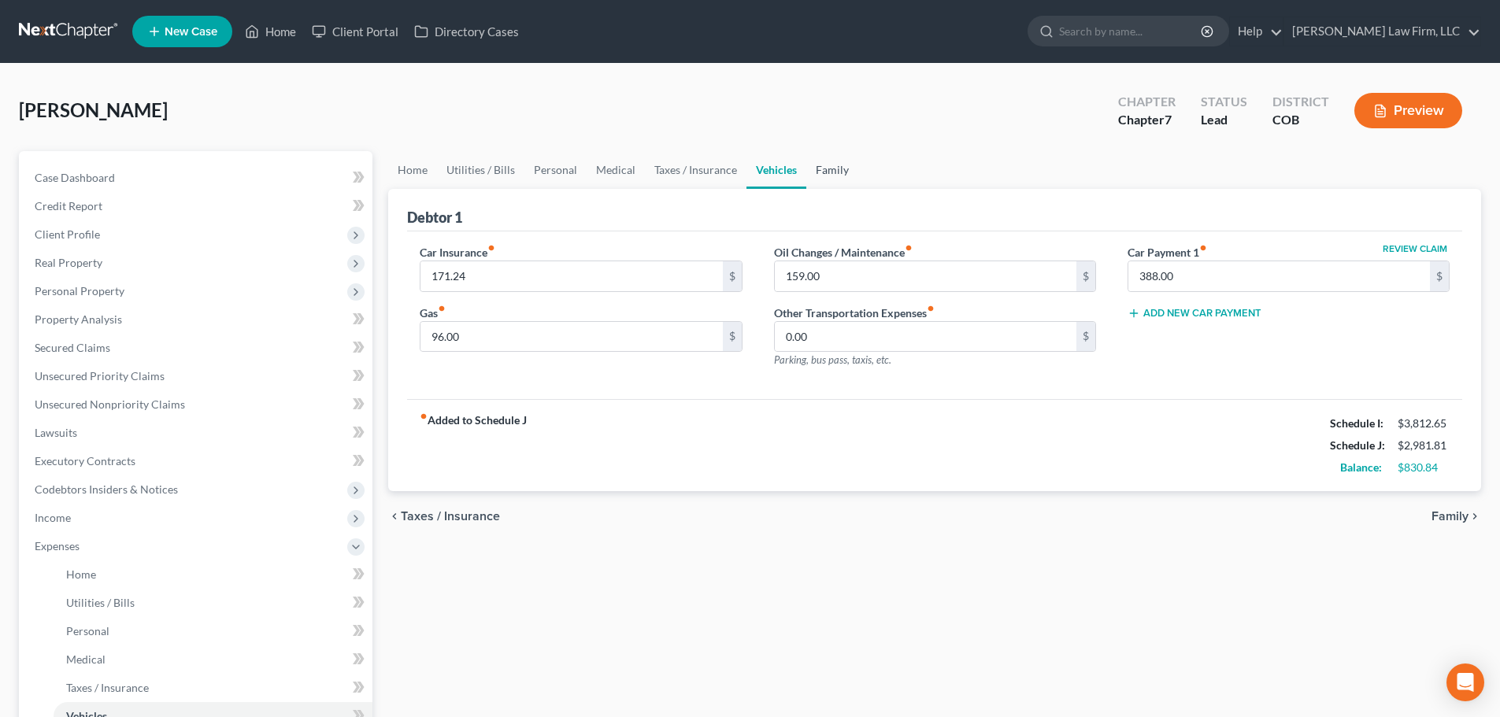
click at [806, 161] on link "Family" at bounding box center [832, 170] width 52 height 38
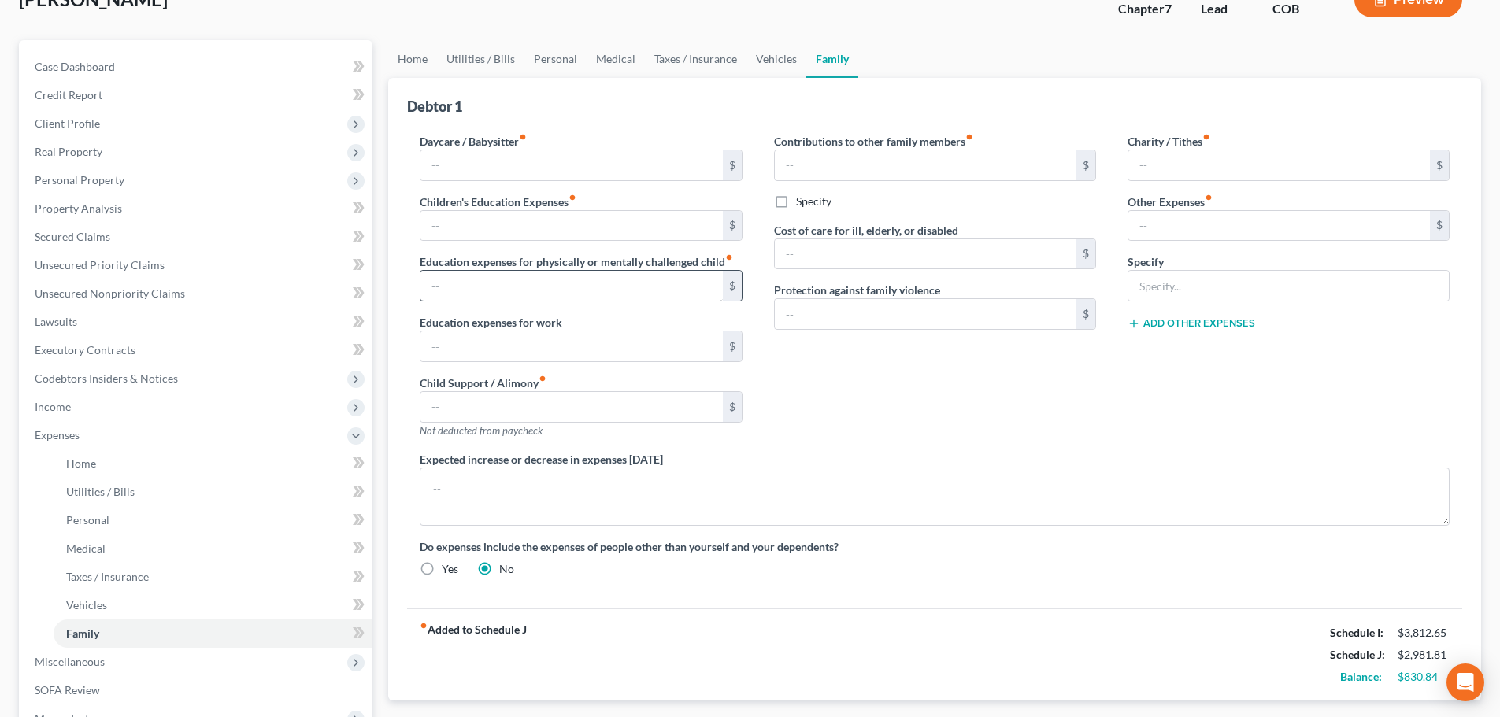
scroll to position [158, 0]
